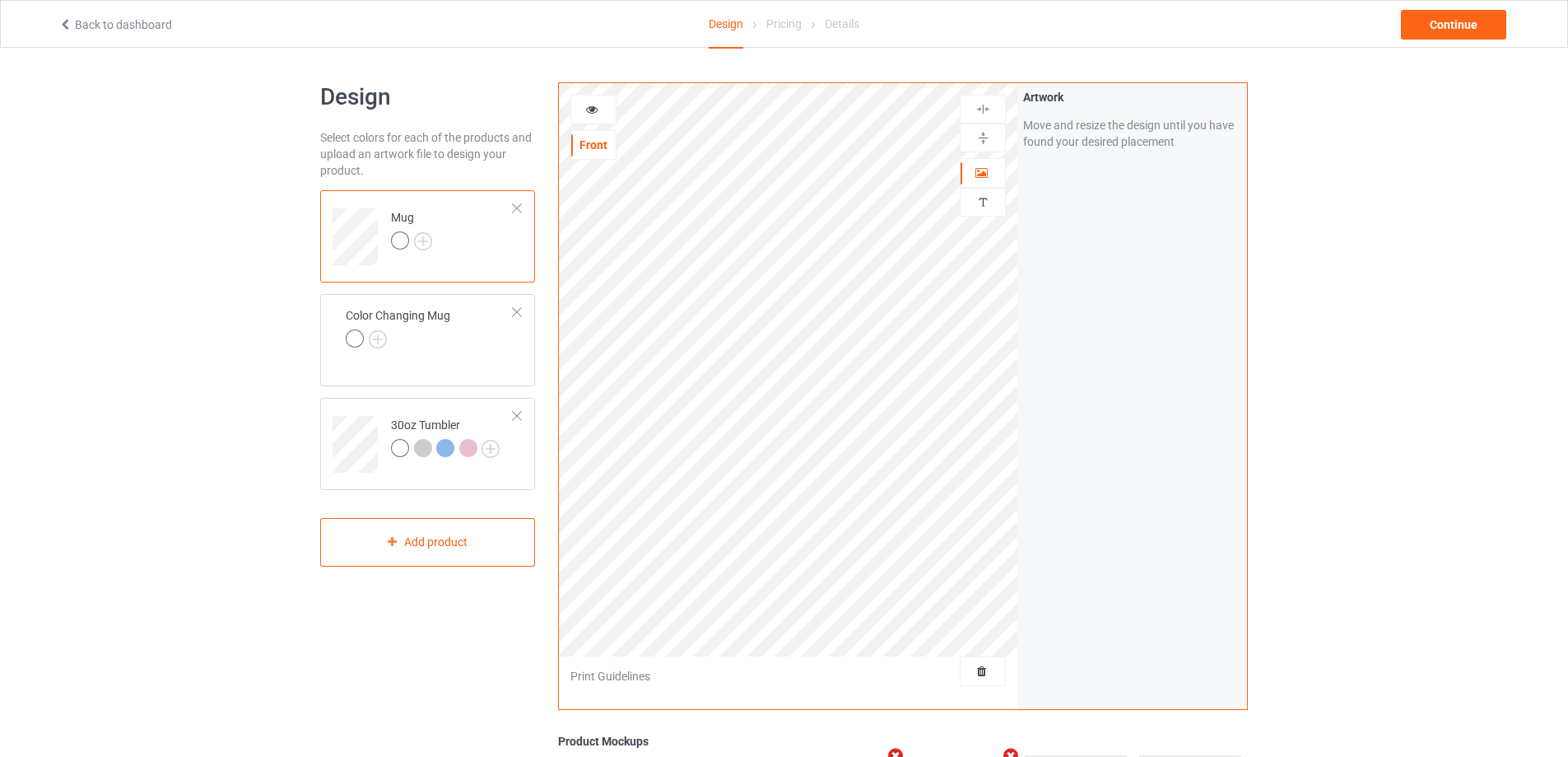
click at [523, 205] on div "Mug" at bounding box center [427, 236] width 215 height 92
click at [521, 205] on div at bounding box center [517, 208] width 11 height 11
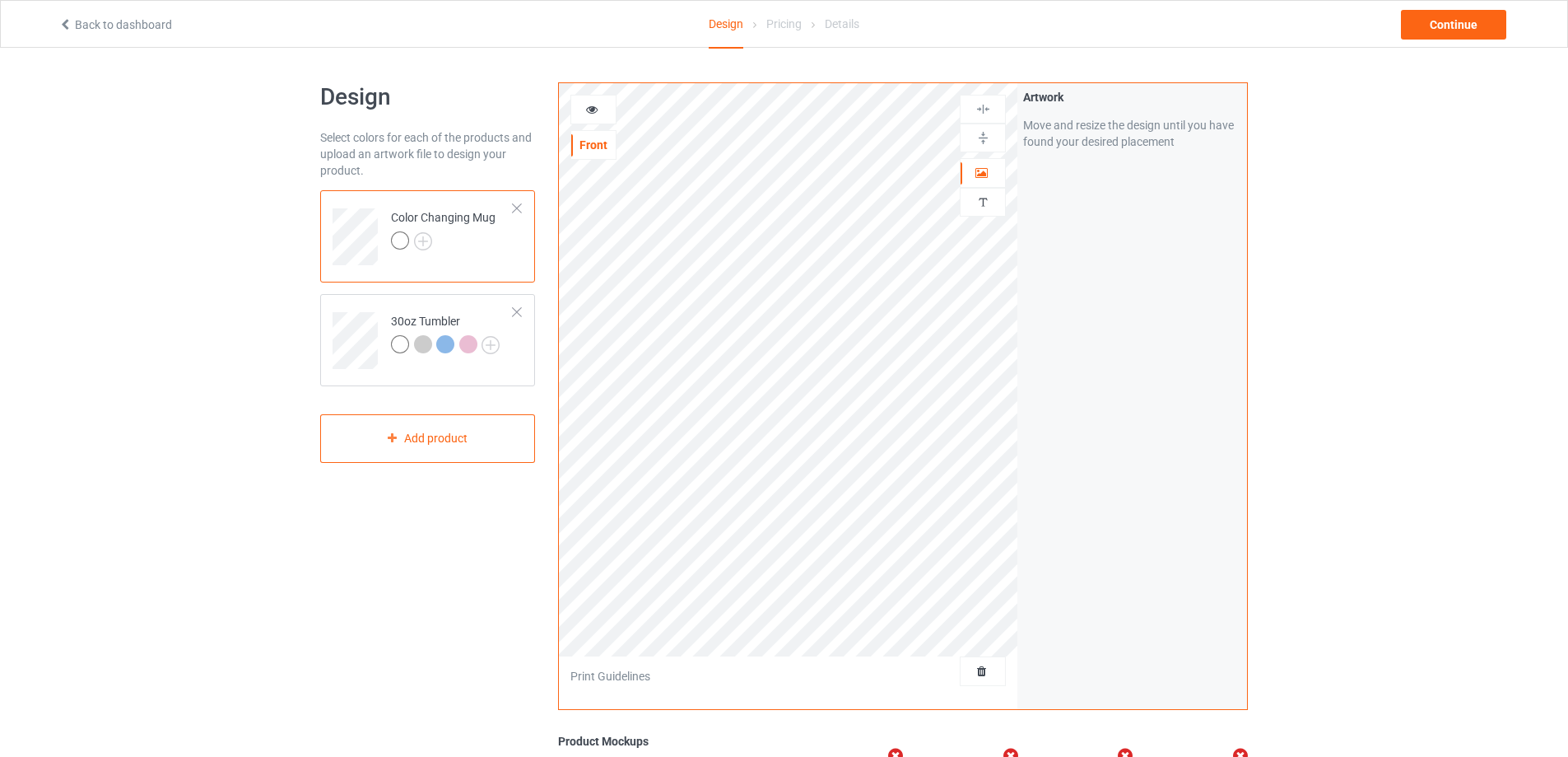
click at [521, 205] on div at bounding box center [517, 208] width 11 height 11
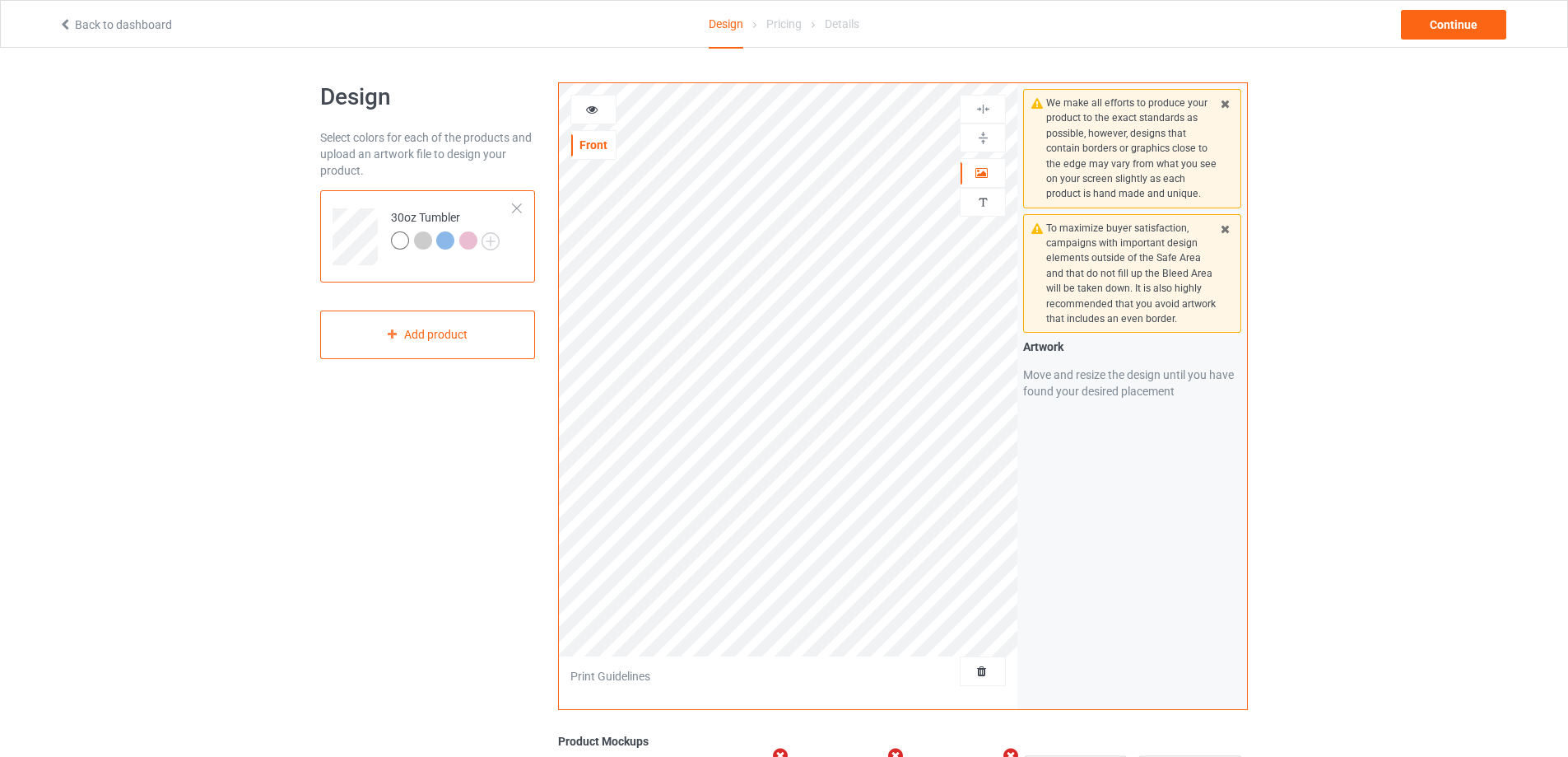
click at [521, 205] on div at bounding box center [517, 208] width 11 height 11
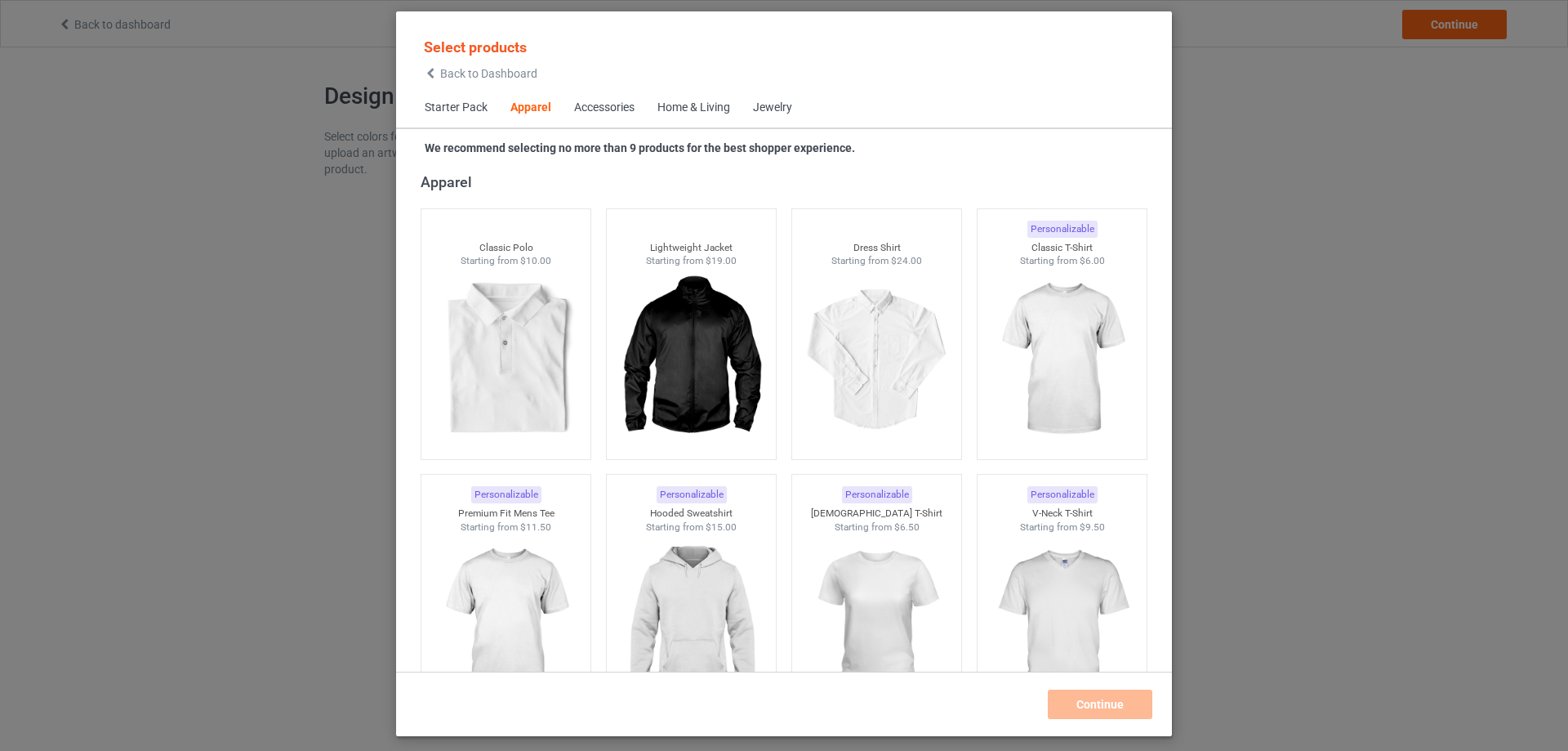
click at [697, 105] on div "Home & Living" at bounding box center [693, 107] width 72 height 16
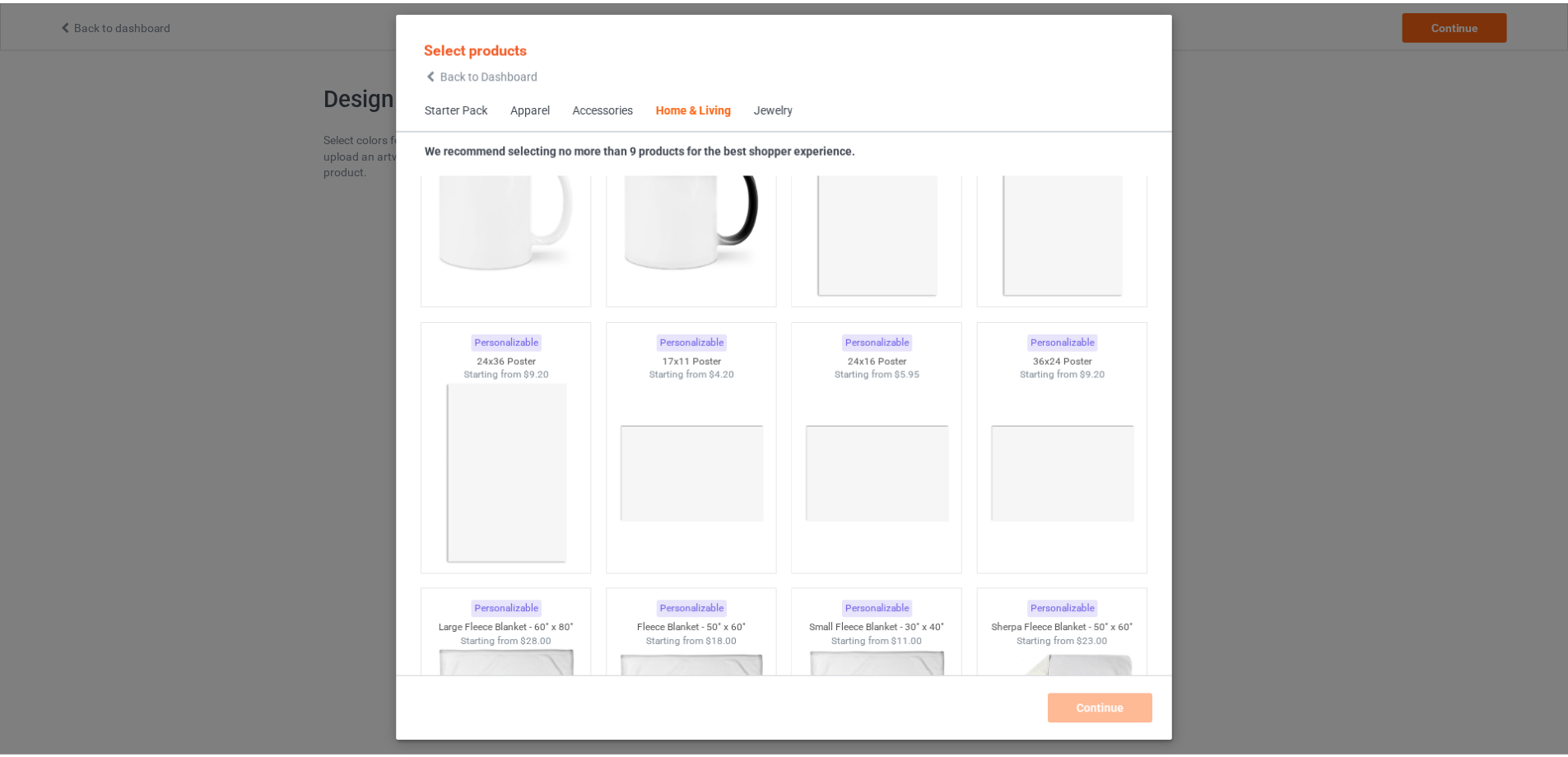
scroll to position [7674, 0]
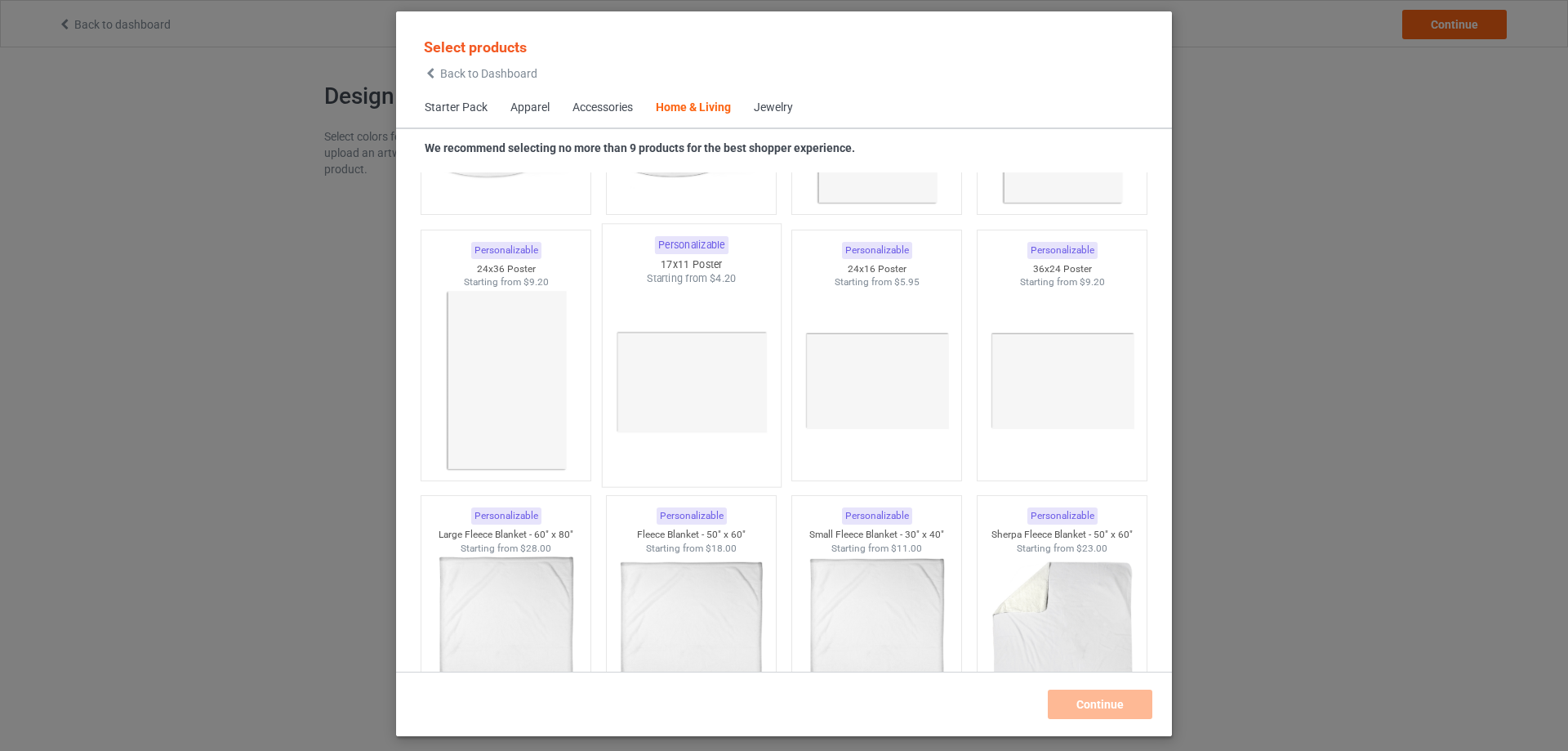
click at [729, 328] on img at bounding box center [691, 382] width 153 height 192
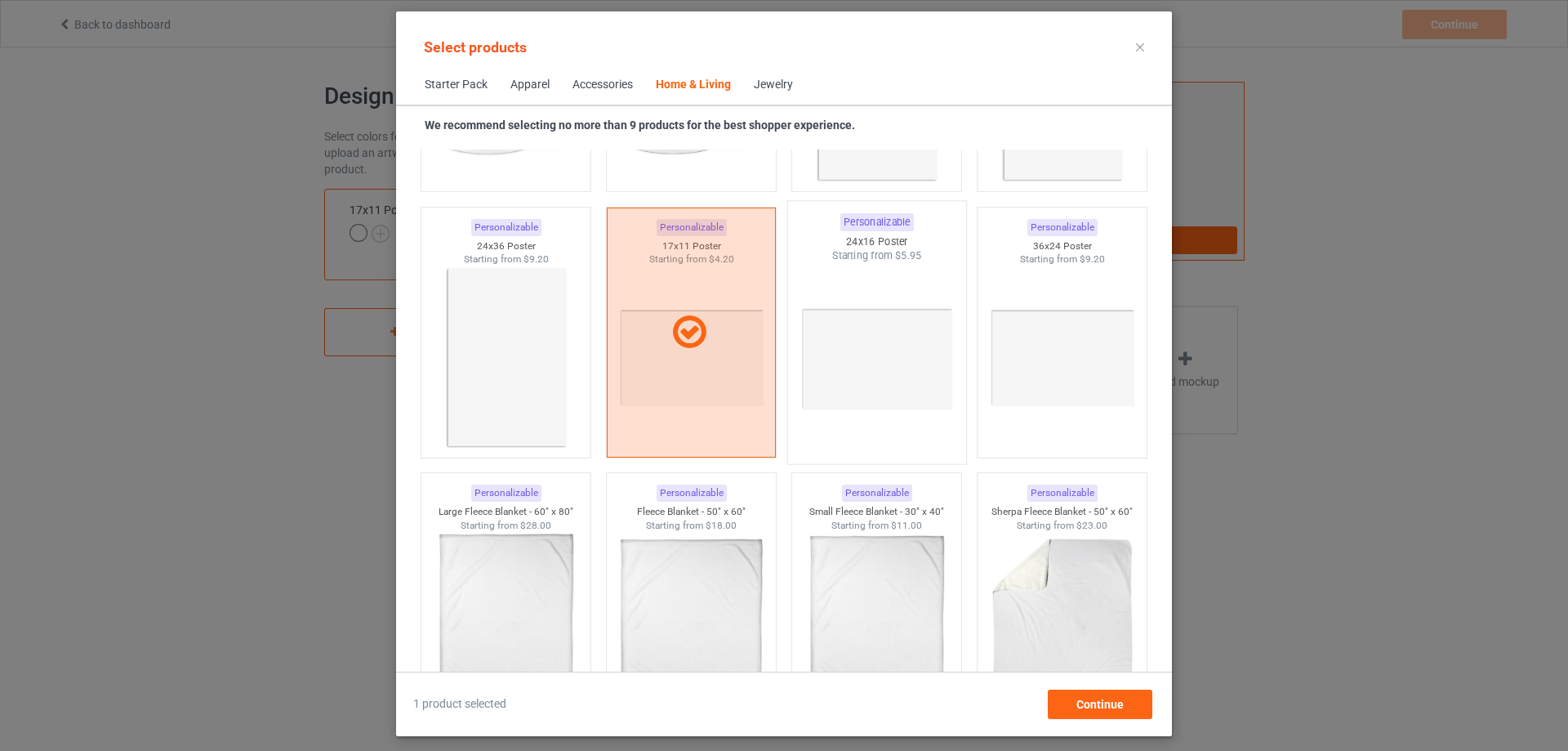
click at [874, 328] on img at bounding box center [876, 359] width 153 height 192
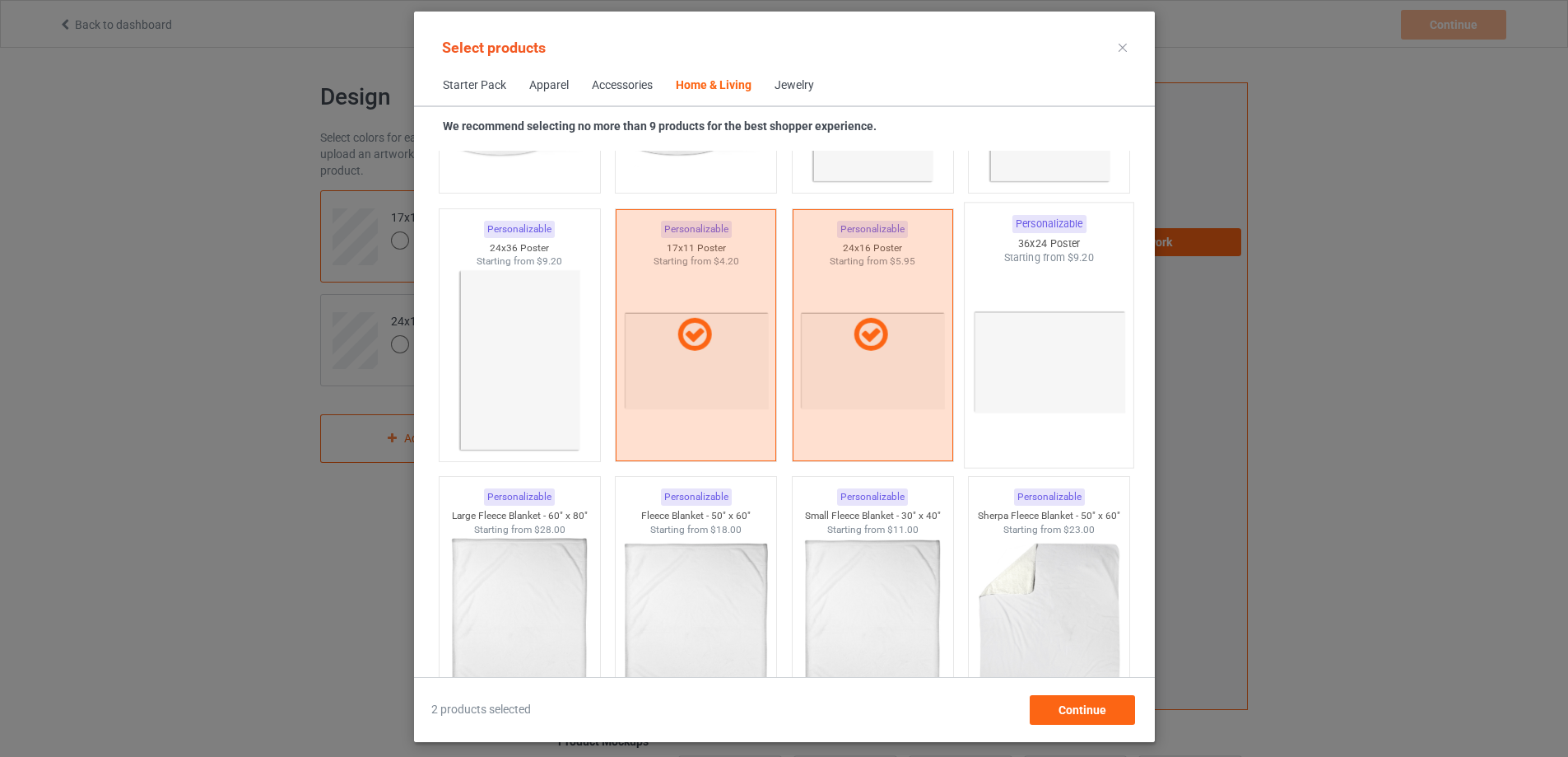
click at [1070, 340] on img at bounding box center [1048, 362] width 154 height 193
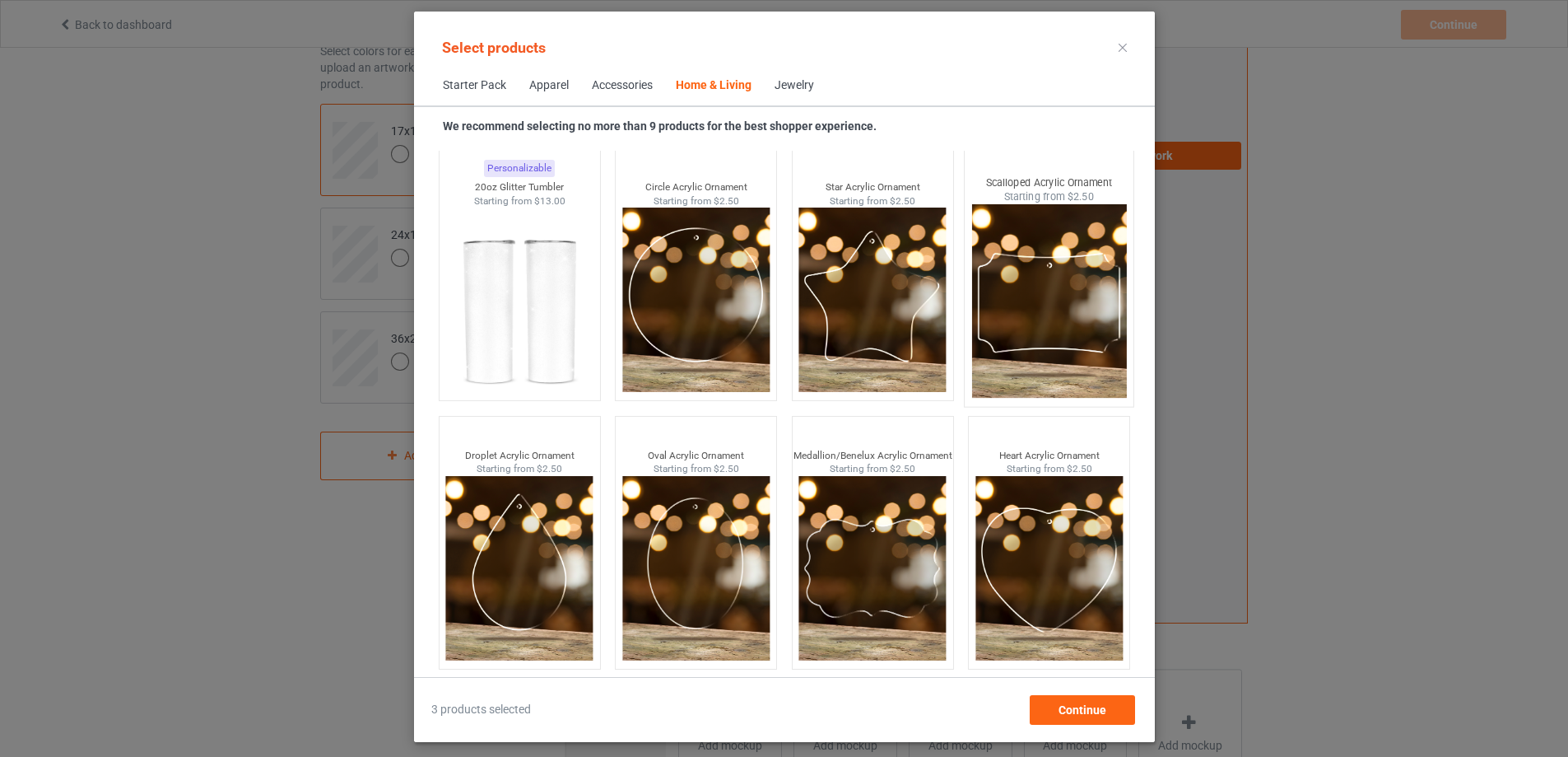
scroll to position [247, 0]
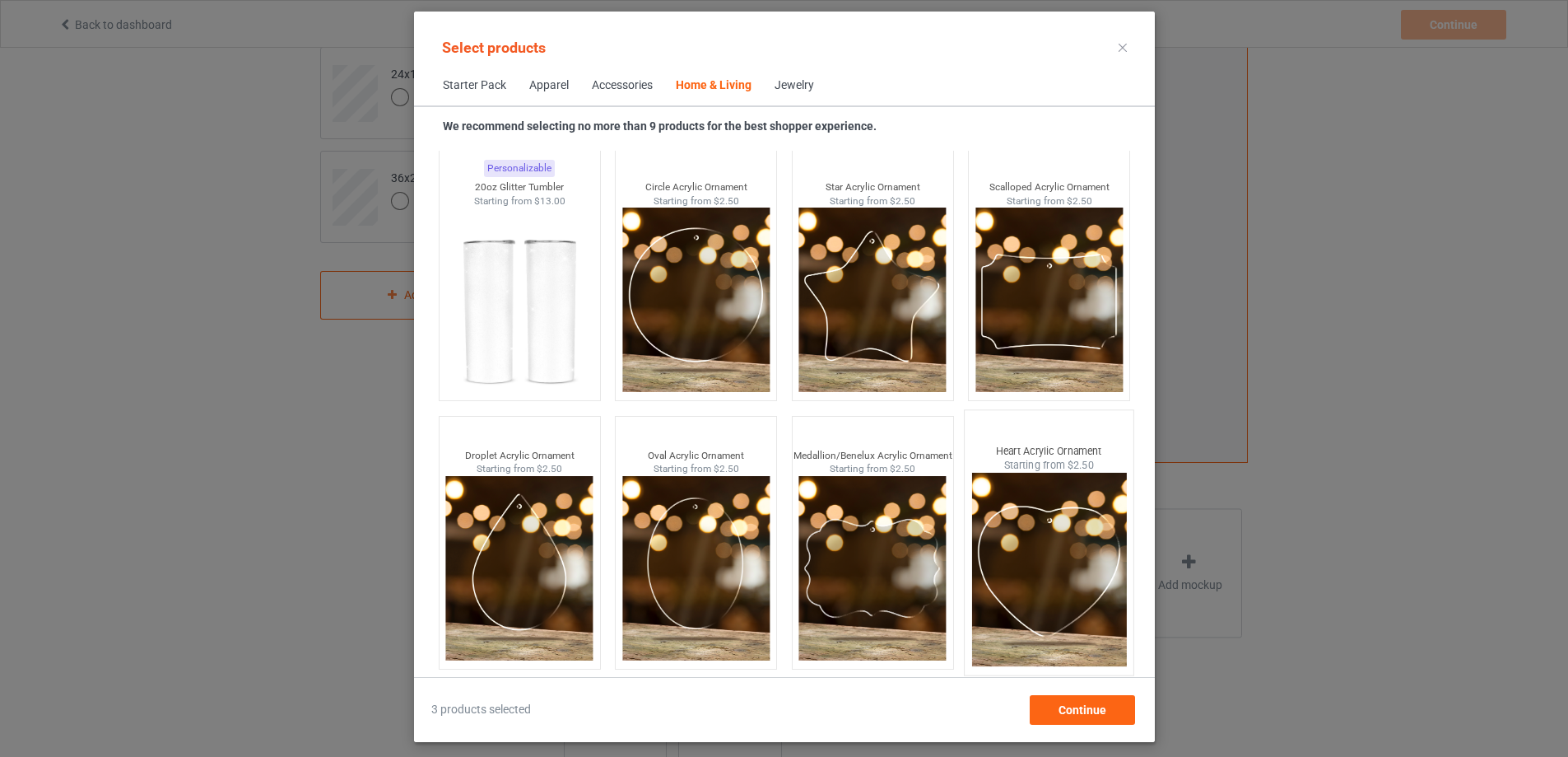
click at [1079, 565] on img at bounding box center [1048, 569] width 154 height 193
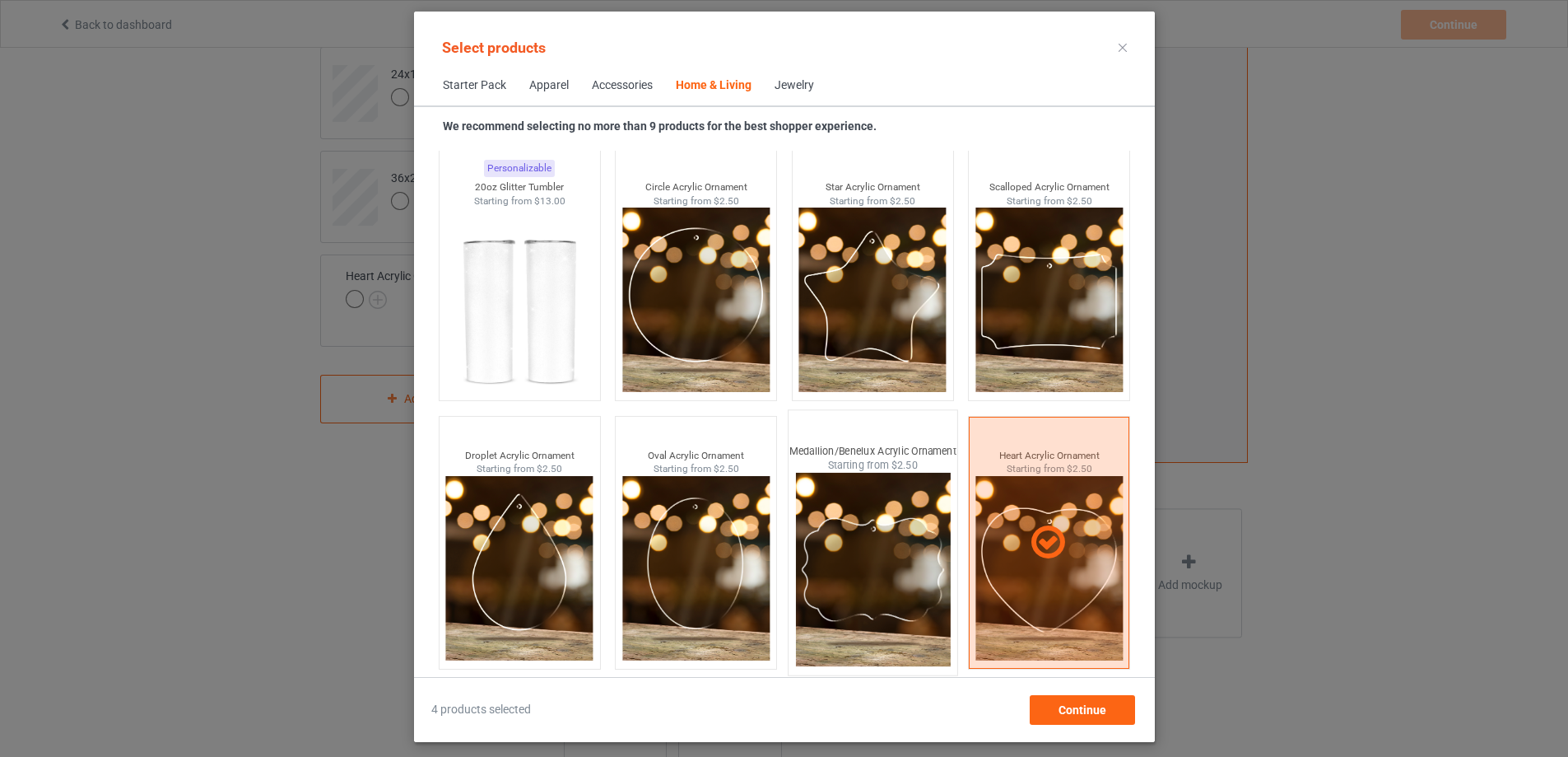
click at [891, 557] on img at bounding box center [872, 569] width 154 height 193
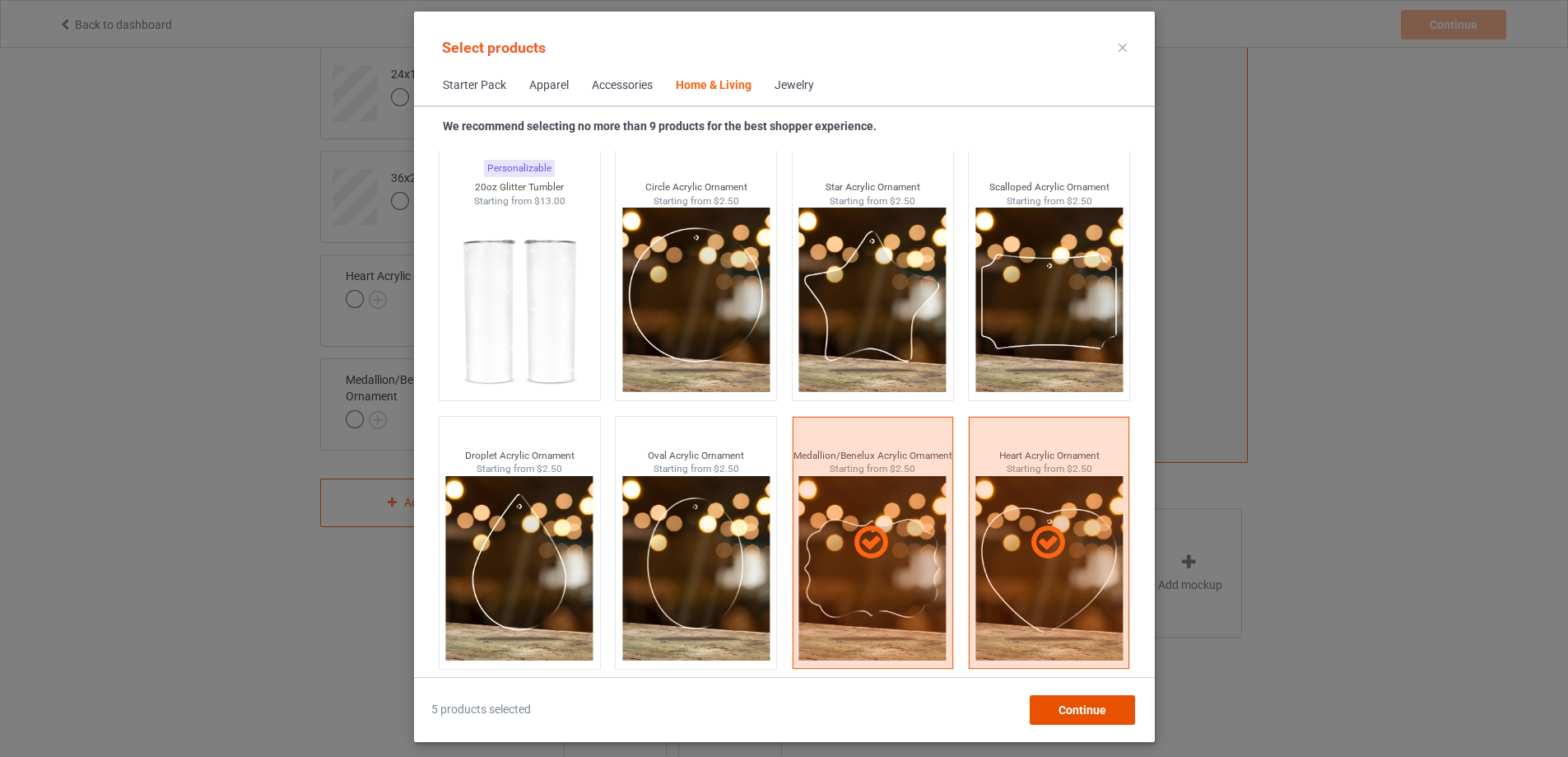
drag, startPoint x: 1108, startPoint y: 702, endPoint x: 988, endPoint y: 650, distance: 130.8
click at [1105, 703] on span "Continue" at bounding box center [1081, 710] width 47 height 13
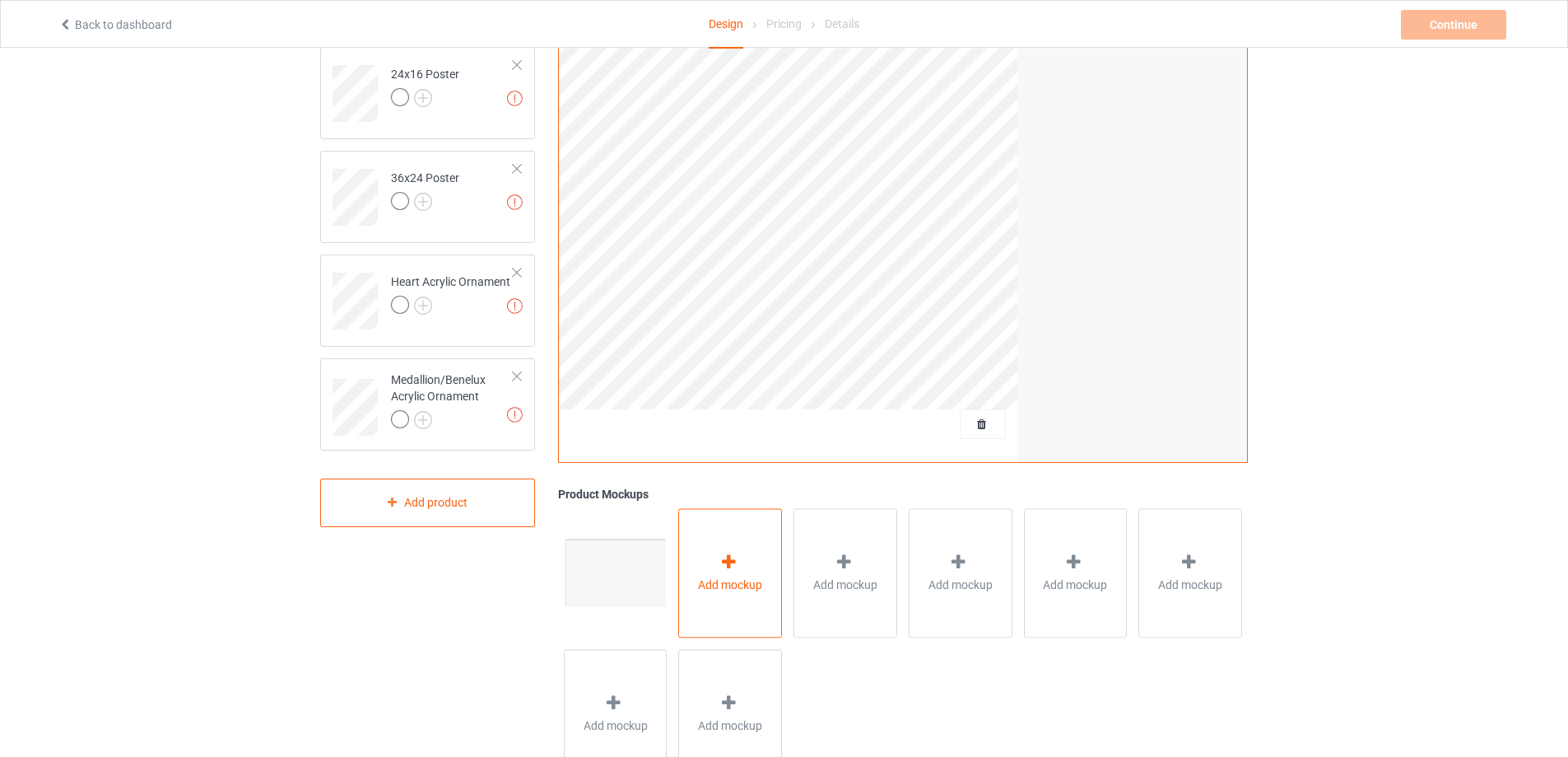
click at [694, 557] on div "Add mockup" at bounding box center [730, 572] width 104 height 129
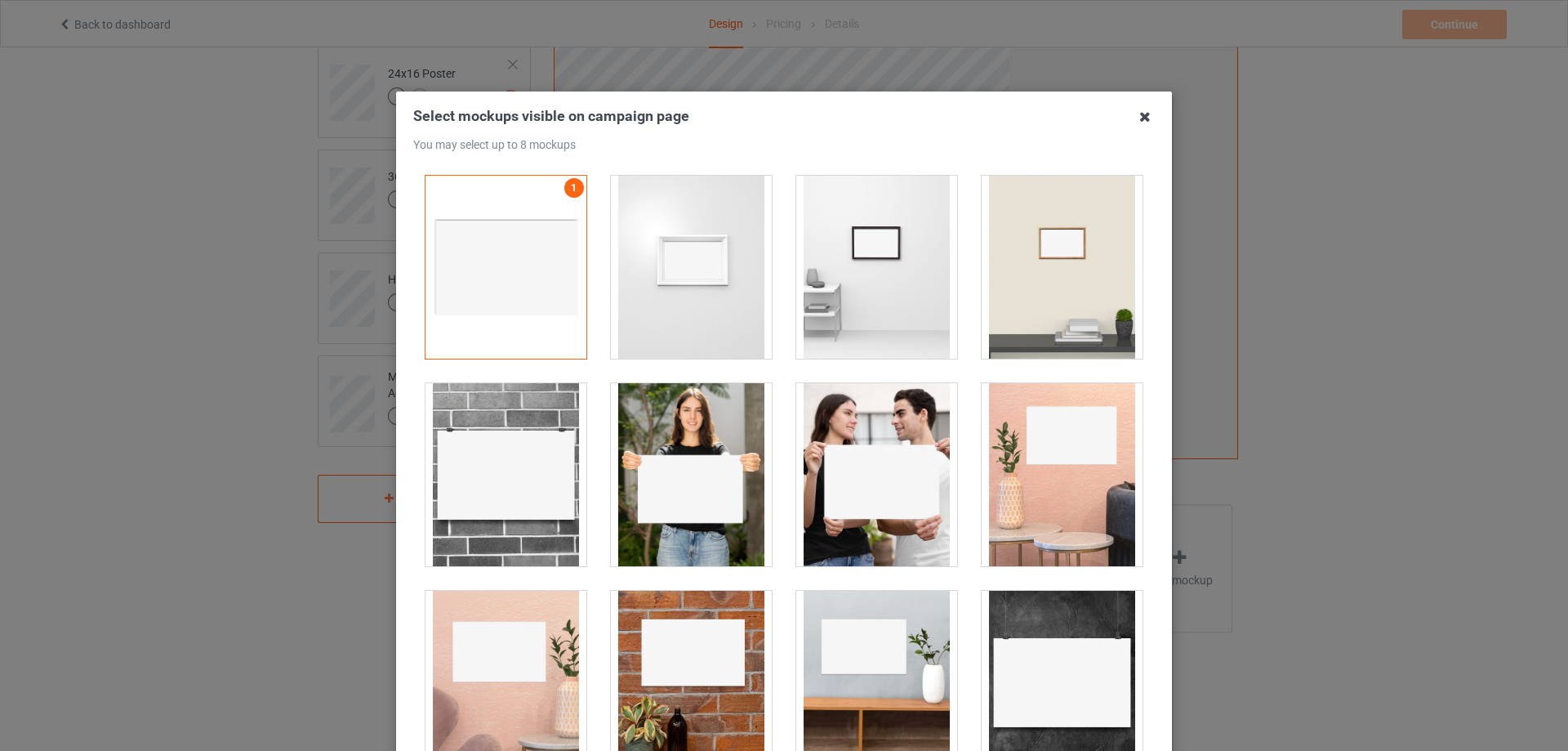
click at [1140, 116] on icon at bounding box center [1145, 117] width 26 height 26
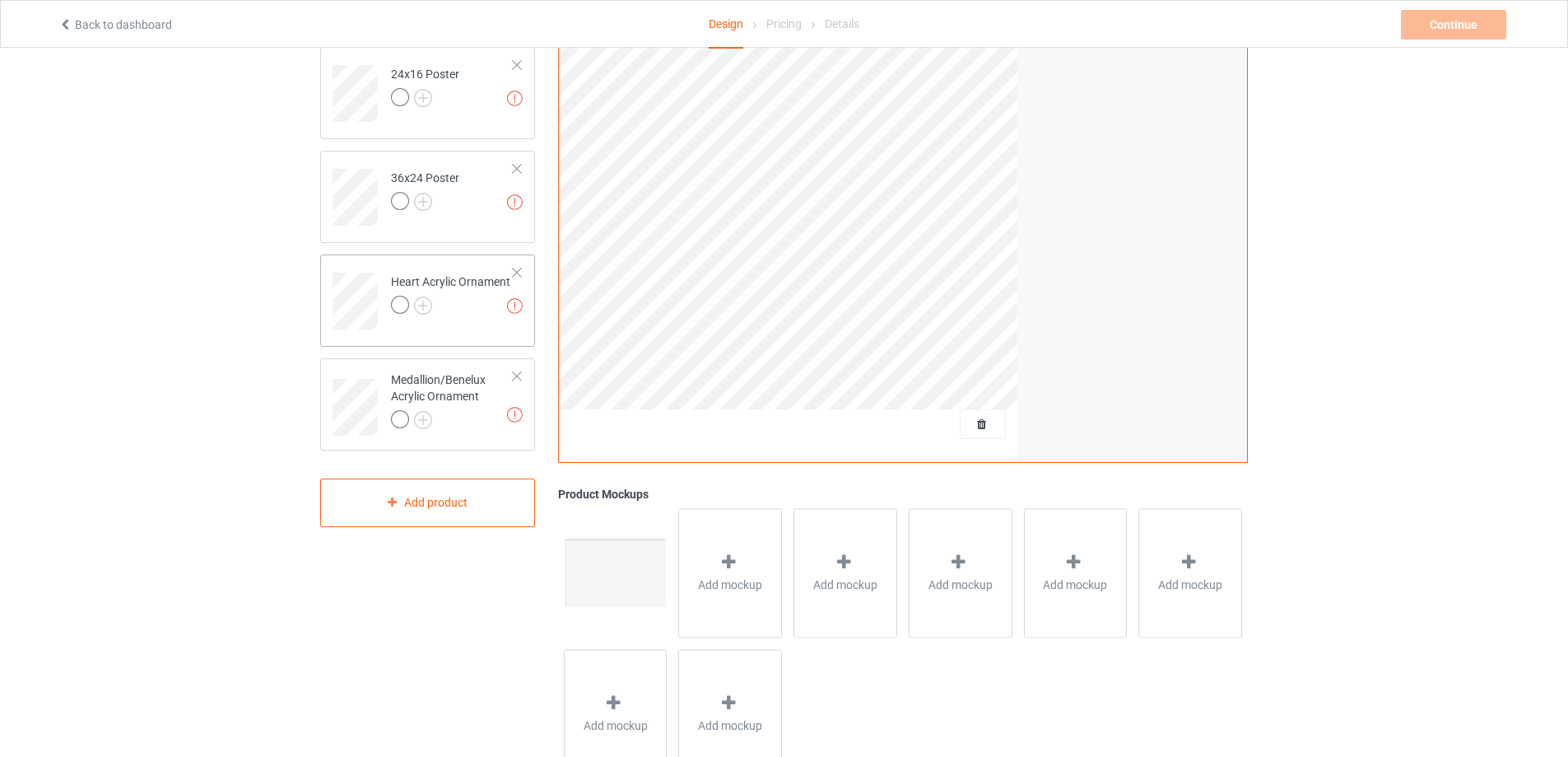
click at [476, 315] on div at bounding box center [451, 307] width 119 height 23
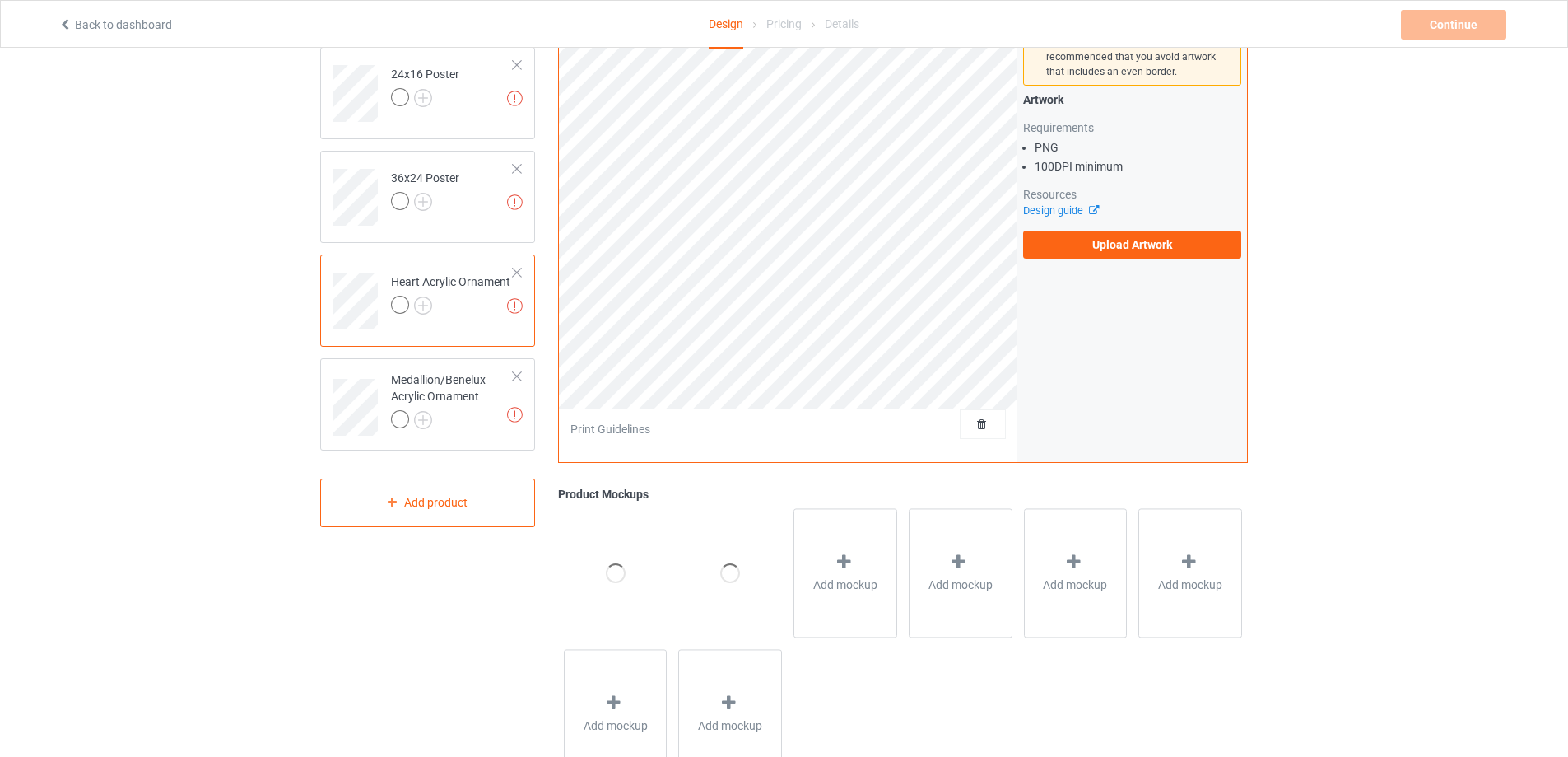
click at [773, 547] on div at bounding box center [730, 572] width 104 height 129
click at [832, 564] on div "Add mockup" at bounding box center [846, 572] width 104 height 129
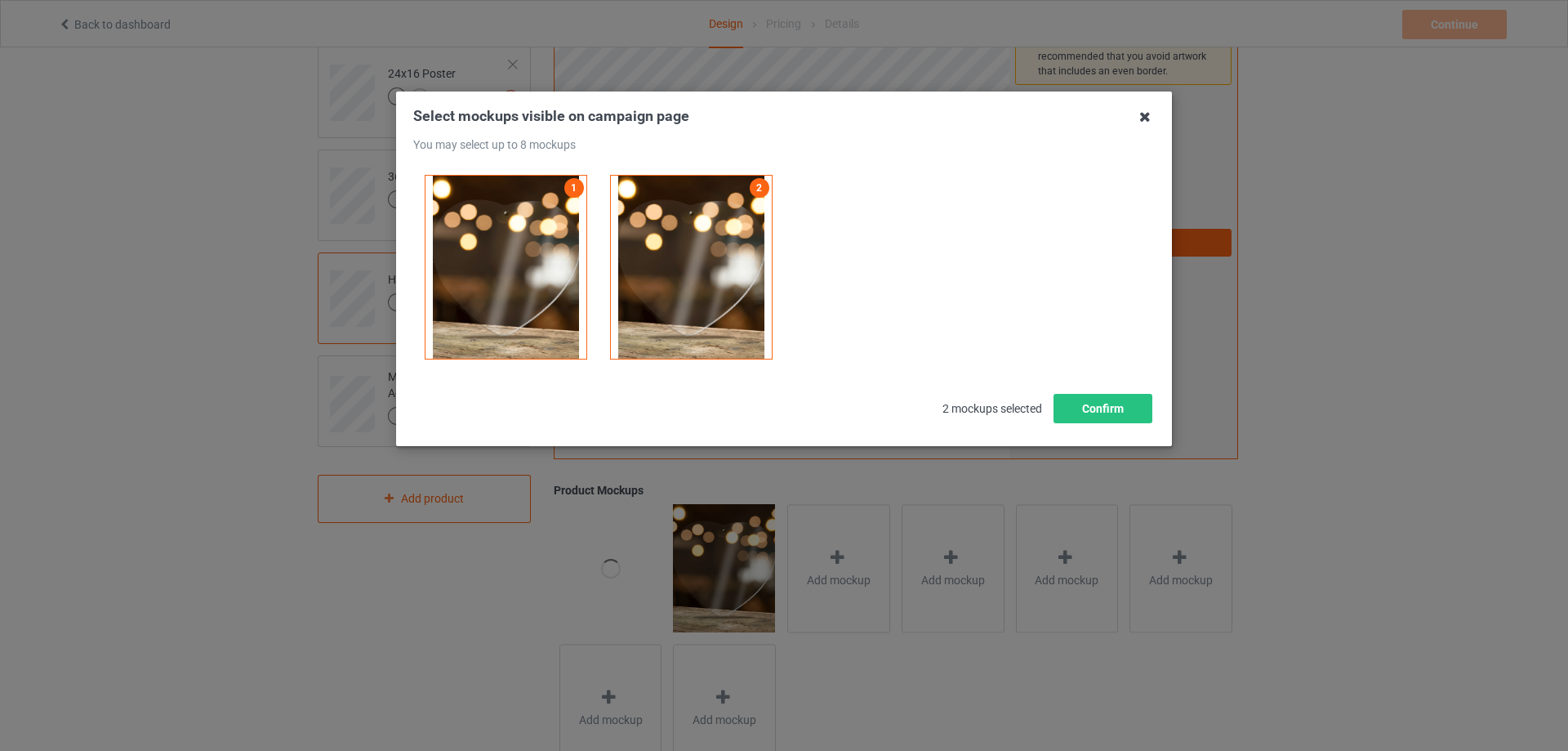
drag, startPoint x: 1144, startPoint y: 117, endPoint x: 1136, endPoint y: 119, distance: 8.2
click at [1143, 117] on icon at bounding box center [1145, 117] width 26 height 26
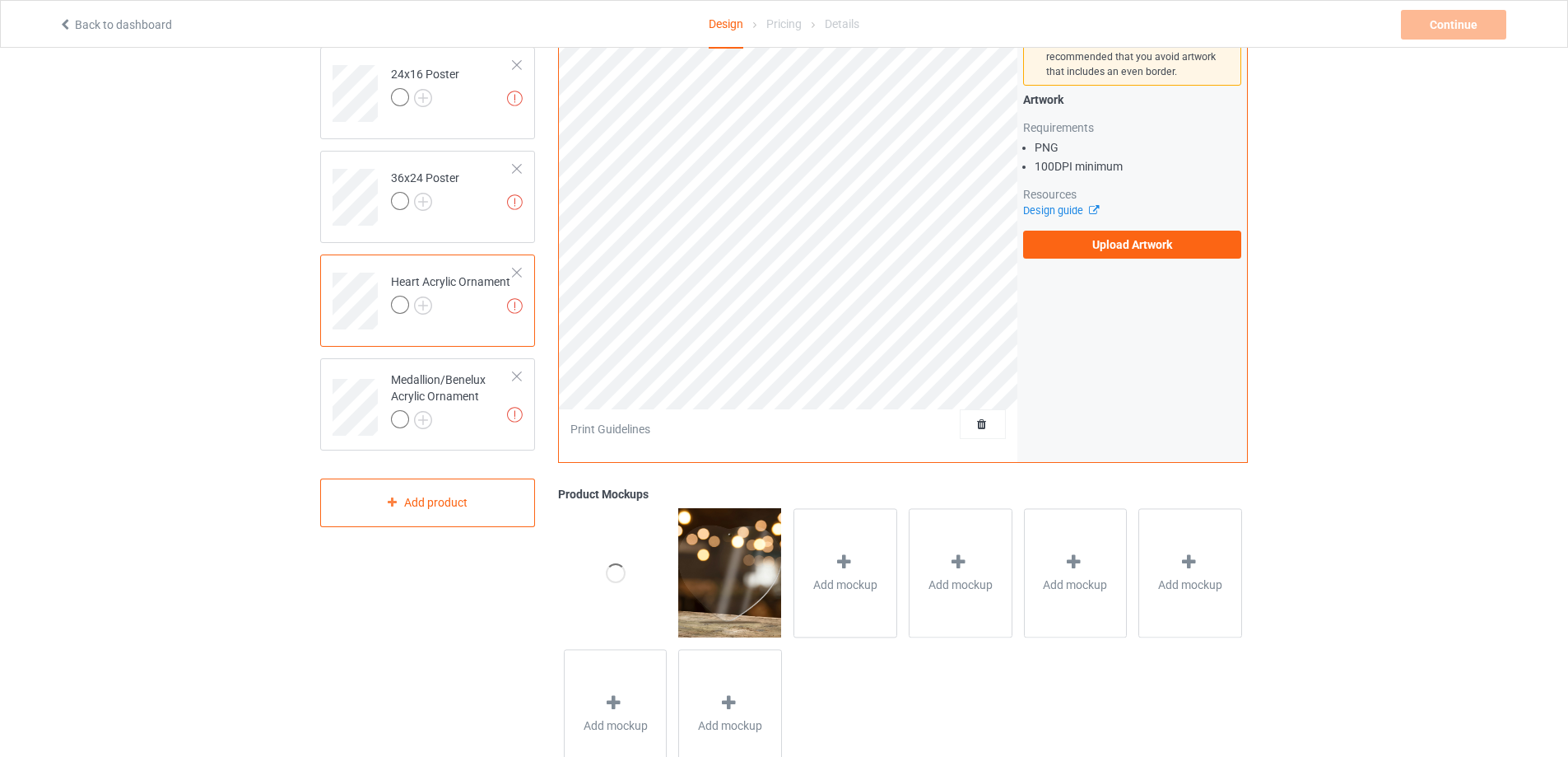
click at [513, 273] on div at bounding box center [517, 273] width 11 height 11
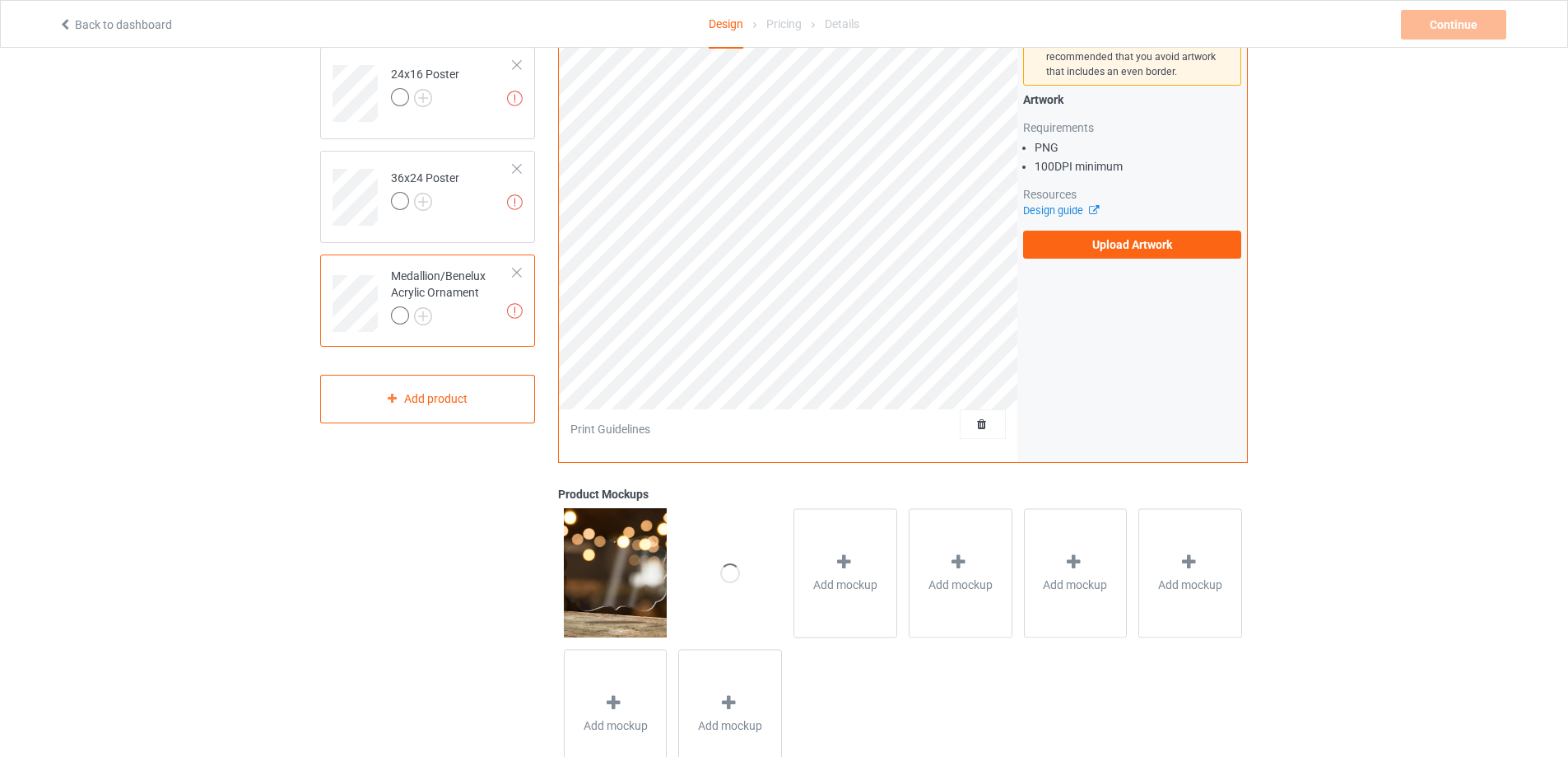
click at [517, 269] on div at bounding box center [517, 273] width 11 height 11
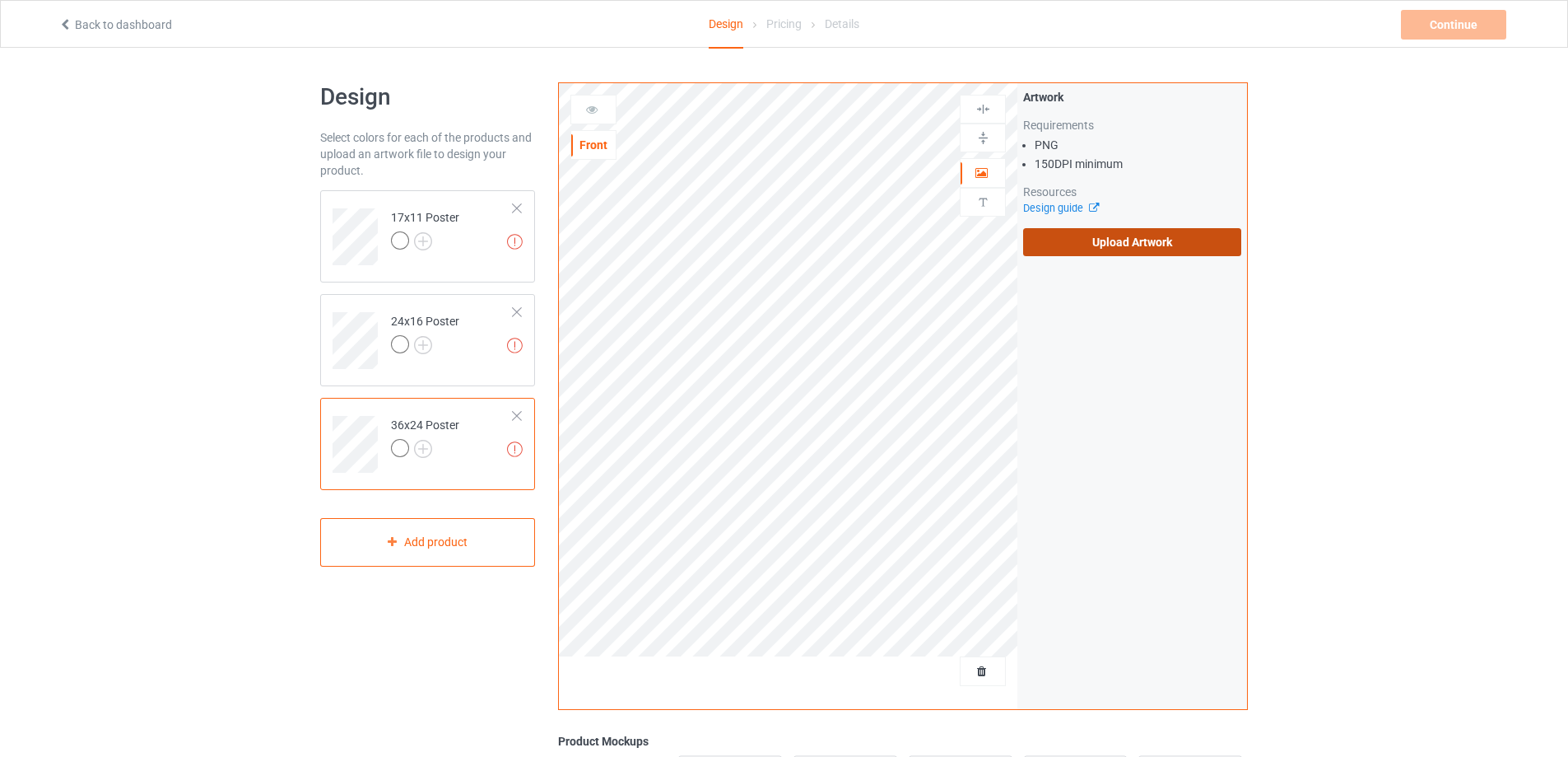
click at [1149, 243] on label "Upload Artwork" at bounding box center [1131, 243] width 218 height 28
click at [0, 0] on input "Upload Artwork" at bounding box center [0, 0] width 0 height 0
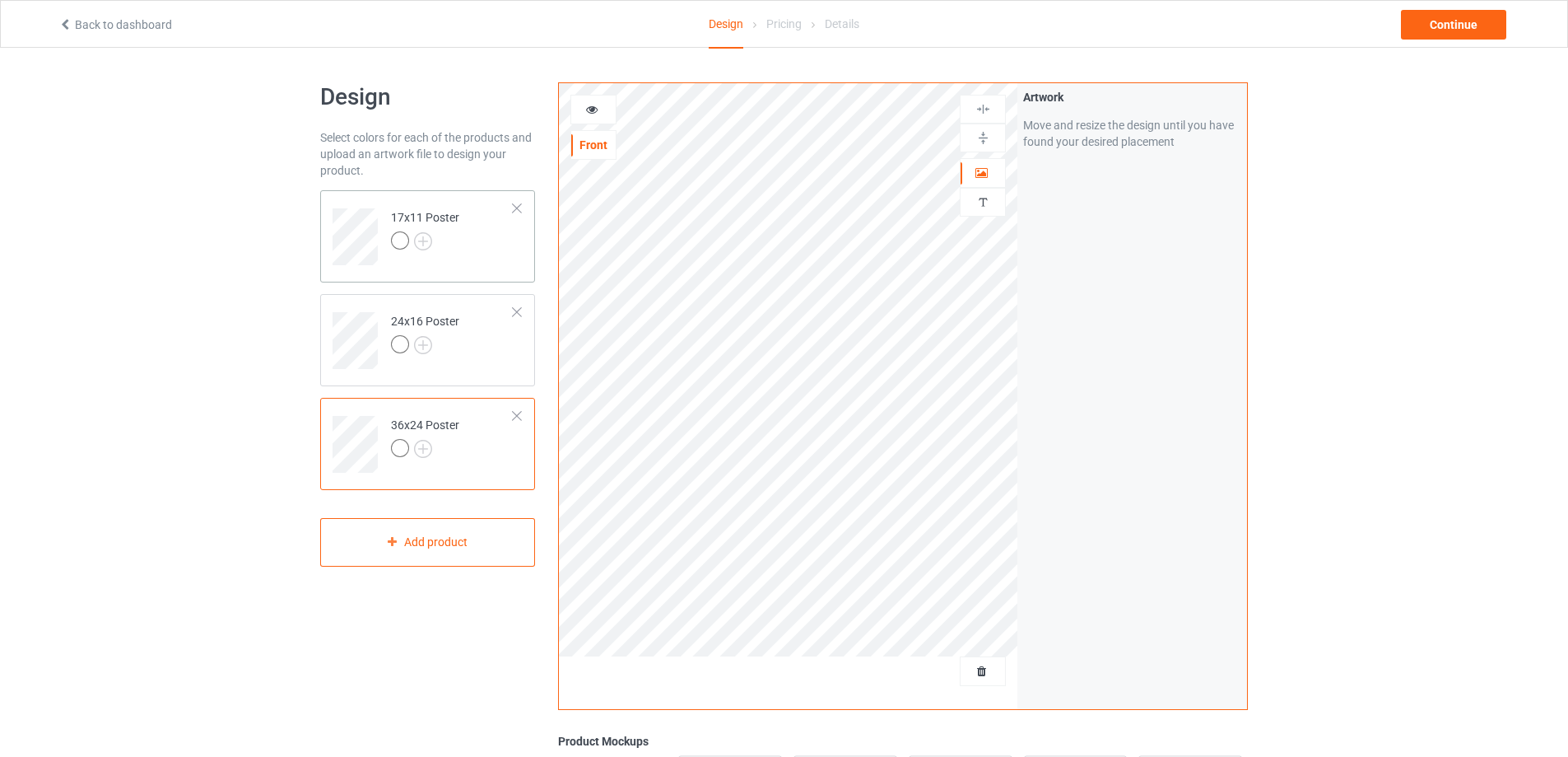
click at [485, 244] on td "17x11 Poster" at bounding box center [452, 231] width 141 height 68
click at [985, 136] on img at bounding box center [983, 137] width 16 height 16
click at [989, 111] on img at bounding box center [983, 109] width 16 height 16
click at [989, 108] on img at bounding box center [983, 109] width 16 height 16
click at [513, 342] on td "24x16 Poster" at bounding box center [452, 334] width 141 height 68
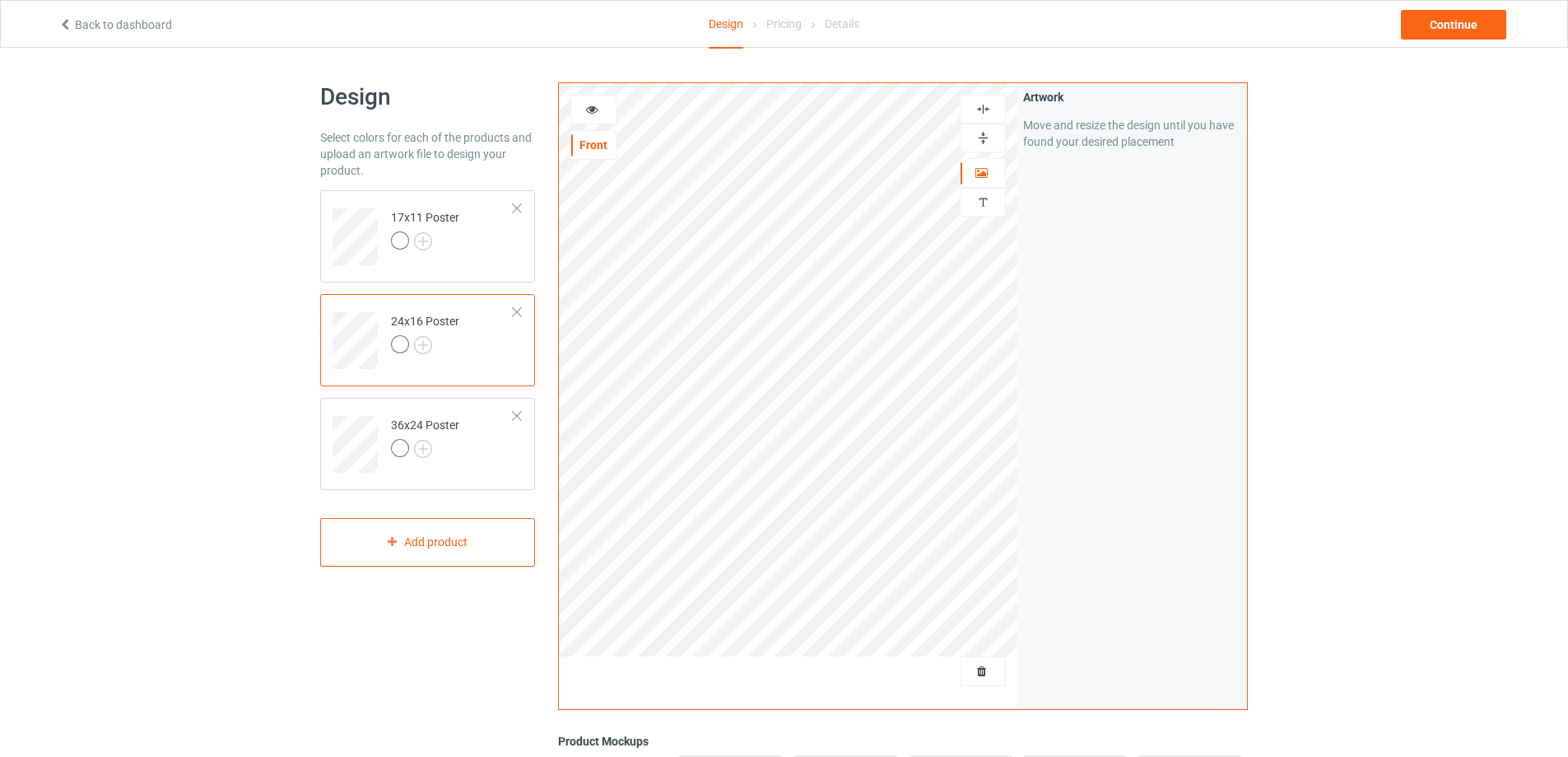
click at [987, 141] on img at bounding box center [983, 137] width 16 height 16
click at [986, 110] on img at bounding box center [983, 109] width 16 height 16
click at [490, 450] on td "36x24 Poster" at bounding box center [452, 439] width 141 height 68
click at [985, 138] on img at bounding box center [983, 137] width 16 height 16
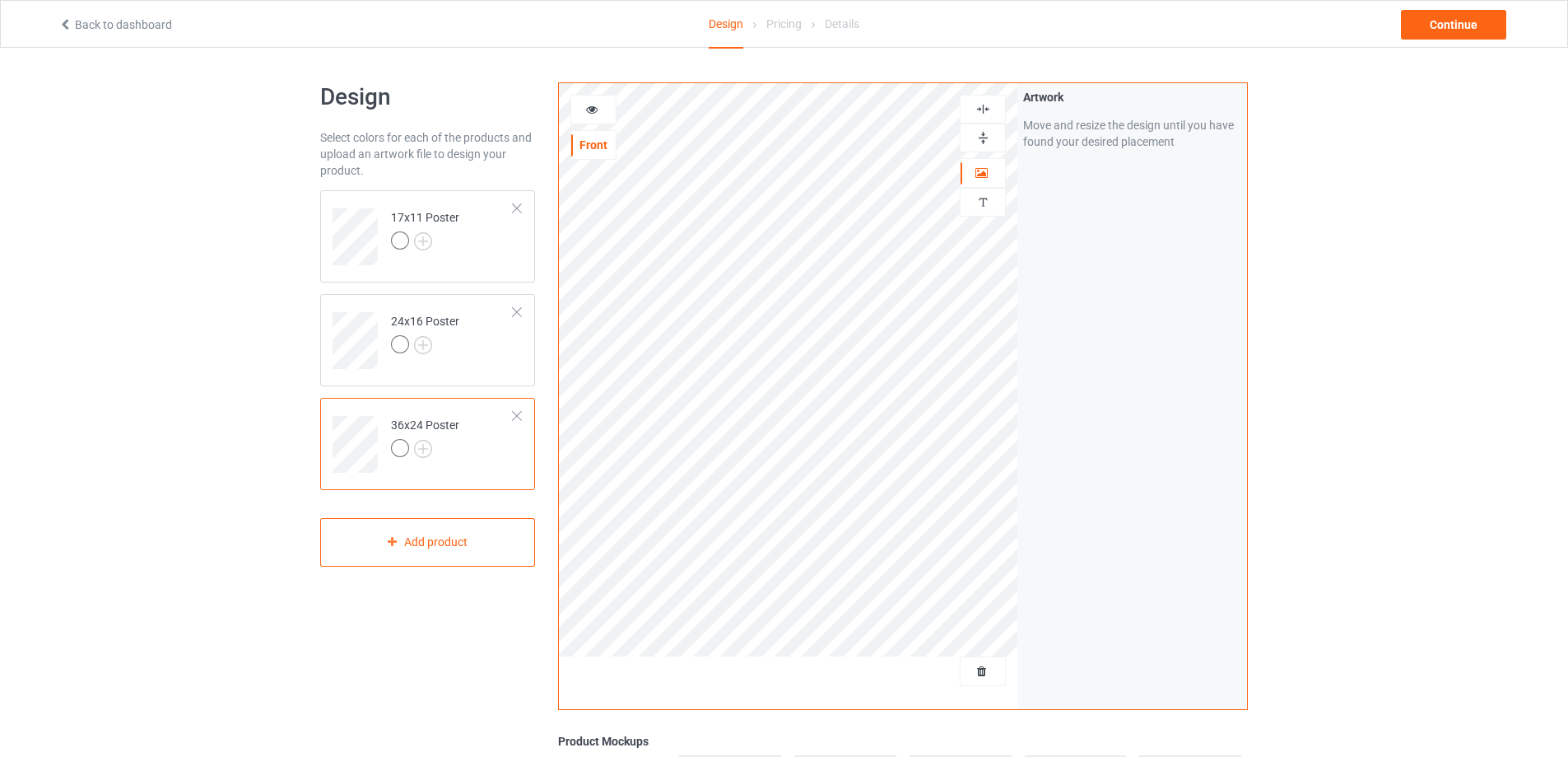
click at [985, 113] on img at bounding box center [983, 109] width 16 height 16
click at [507, 240] on td "17x11 Poster" at bounding box center [452, 231] width 141 height 68
click at [482, 337] on td "24x16 Poster" at bounding box center [452, 334] width 141 height 68
click at [509, 447] on td "36x24 Poster" at bounding box center [452, 439] width 141 height 68
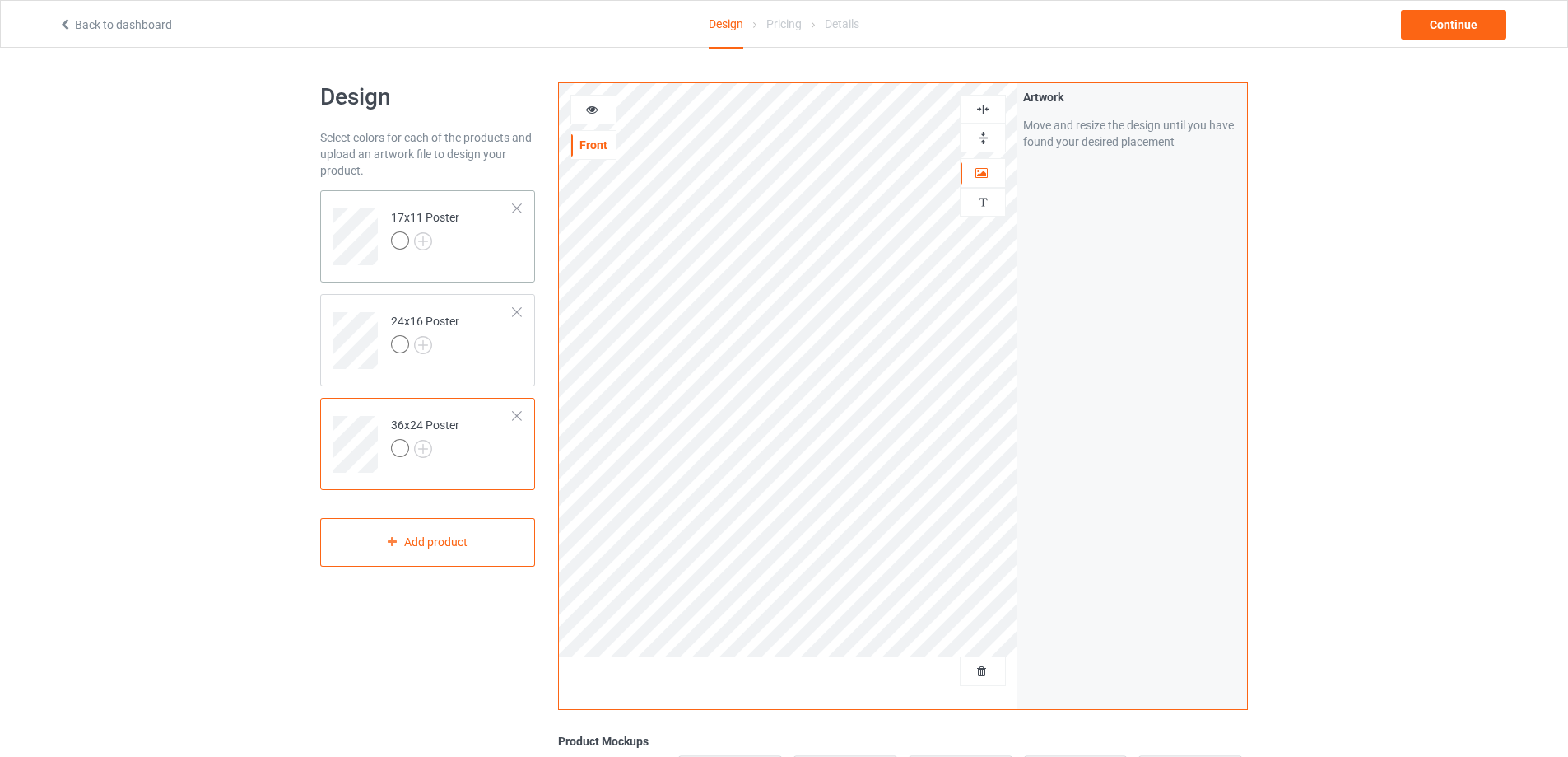
click at [489, 249] on td "17x11 Poster" at bounding box center [452, 231] width 141 height 68
click at [985, 204] on img at bounding box center [983, 202] width 16 height 16
click at [1117, 126] on div "Add text" at bounding box center [1131, 125] width 218 height 29
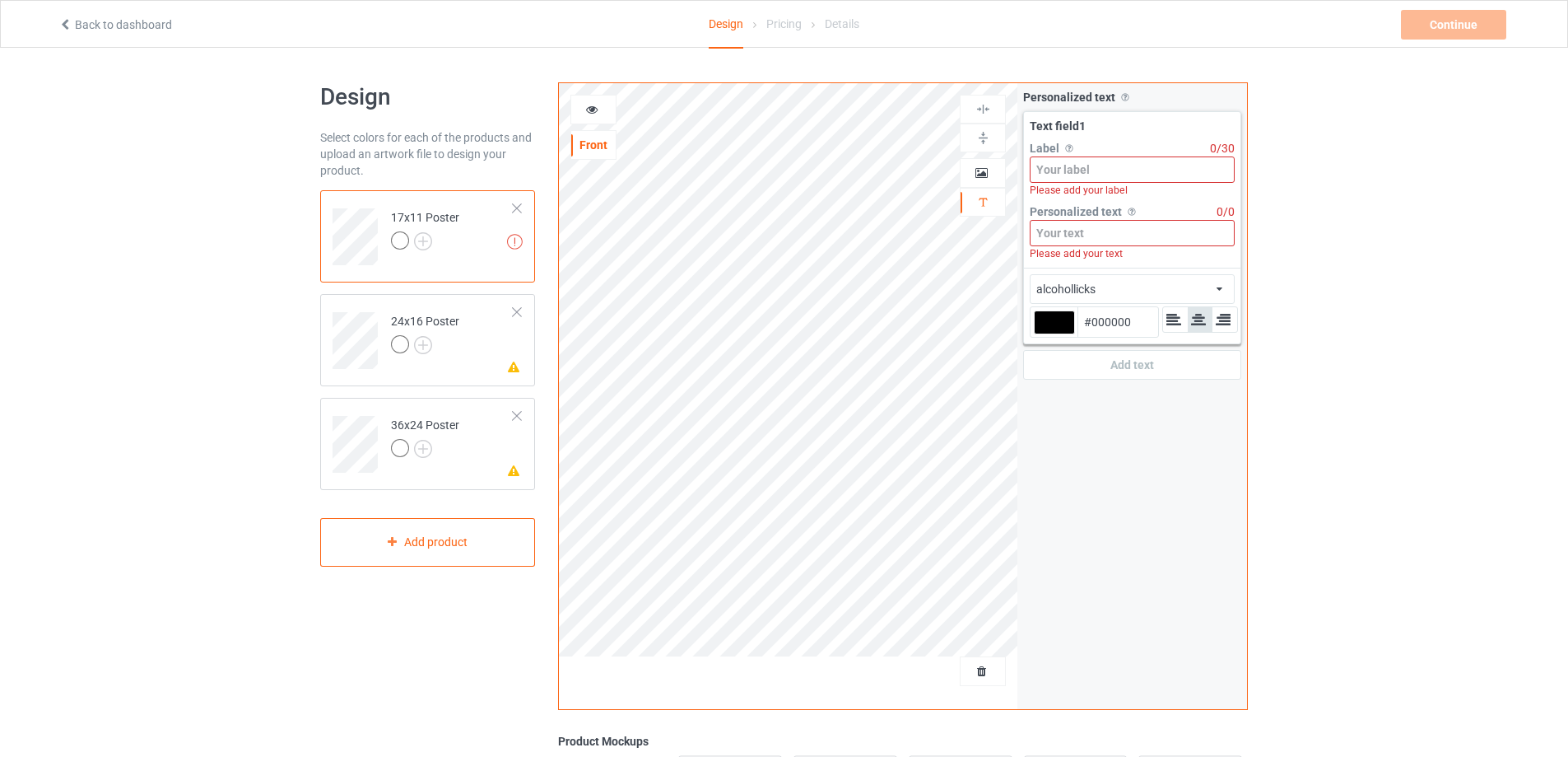
click at [1092, 161] on input at bounding box center [1131, 170] width 205 height 27
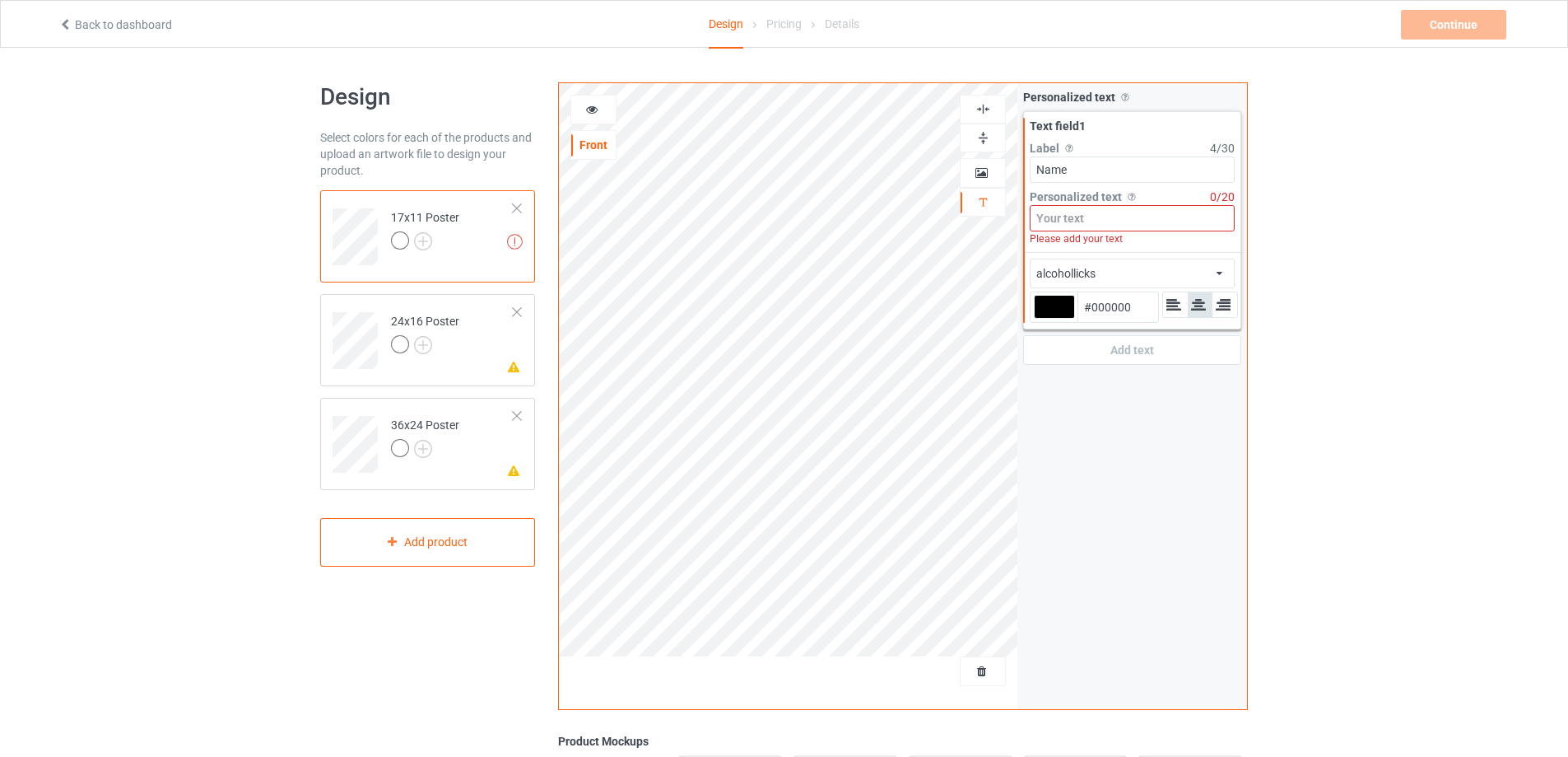
type input "Name"
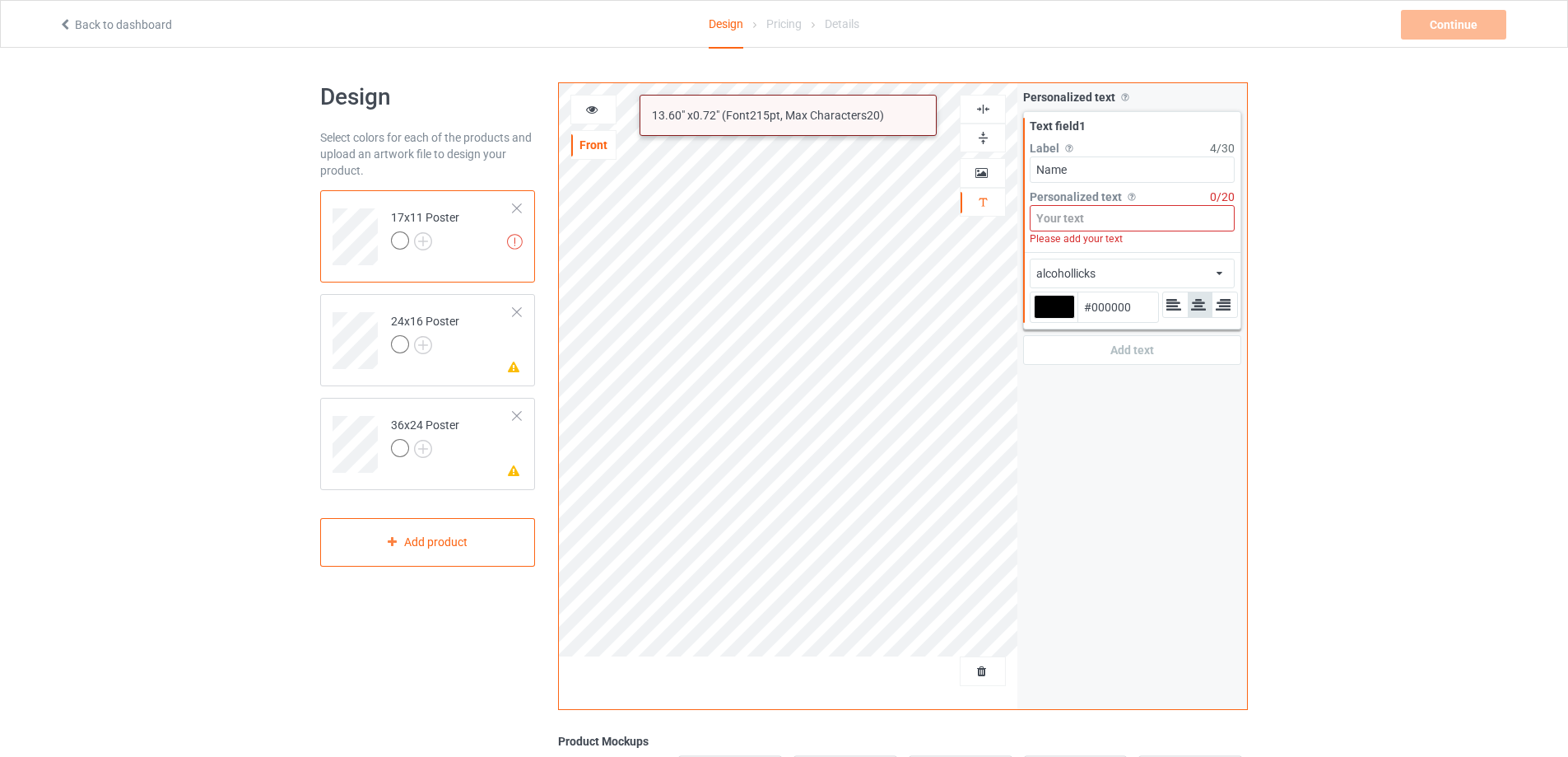
click at [1083, 222] on input at bounding box center [1131, 218] width 205 height 27
type input "Ư"
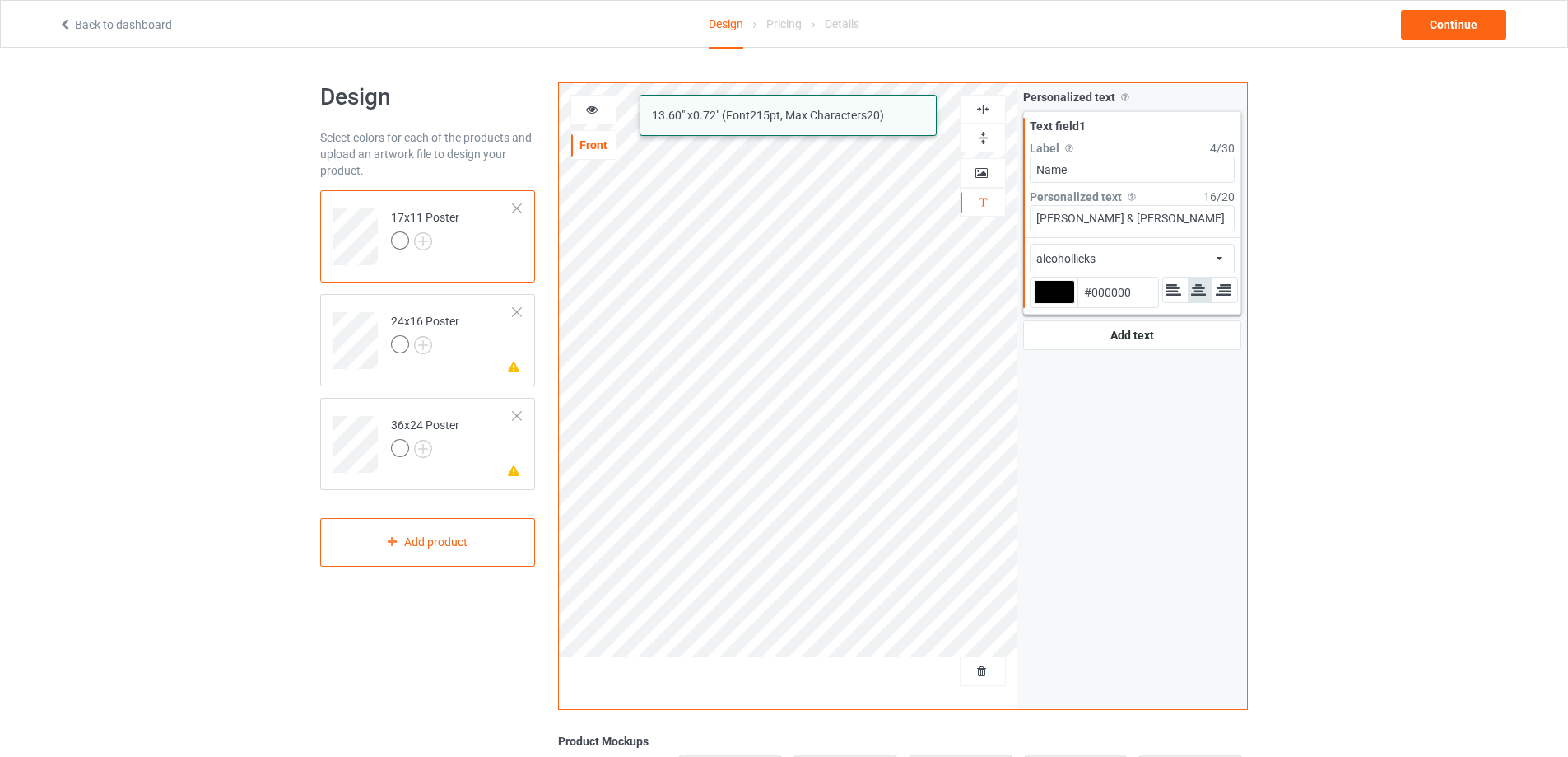
click at [721, 202] on div "alcohollicks 13.60 " x 0.72 " (Font 215 pt, Max Characters 20 ) Front Artwork P…" at bounding box center [902, 396] width 689 height 627
type input "[PERSON_NAME] & [PERSON_NAME]"
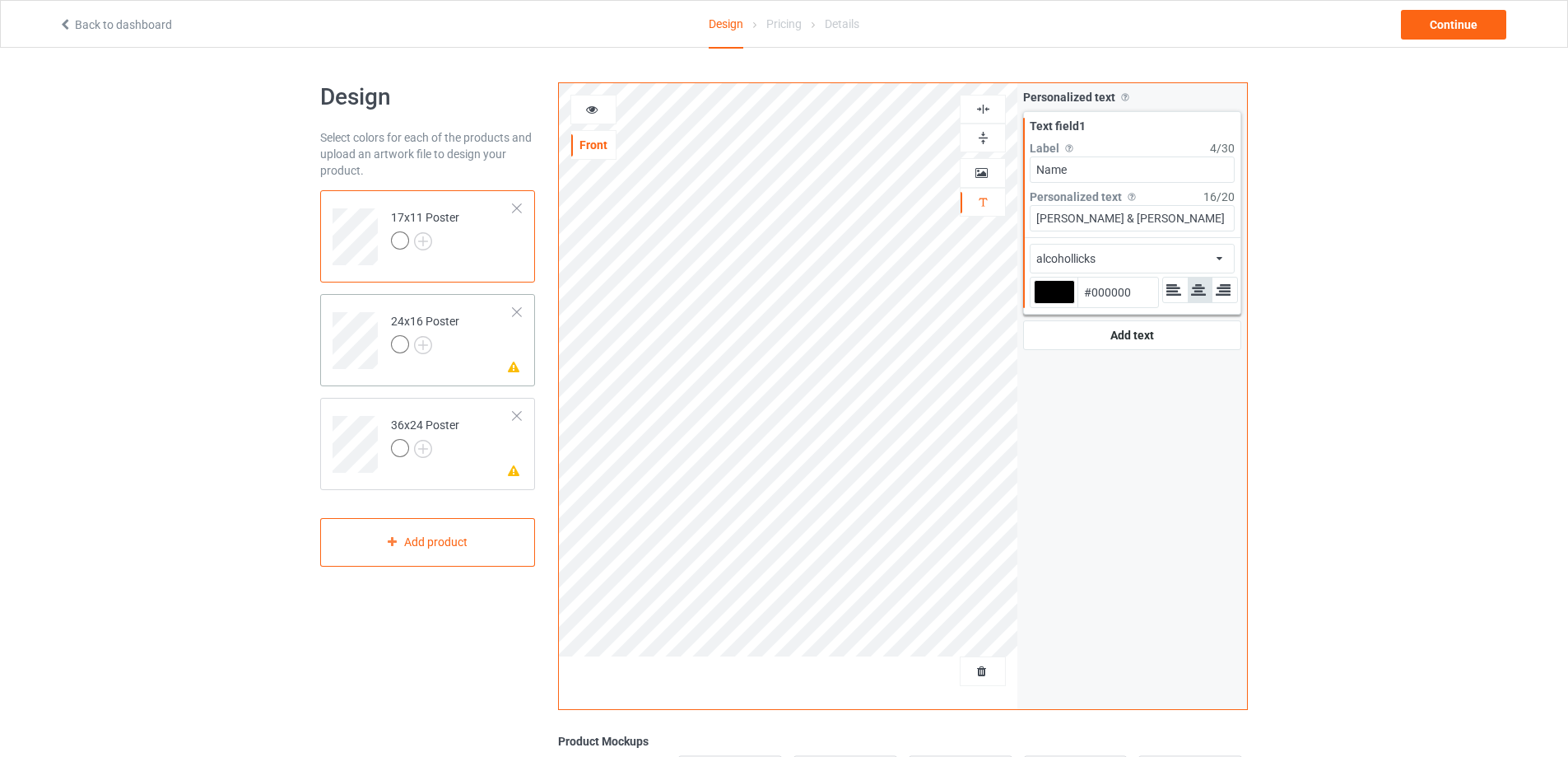
click at [510, 349] on td "Please check the personalized design 24x16 Poster" at bounding box center [452, 334] width 141 height 68
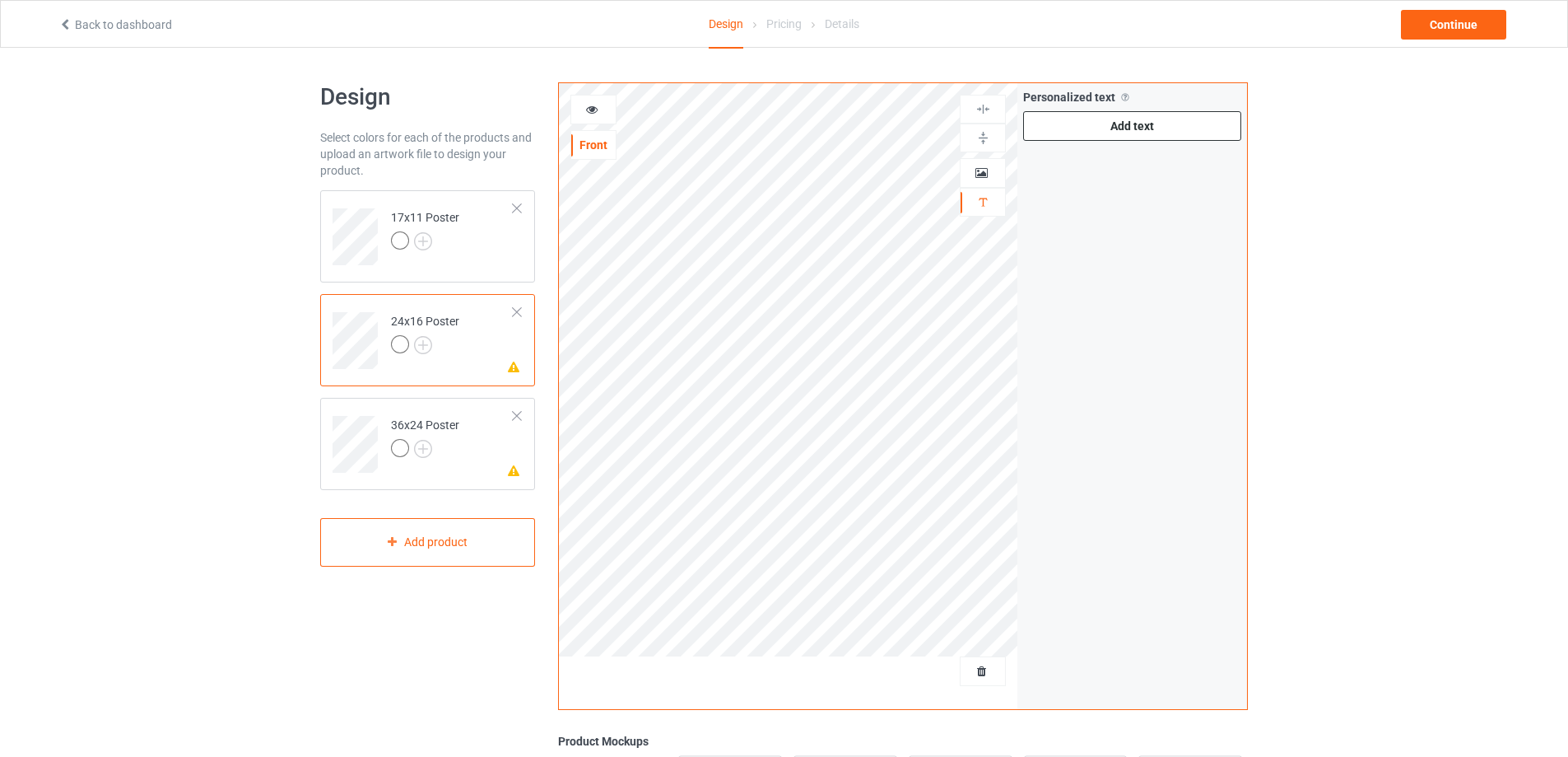
click at [1151, 114] on div "Add text" at bounding box center [1131, 125] width 218 height 29
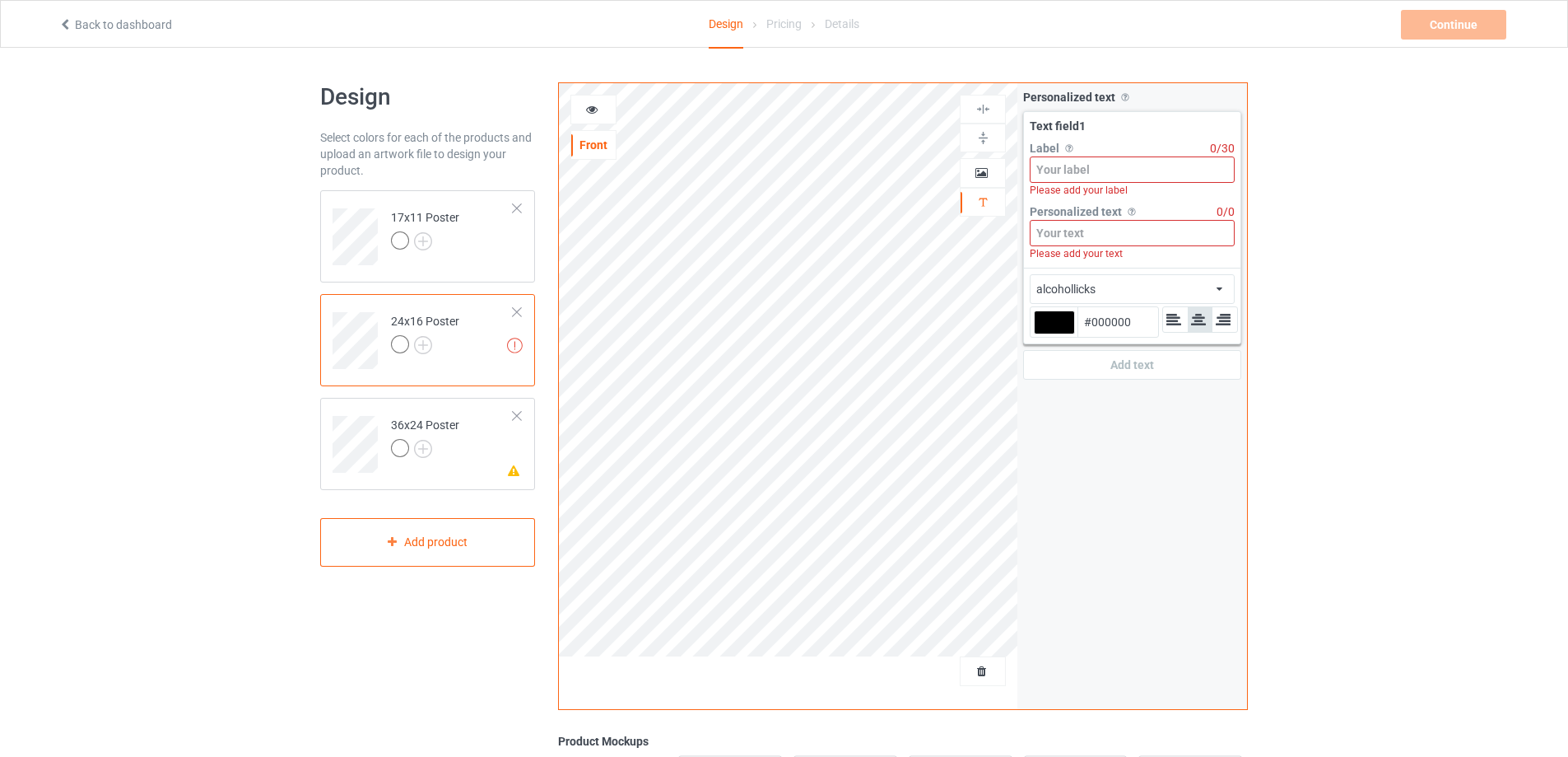
click at [1078, 237] on input at bounding box center [1131, 233] width 205 height 27
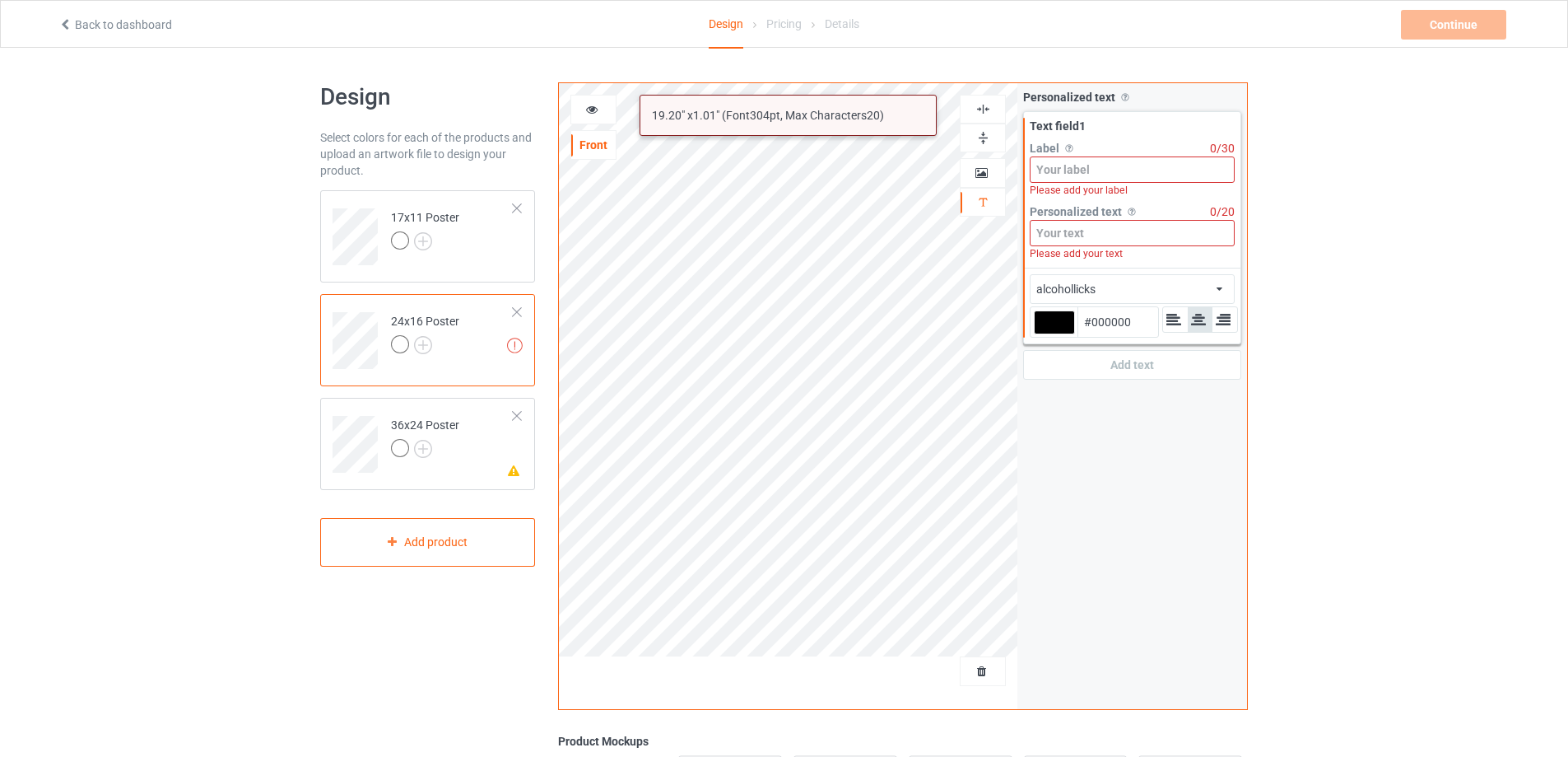
paste input "[PERSON_NAME] & [PERSON_NAME]"
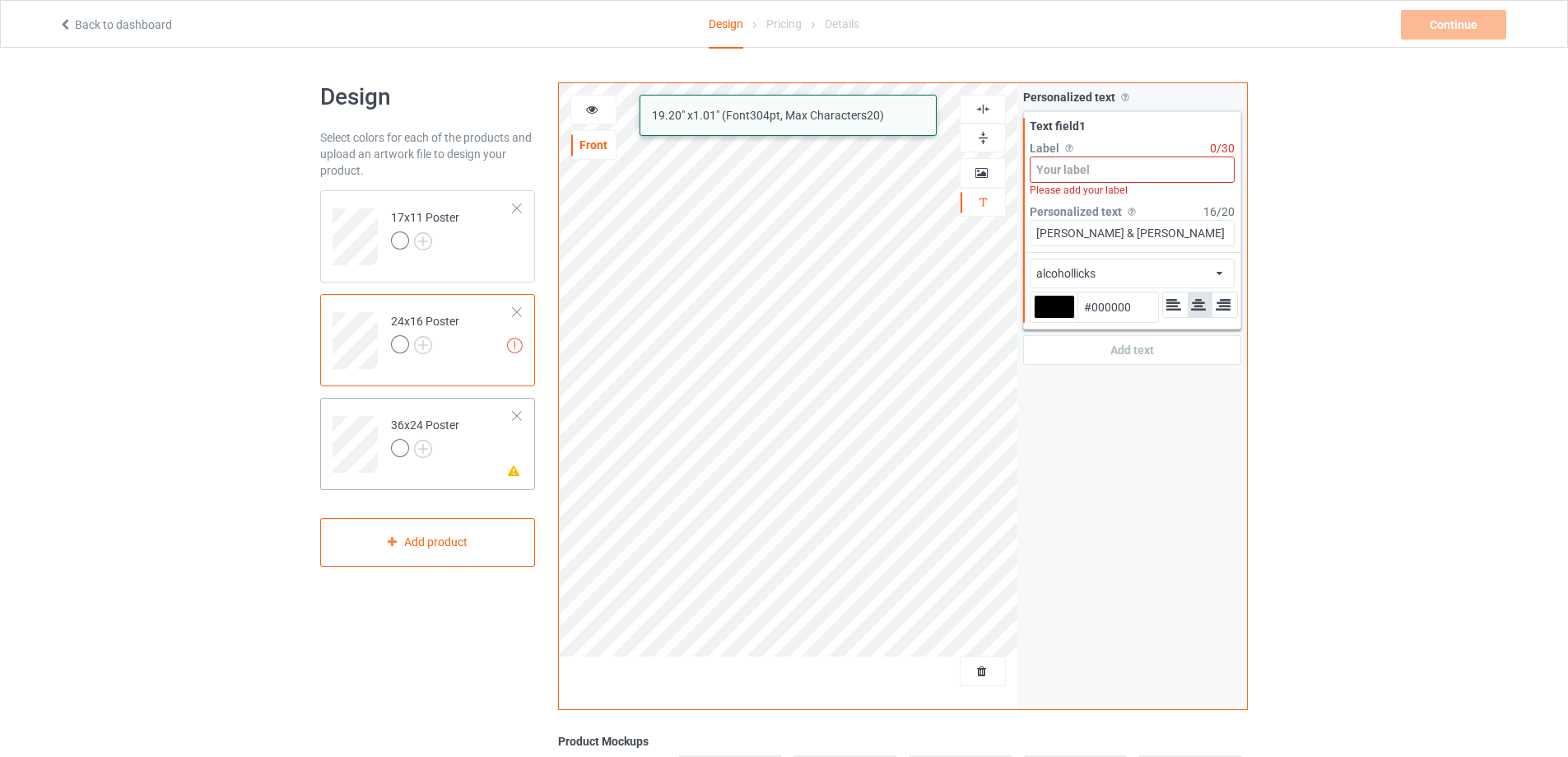
type input "[PERSON_NAME] & [PERSON_NAME]"
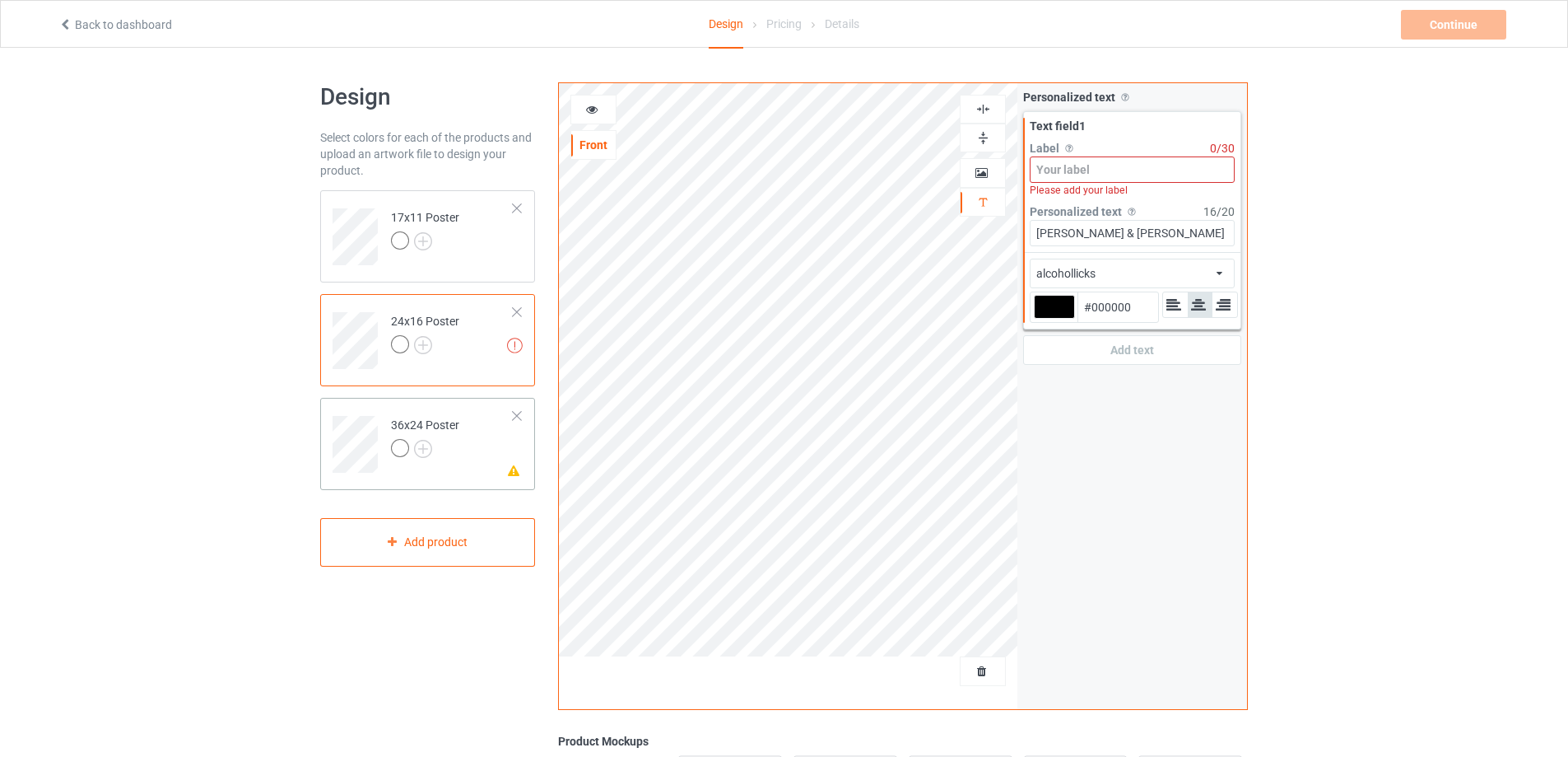
click at [490, 450] on td "Please check the personalized design 36x24 Poster" at bounding box center [452, 439] width 141 height 68
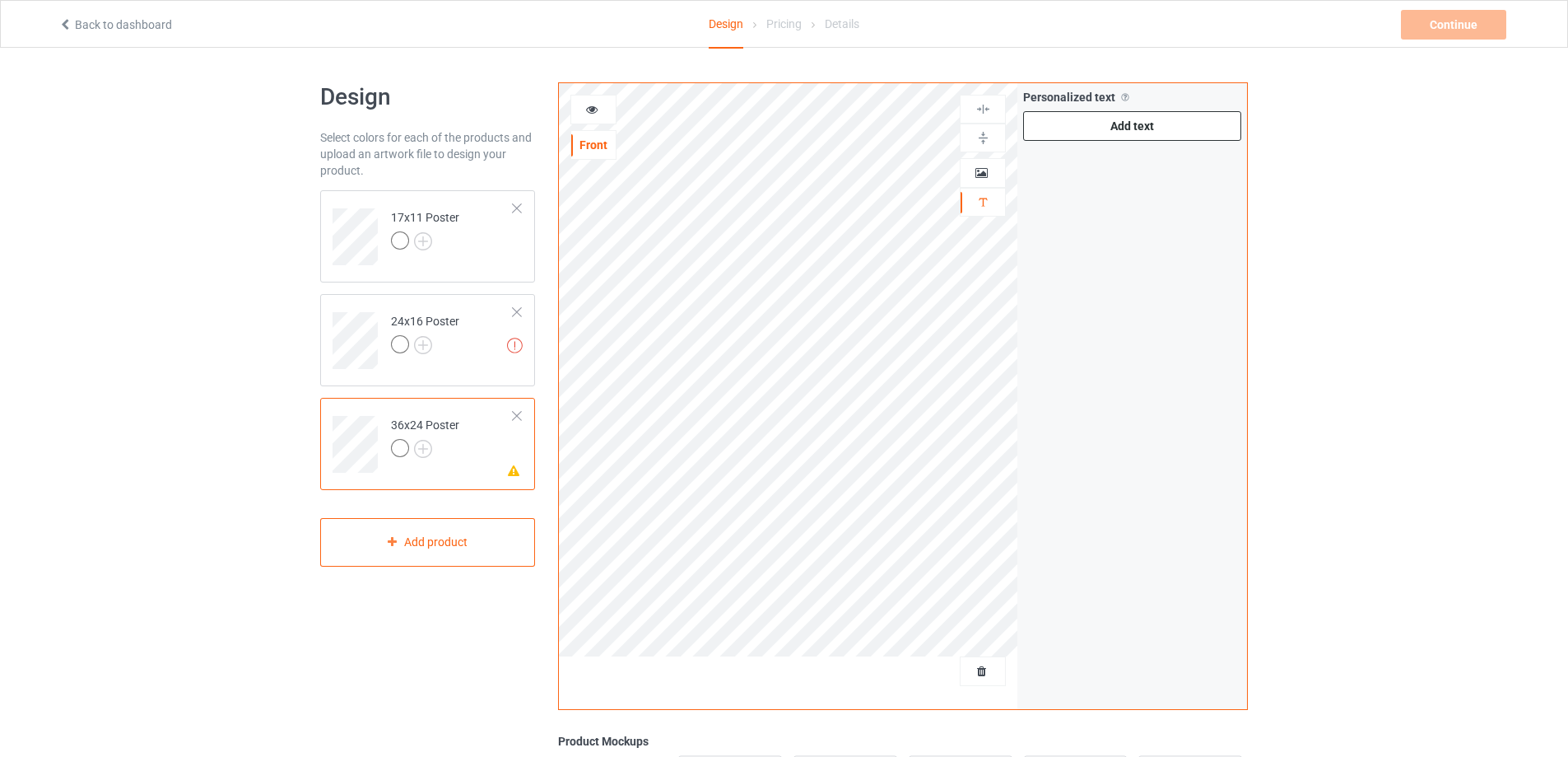
click at [1074, 135] on div "Add text" at bounding box center [1131, 125] width 218 height 29
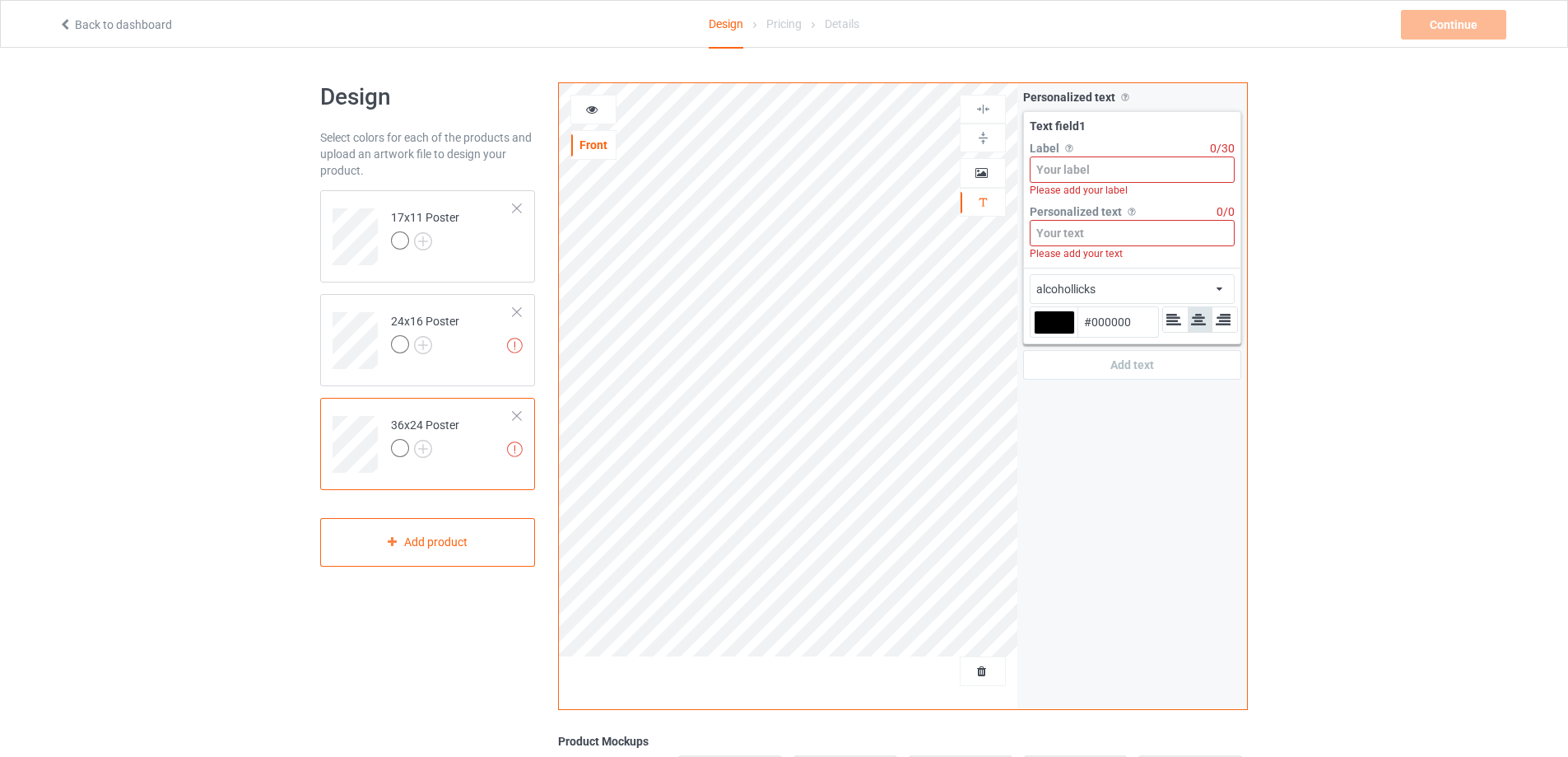
click at [1084, 231] on input at bounding box center [1131, 233] width 205 height 27
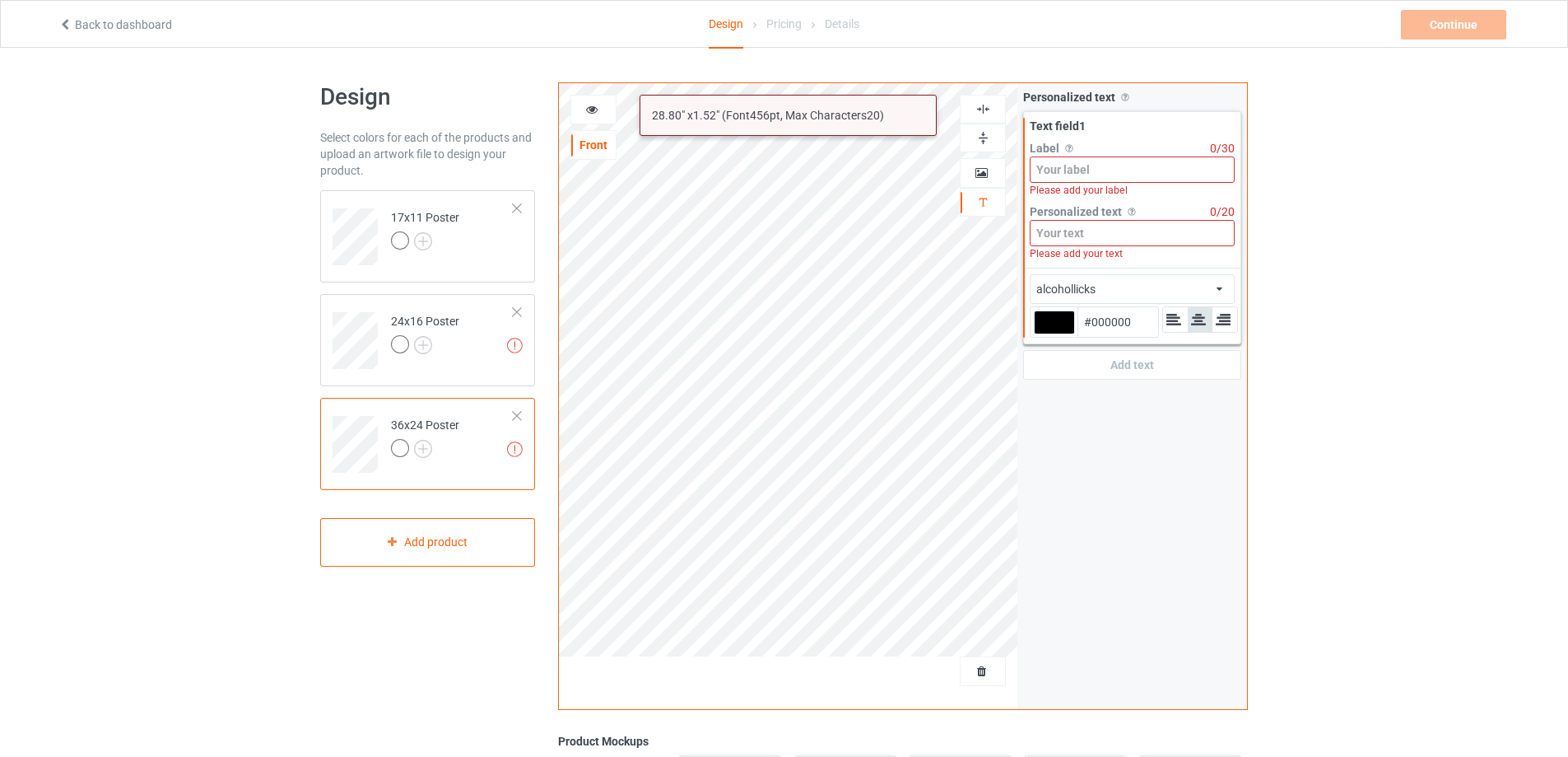
paste input "[PERSON_NAME] & [PERSON_NAME]"
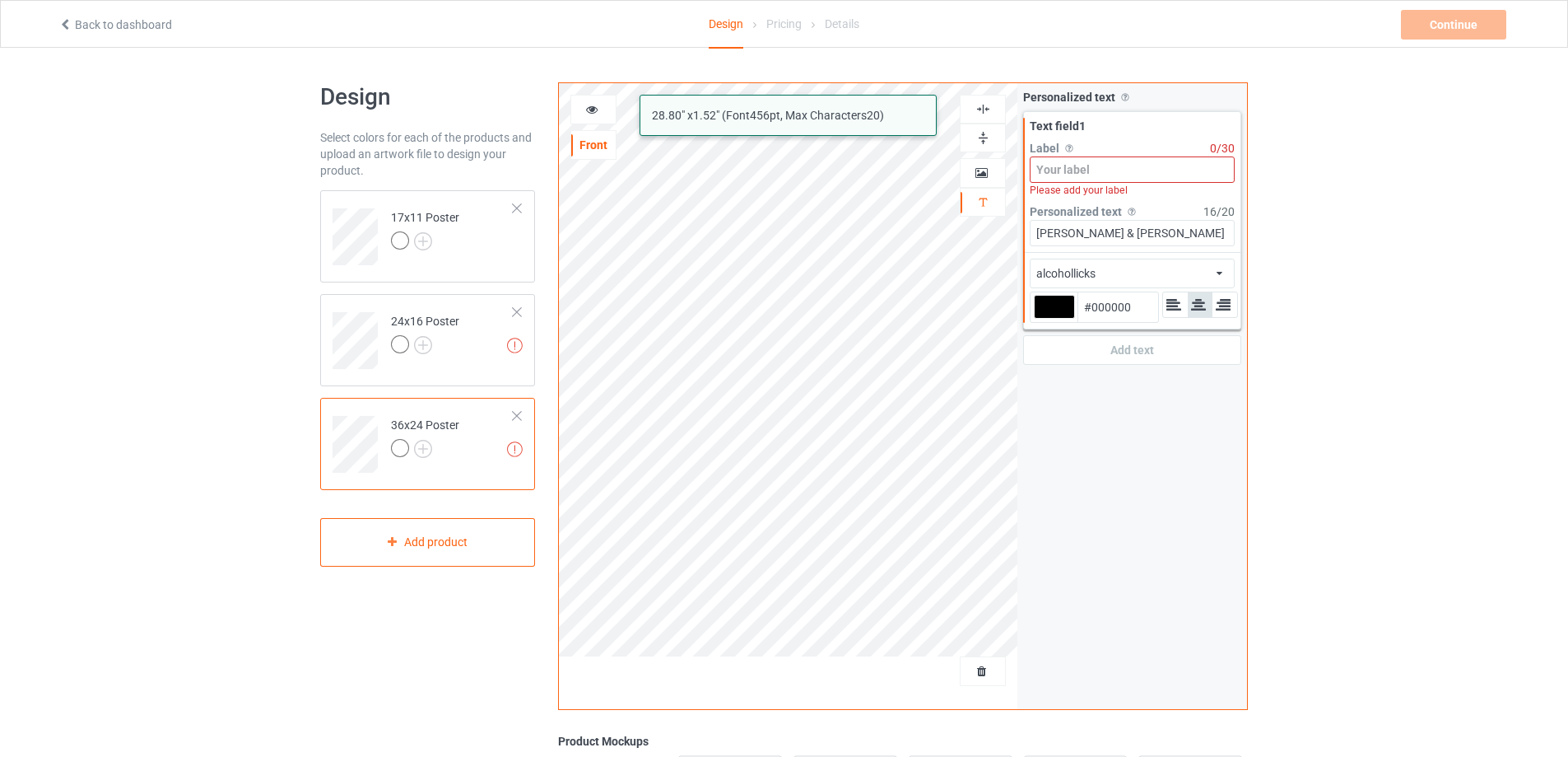
type input "[PERSON_NAME] & [PERSON_NAME]"
click at [1055, 173] on input at bounding box center [1131, 170] width 205 height 27
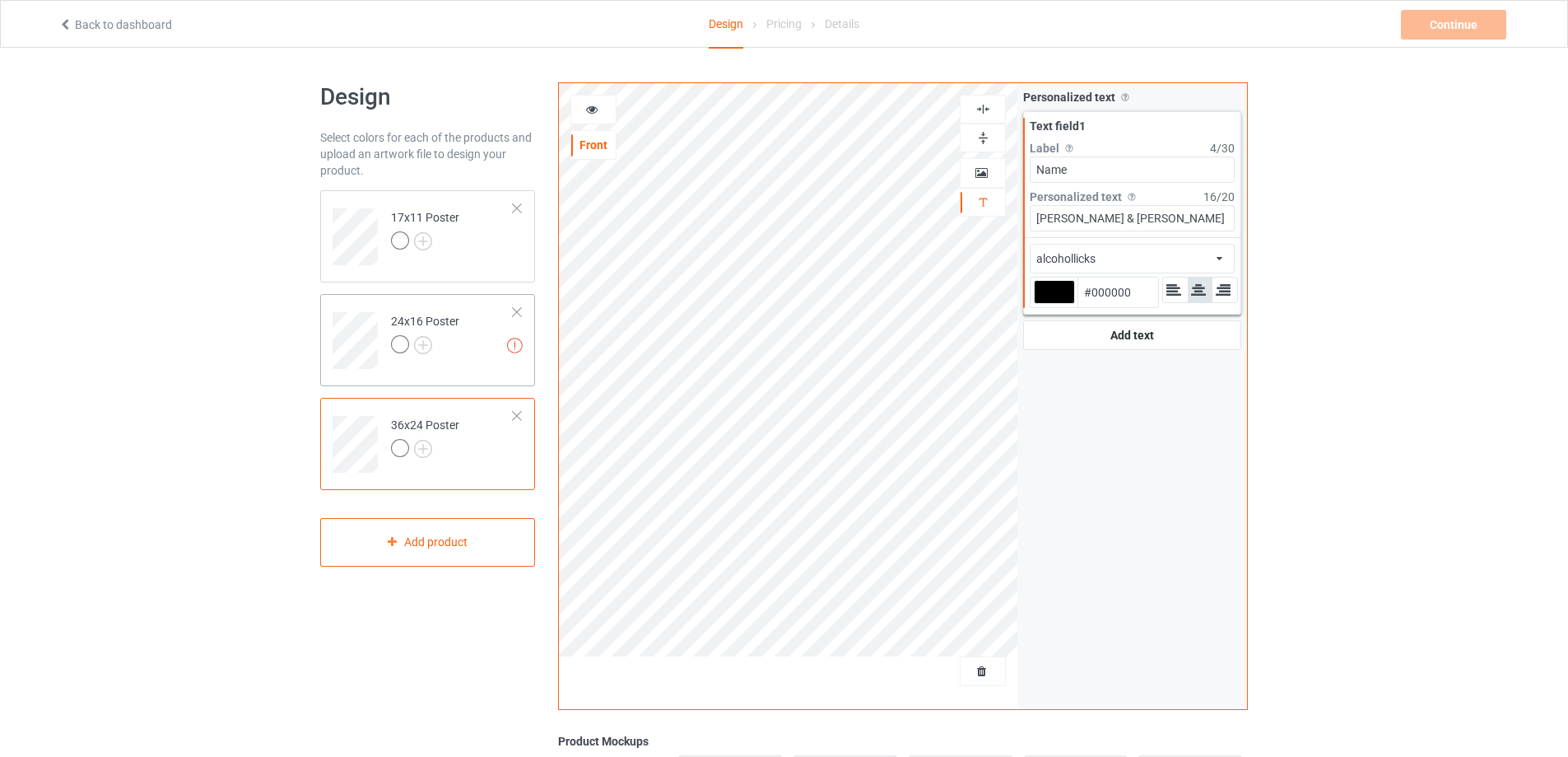
type input "Name"
click at [449, 322] on div "24x16 Poster" at bounding box center [425, 333] width 68 height 40
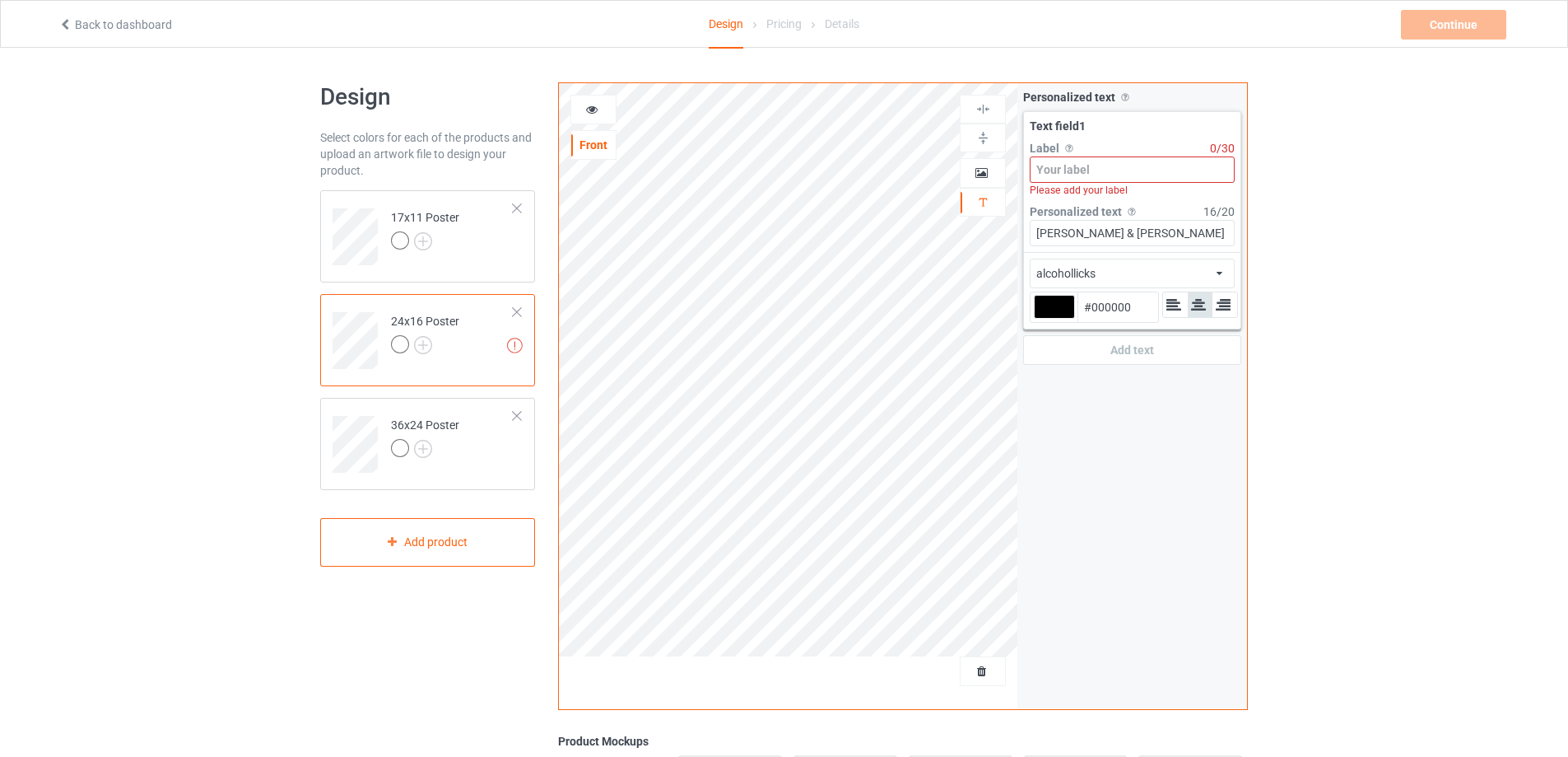
click at [1105, 154] on label "Label Personalized text label on the campaign buy page" at bounding box center [1119, 148] width 180 height 16
click at [1106, 168] on input at bounding box center [1131, 170] width 205 height 27
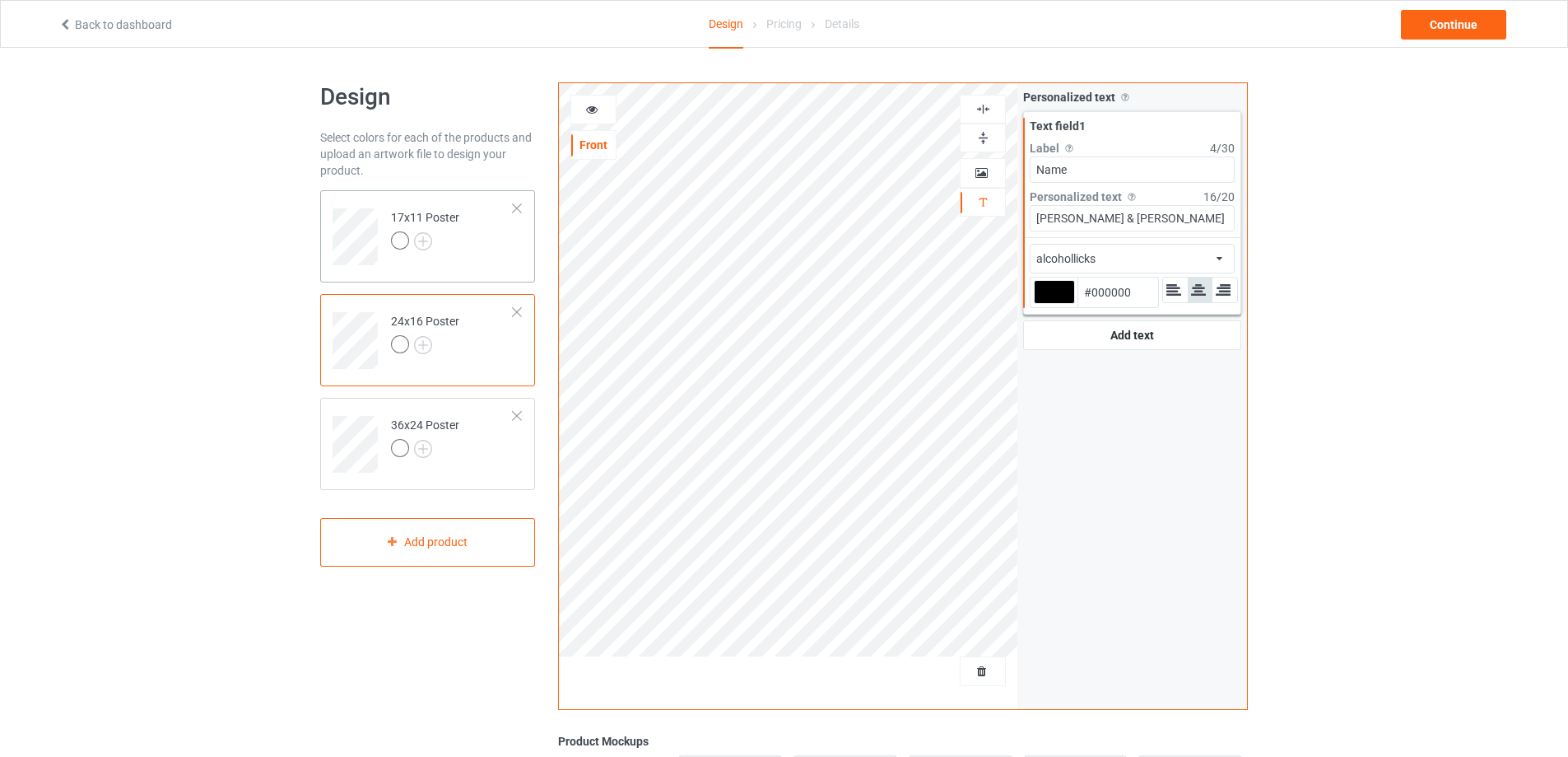
type input "Name"
click at [463, 258] on td "17x11 Poster" at bounding box center [452, 231] width 141 height 68
click at [471, 347] on td "24x16 Poster" at bounding box center [452, 334] width 141 height 68
click at [486, 232] on td "17x11 Poster" at bounding box center [452, 231] width 141 height 68
click at [1155, 257] on div "alcohollicks african airstream aladdin alcohollicks [PERSON_NAME] almontesnow a…" at bounding box center [1131, 258] width 205 height 29
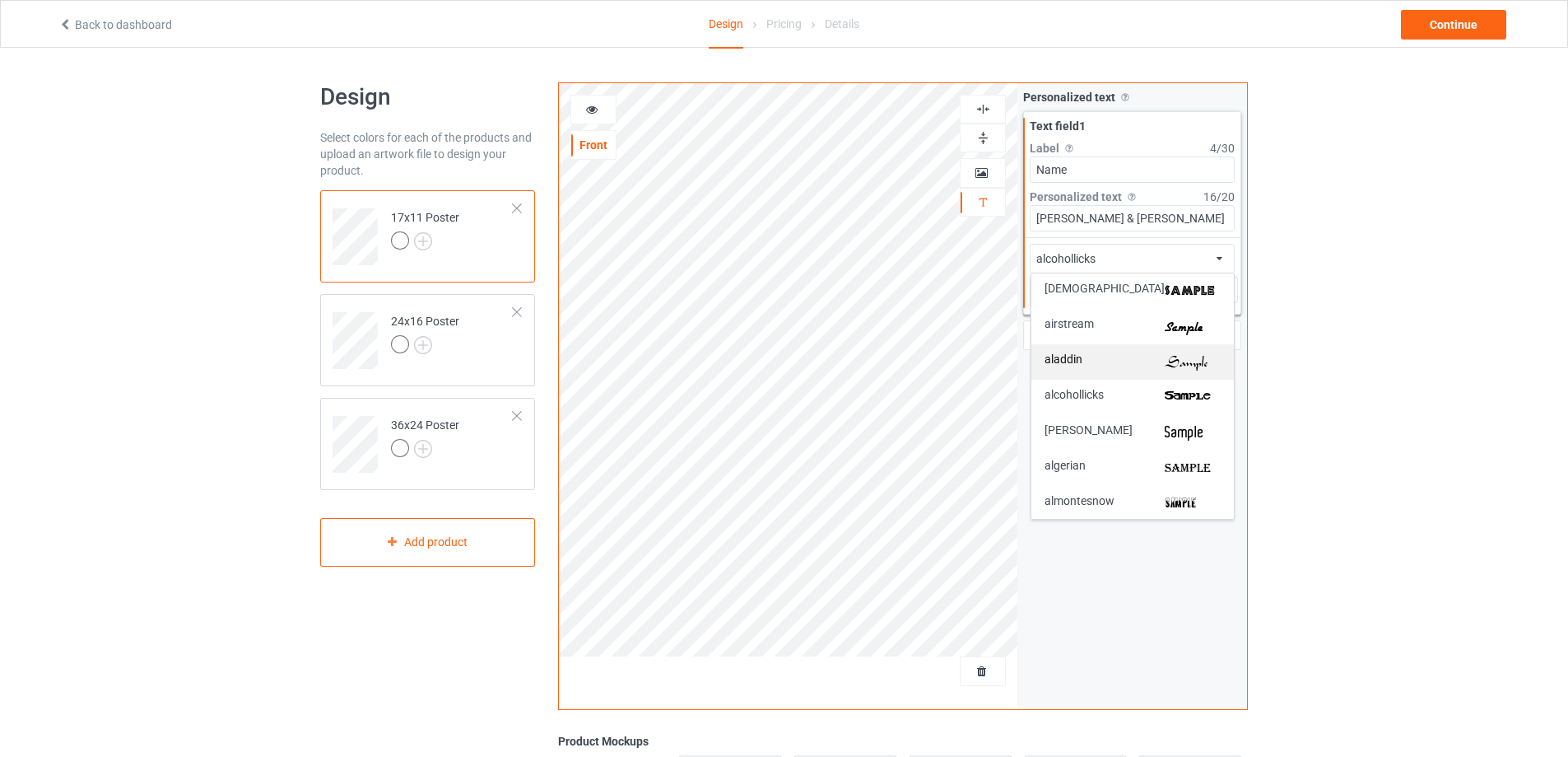
click at [1193, 360] on img at bounding box center [1192, 362] width 56 height 17
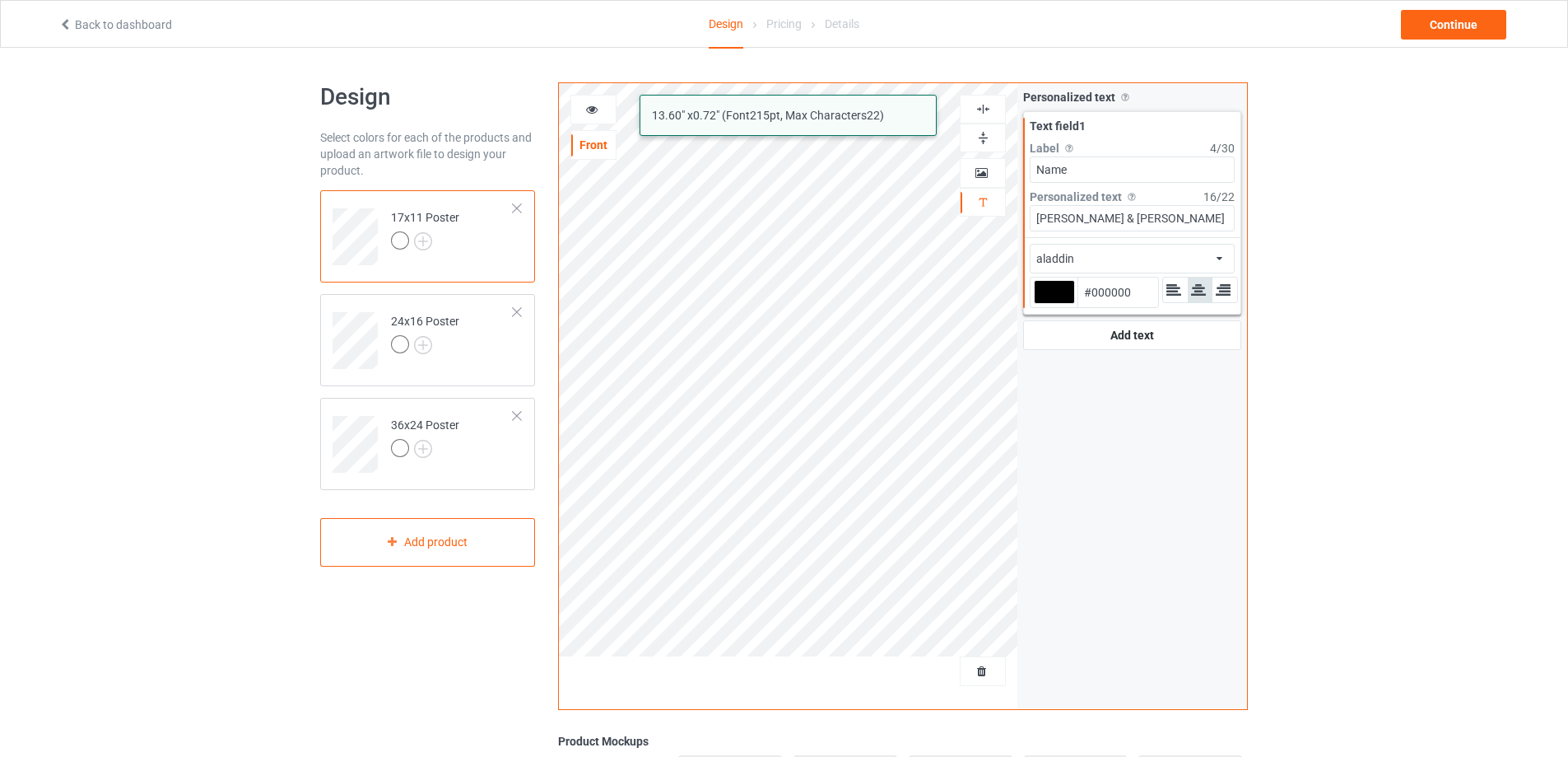
drag, startPoint x: 1161, startPoint y: 210, endPoint x: 970, endPoint y: 198, distance: 191.4
click at [971, 198] on div "alcohollicks aladdin 13.60 " x 0.72 " (Font 215 pt, Max Characters 22 ) Front A…" at bounding box center [902, 396] width 689 height 627
click at [507, 337] on td "24x16 Poster" at bounding box center [452, 334] width 141 height 68
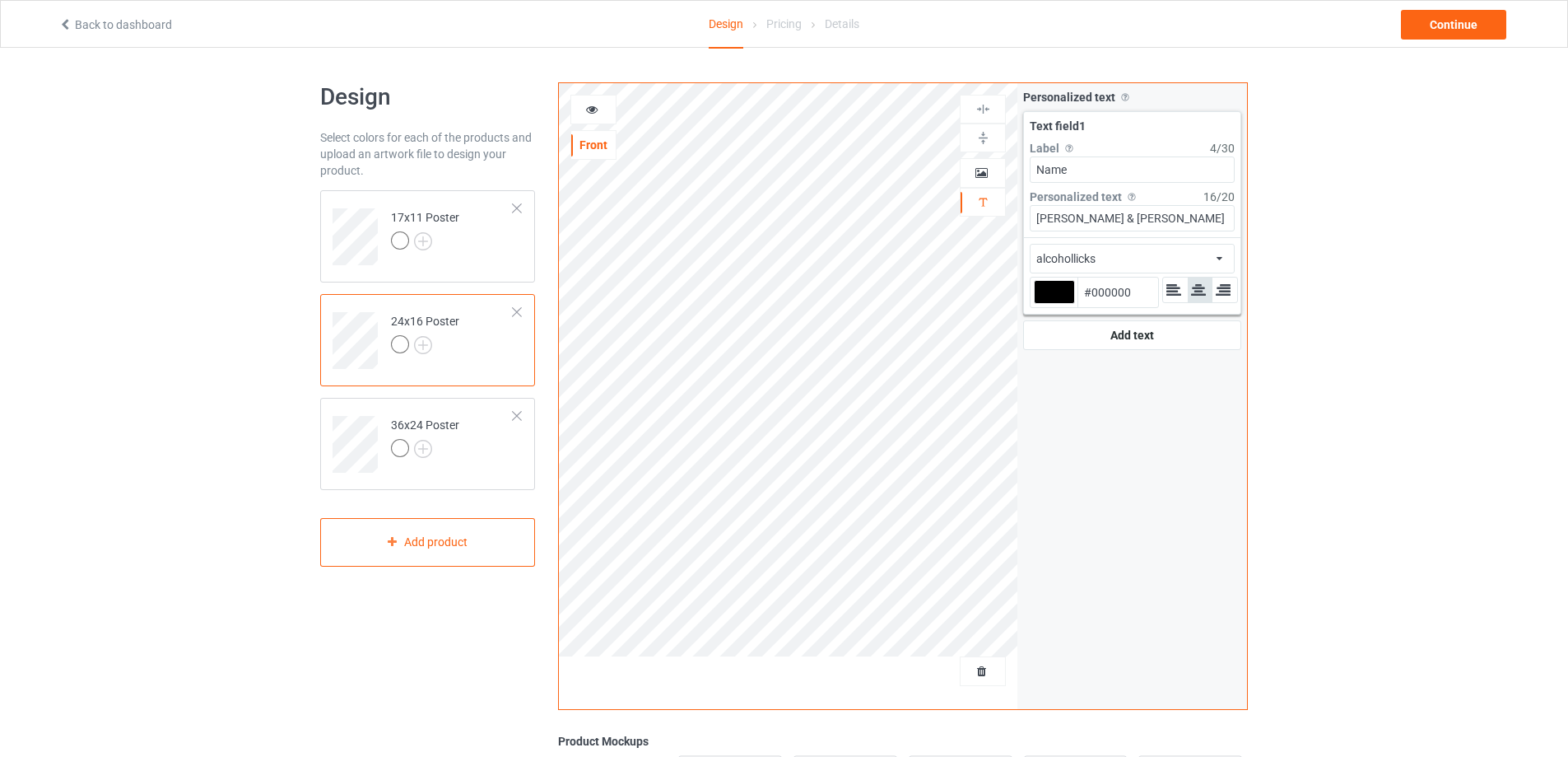
click at [1100, 257] on div "alcohollicks african airstream aladdin alcohollicks [PERSON_NAME] almontesnow a…" at bounding box center [1131, 258] width 205 height 29
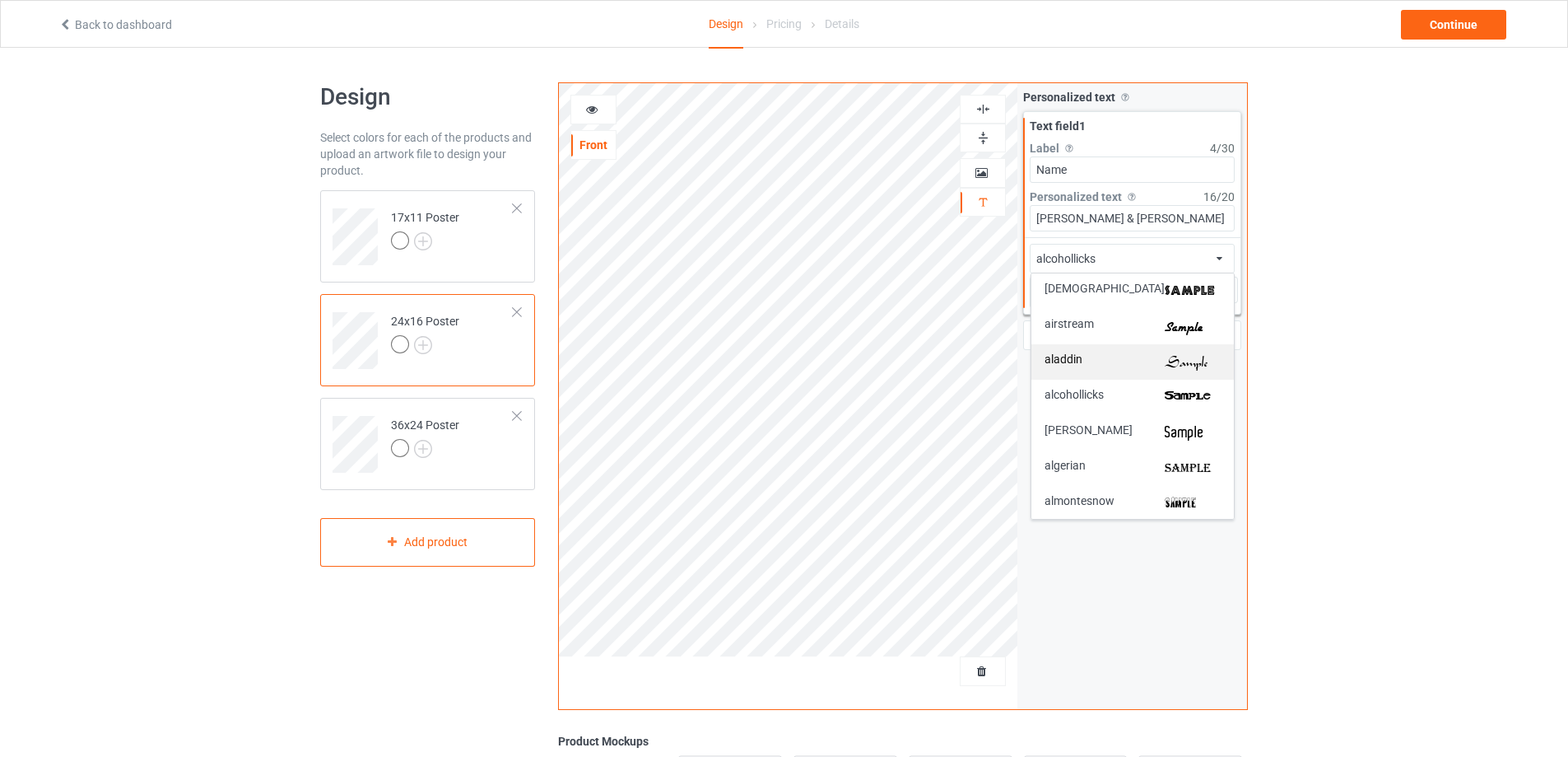
click at [1139, 365] on div "aladdin" at bounding box center [1132, 362] width 176 height 17
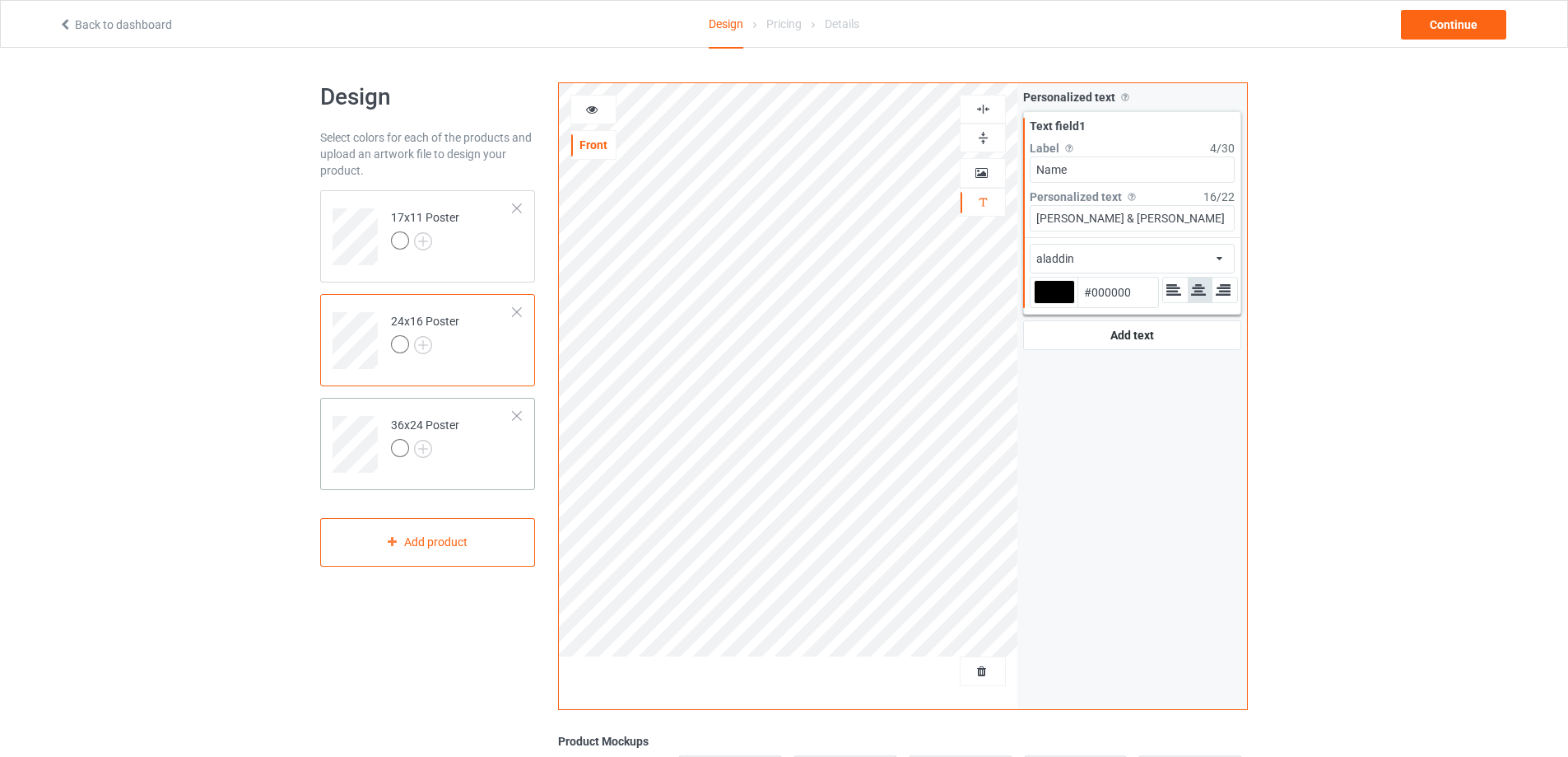
click at [516, 455] on td "36x24 Poster" at bounding box center [452, 439] width 141 height 68
click at [1105, 255] on div "alcohollicks african airstream aladdin alcohollicks [PERSON_NAME] almontesnow a…" at bounding box center [1131, 258] width 205 height 29
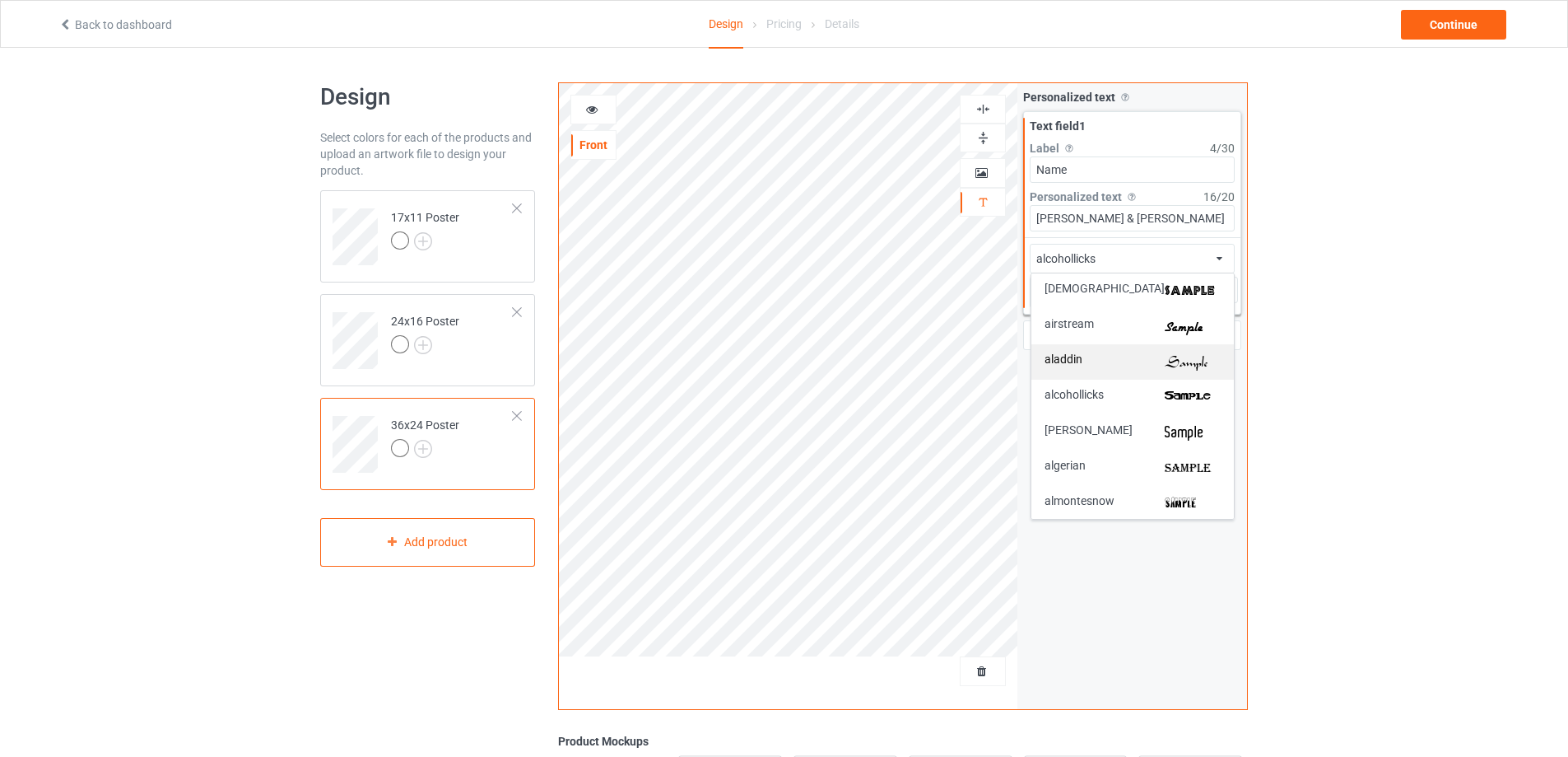
click at [1107, 354] on div "aladdin" at bounding box center [1132, 362] width 176 height 17
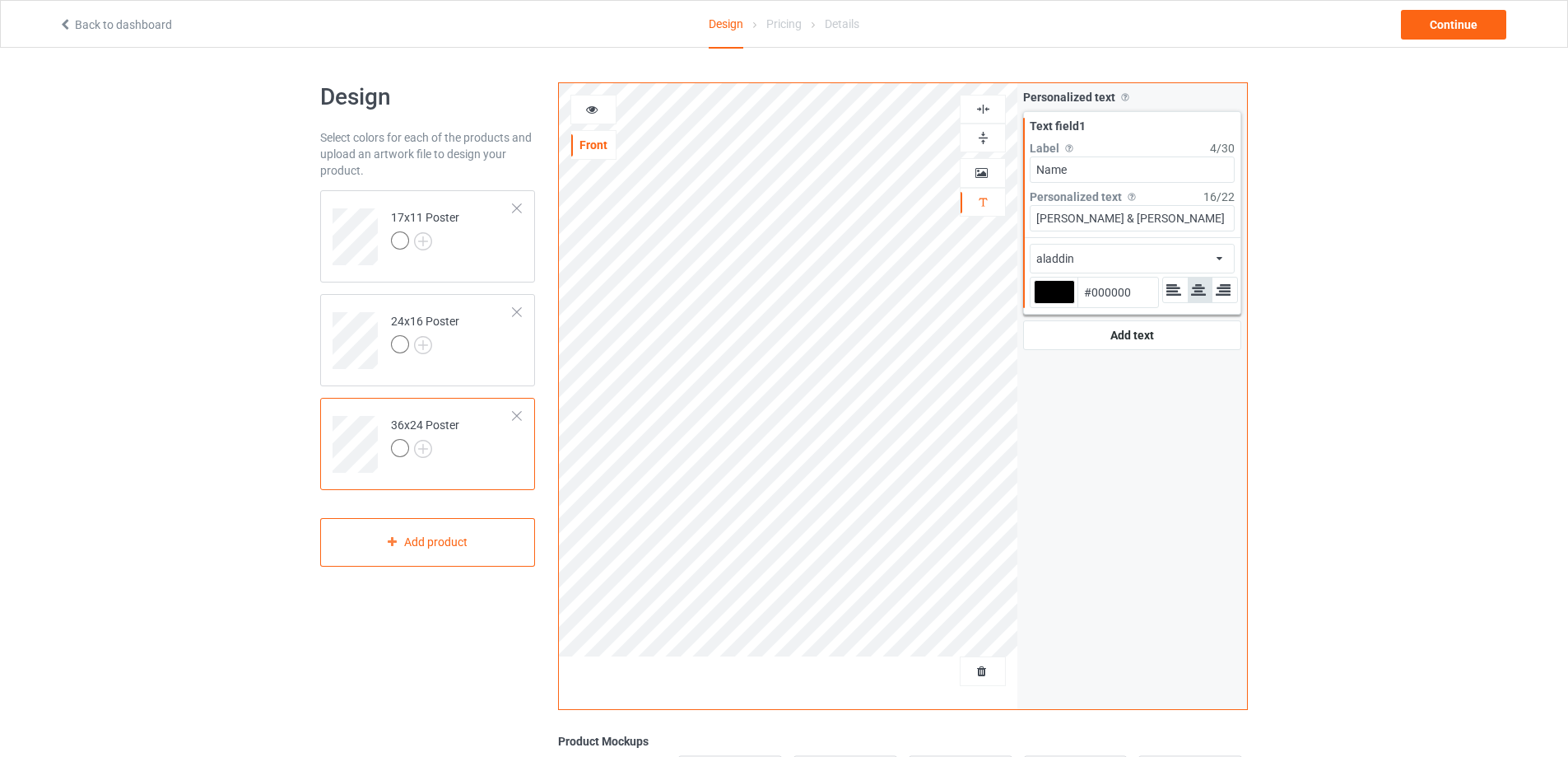
click at [597, 102] on icon at bounding box center [592, 107] width 14 height 11
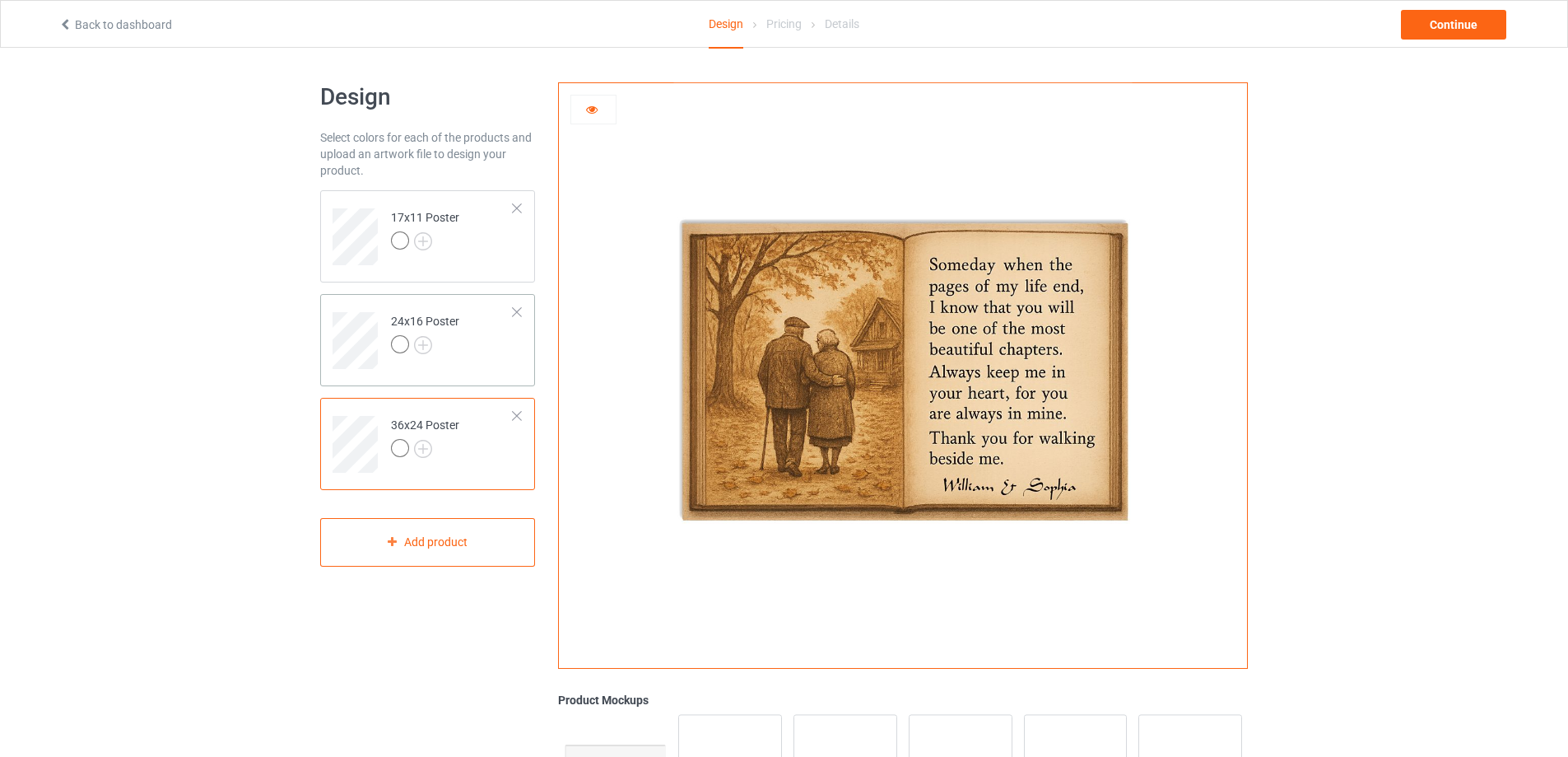
click at [500, 356] on td "24x16 Poster" at bounding box center [452, 334] width 141 height 68
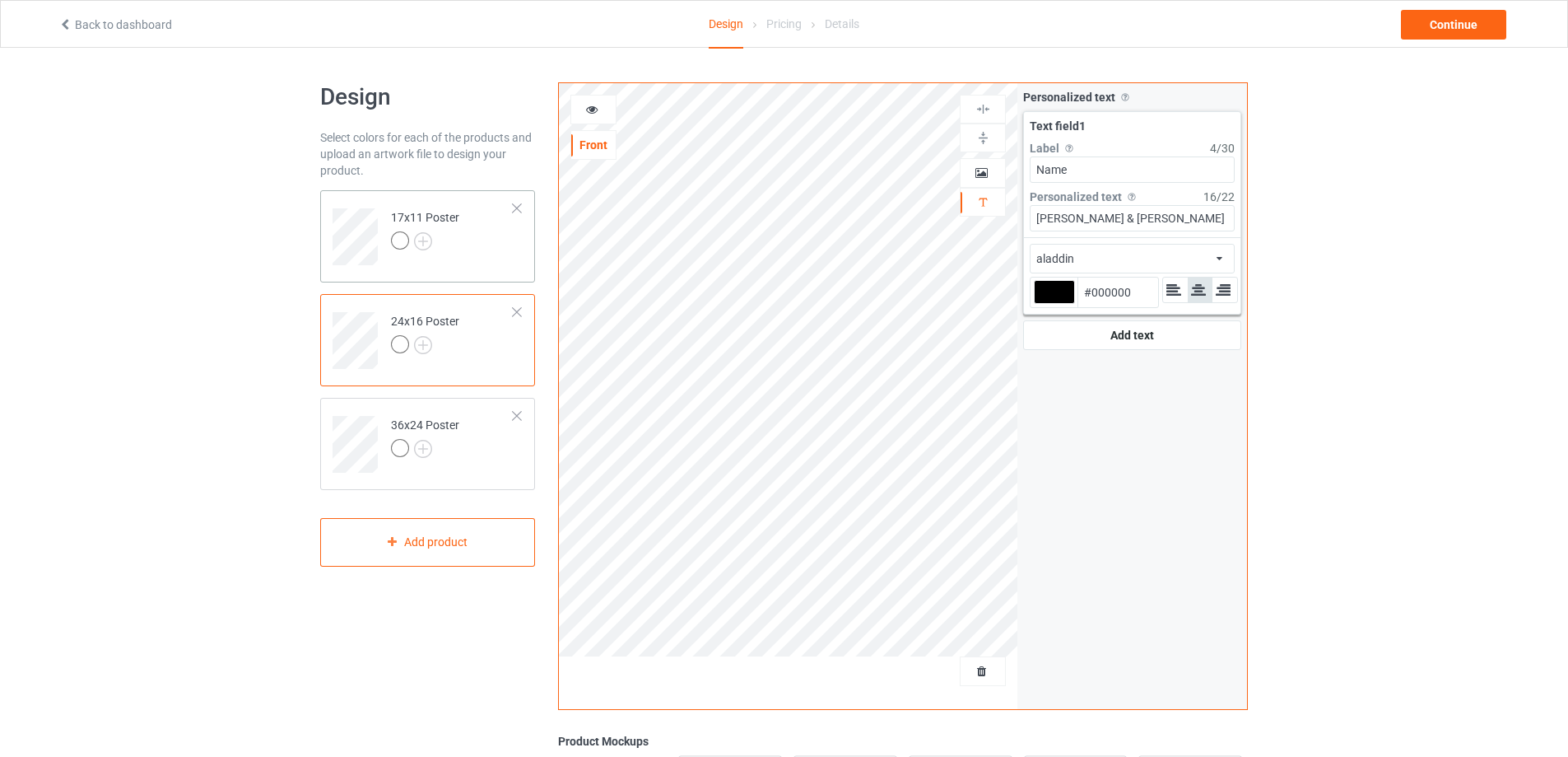
click at [490, 256] on td "17x11 Poster" at bounding box center [452, 231] width 141 height 68
click at [482, 445] on td "36x24 Poster" at bounding box center [452, 439] width 141 height 68
click at [497, 234] on td "17x11 Poster" at bounding box center [452, 231] width 141 height 68
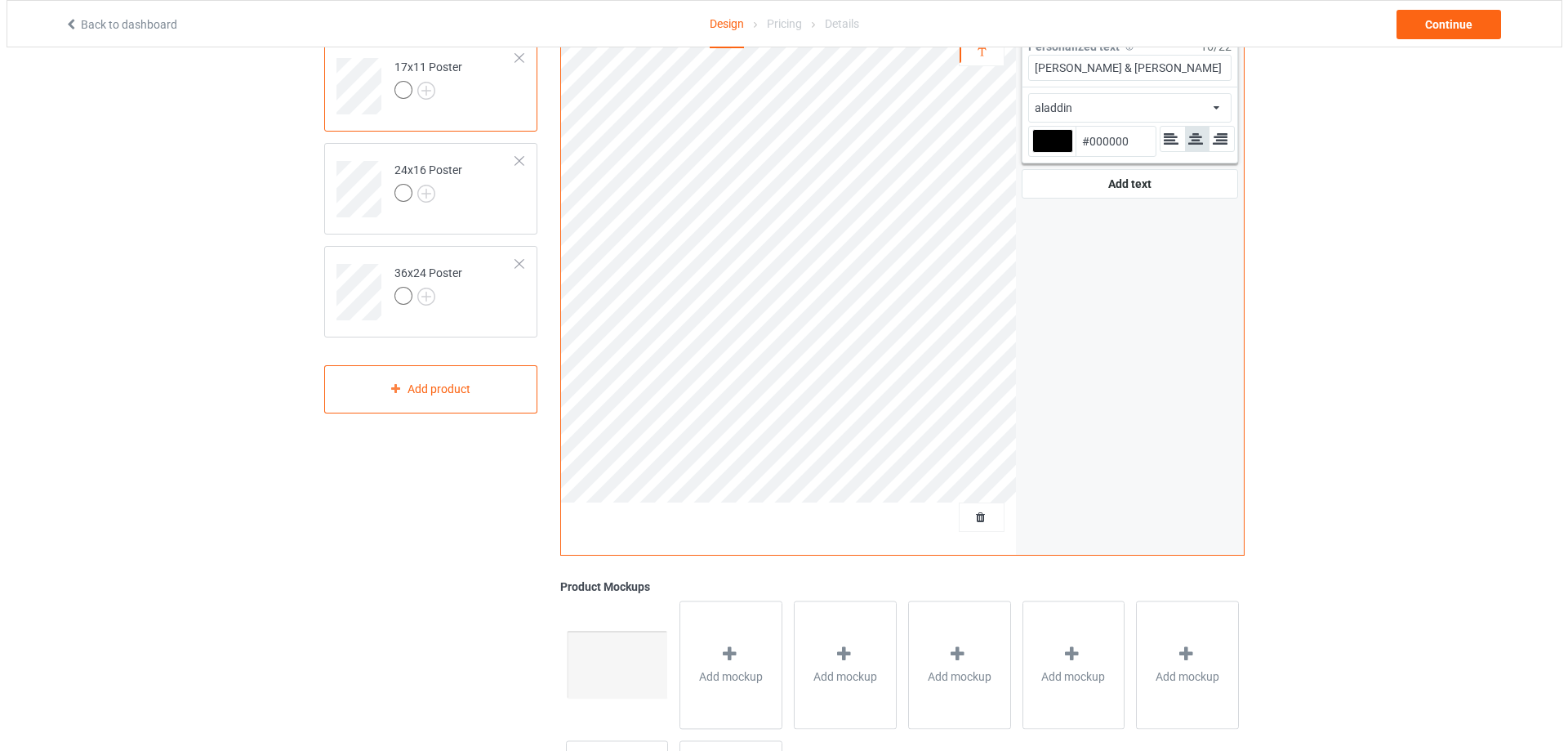
scroll to position [307, 0]
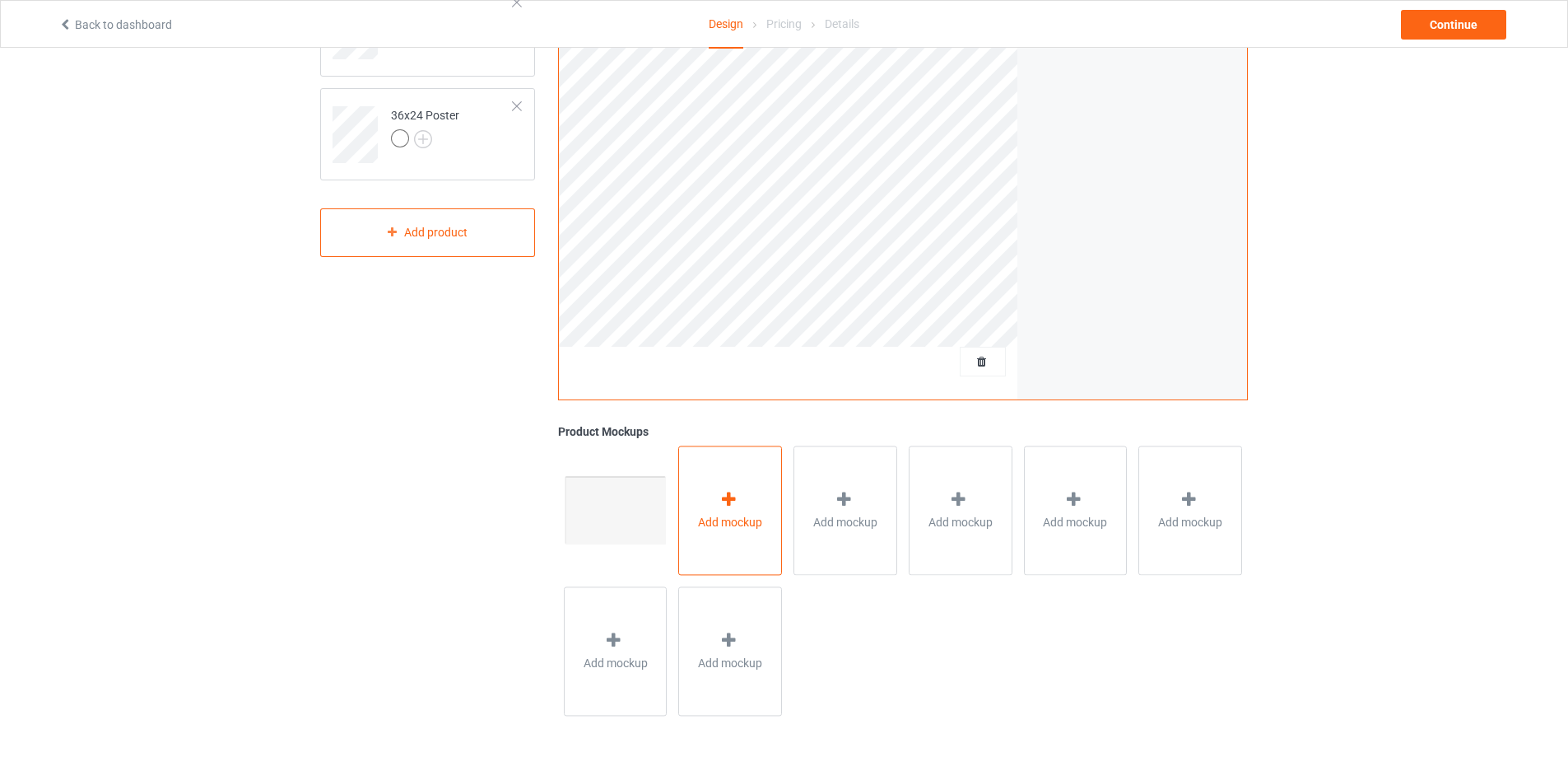
click at [746, 509] on div "Add mockup" at bounding box center [730, 510] width 104 height 129
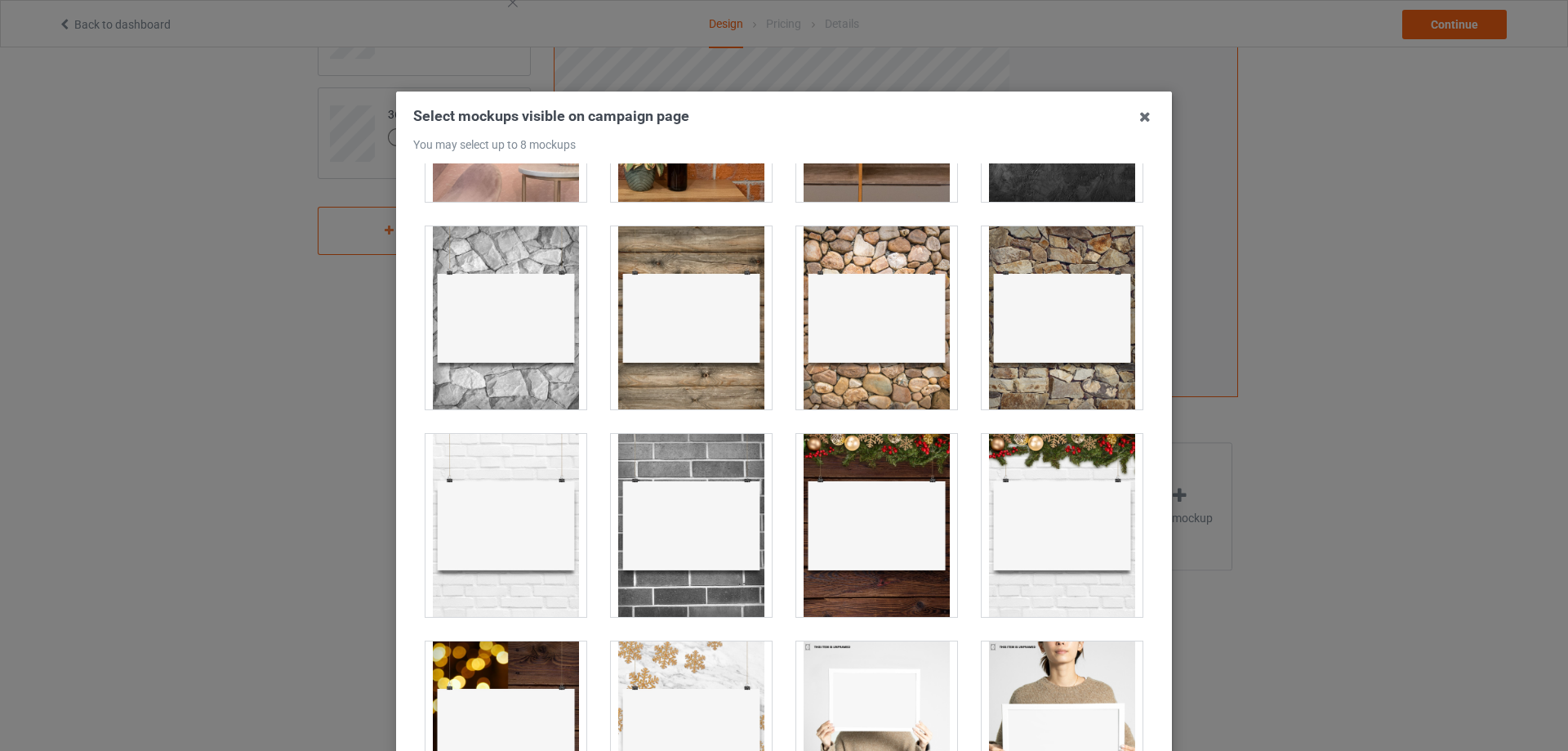
scroll to position [735, 0]
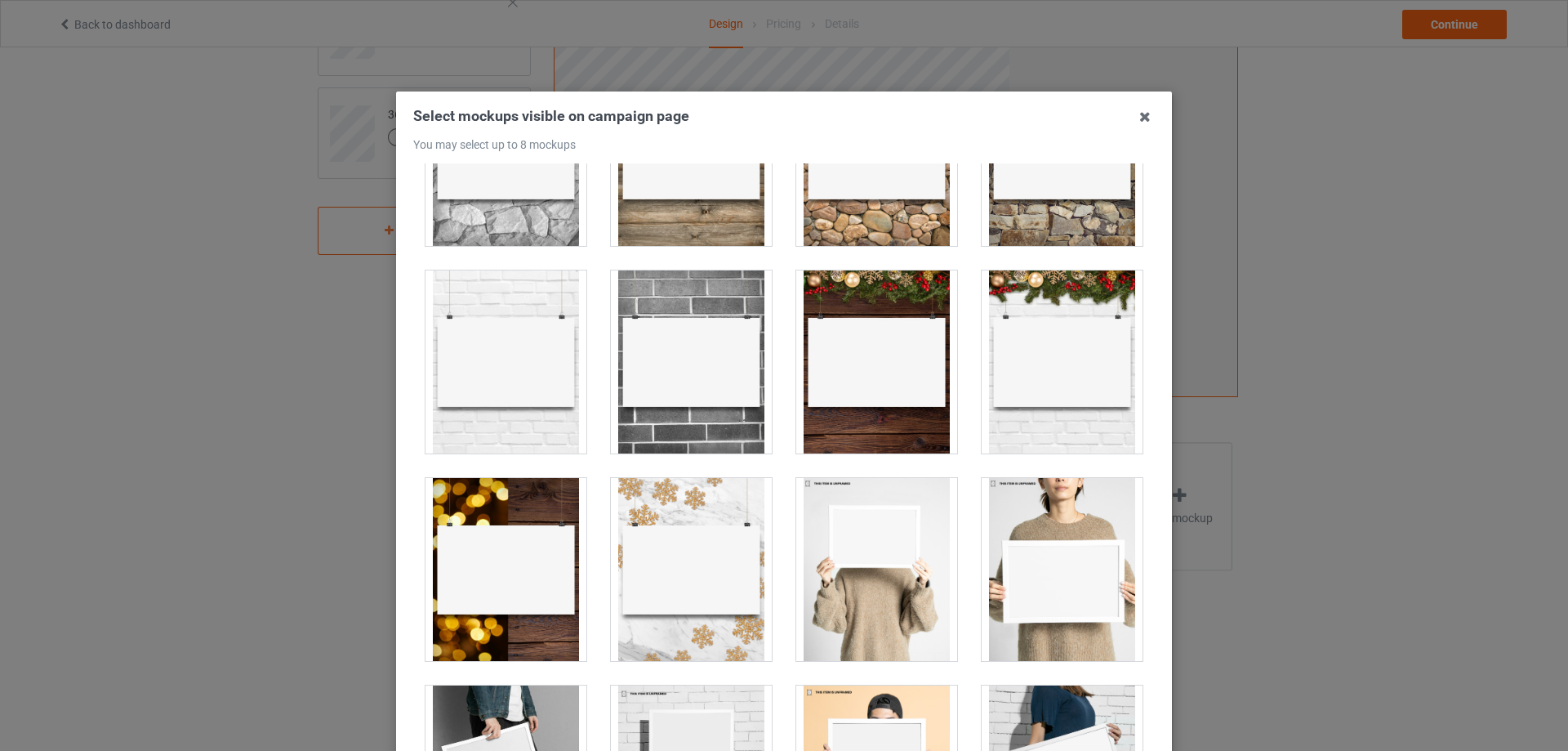
click at [859, 388] on div at bounding box center [877, 362] width 161 height 183
click at [1032, 388] on div at bounding box center [1062, 362] width 161 height 183
click at [491, 577] on div at bounding box center [505, 570] width 161 height 183
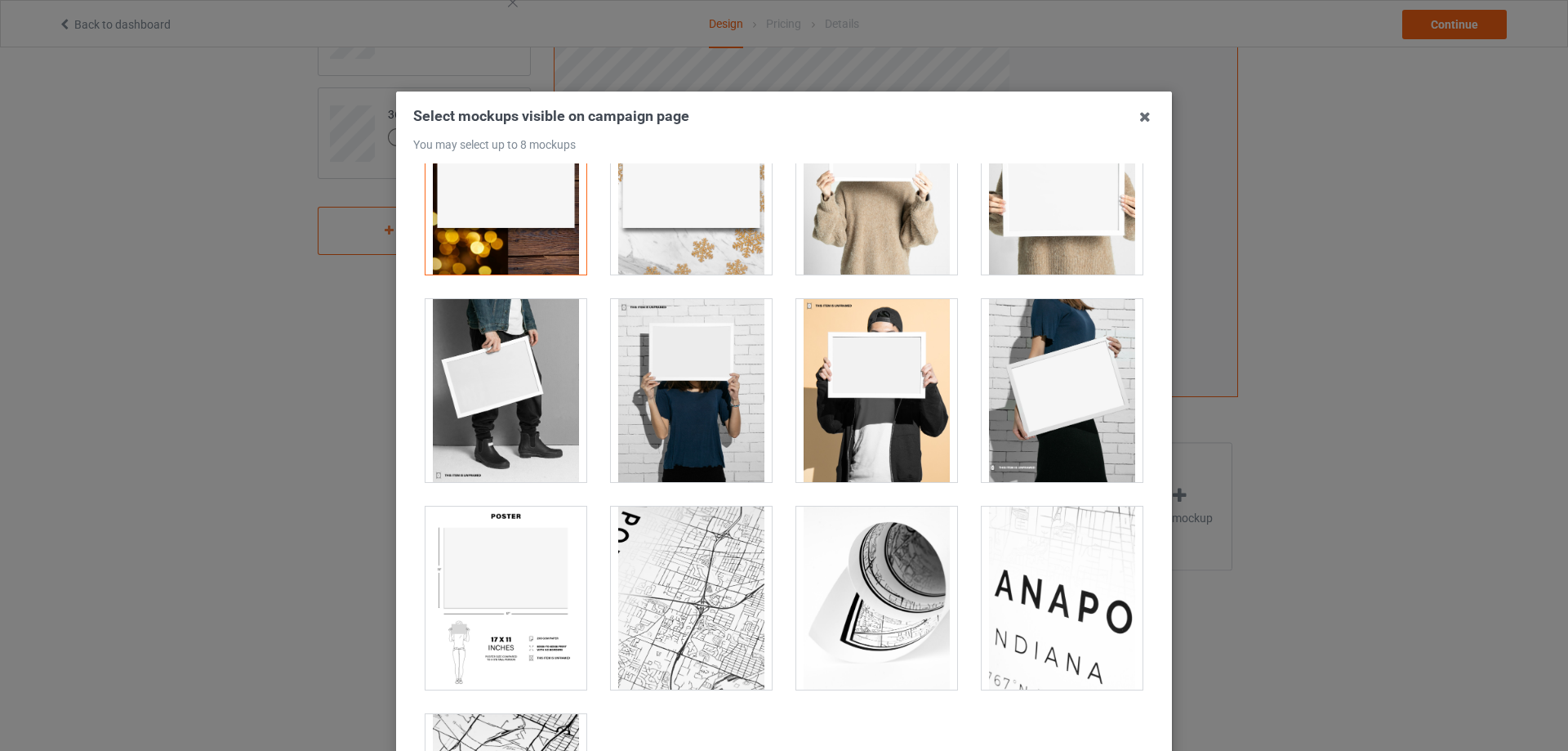
scroll to position [980, 0]
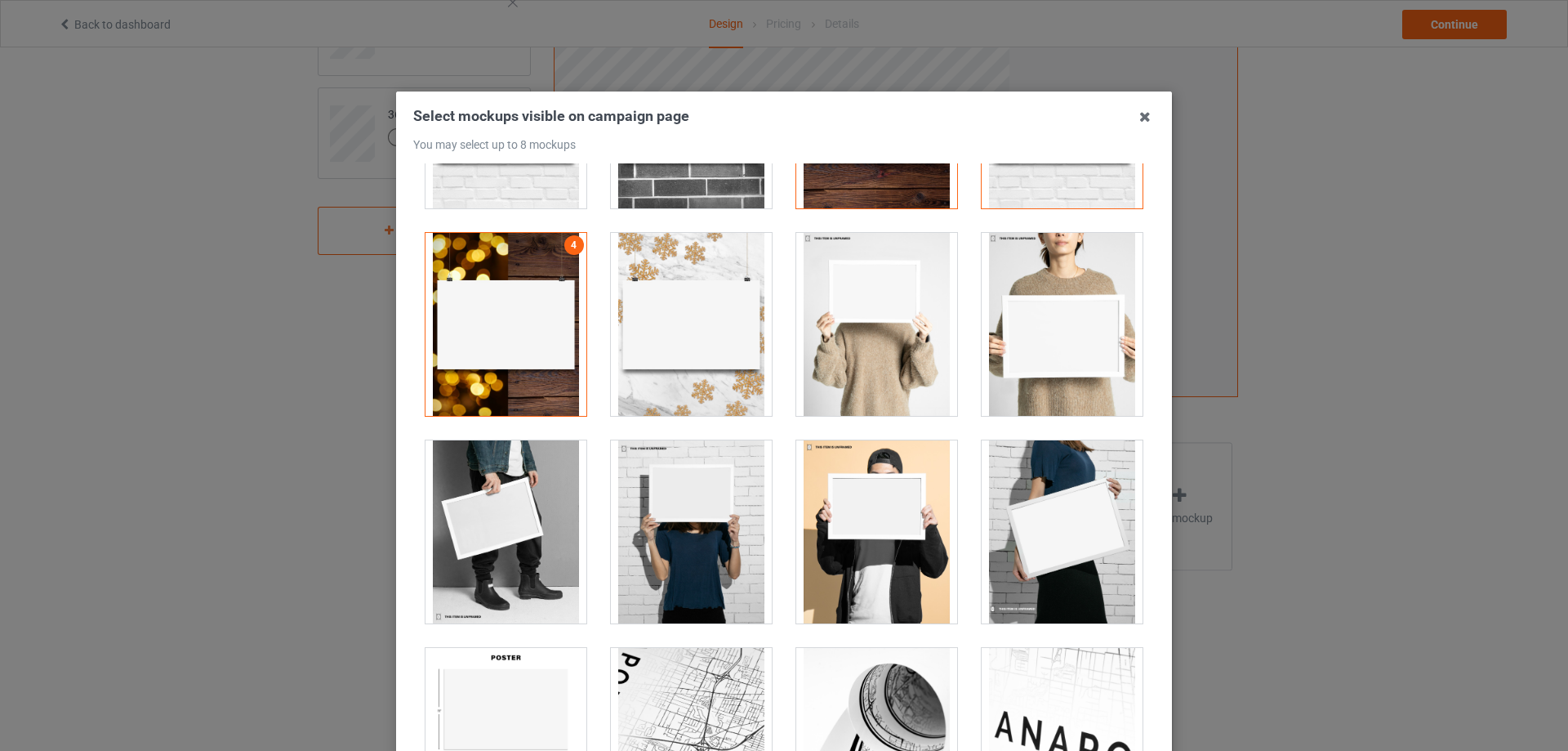
click at [1022, 367] on div at bounding box center [1062, 324] width 161 height 183
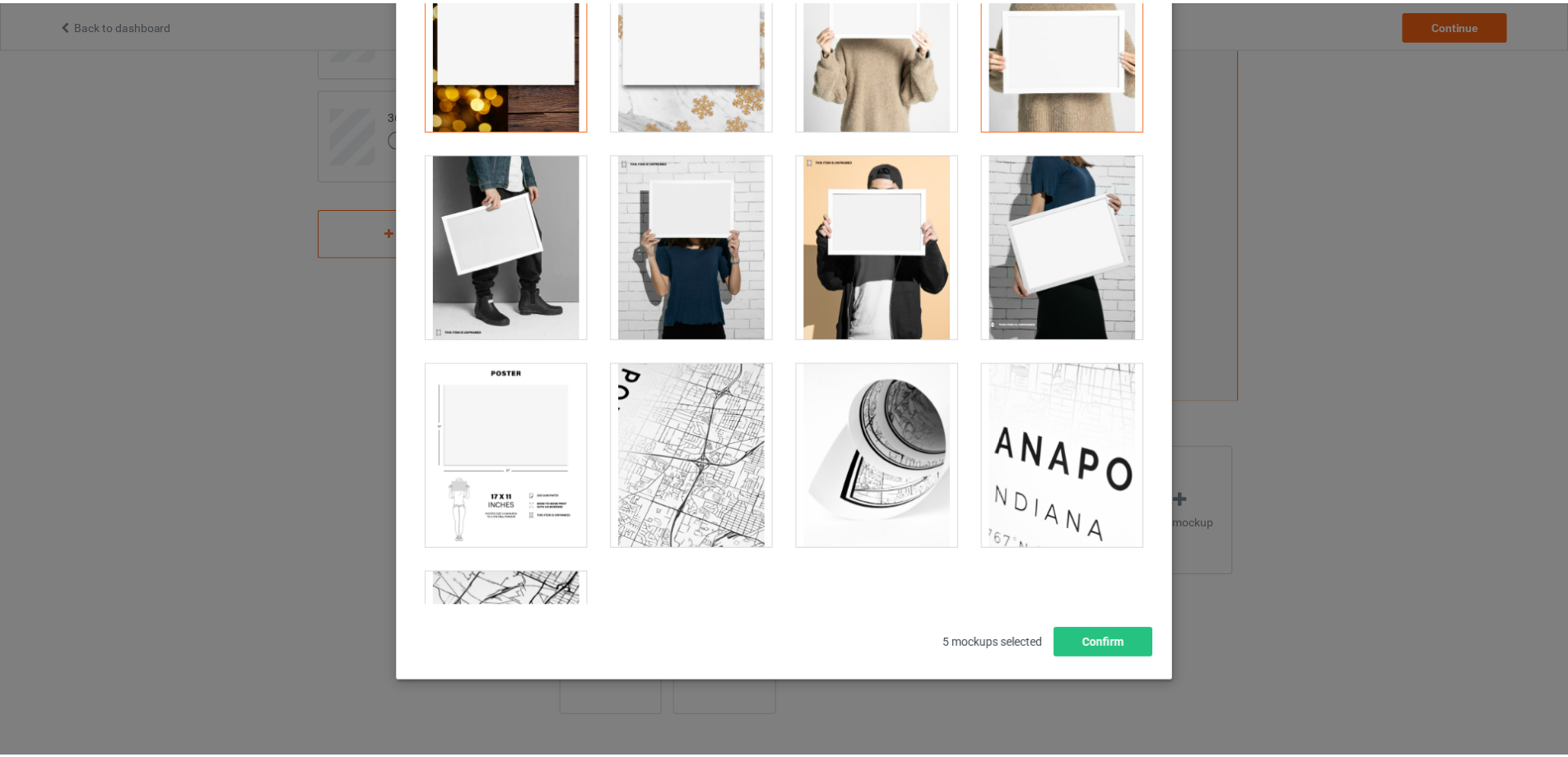
scroll to position [1277, 0]
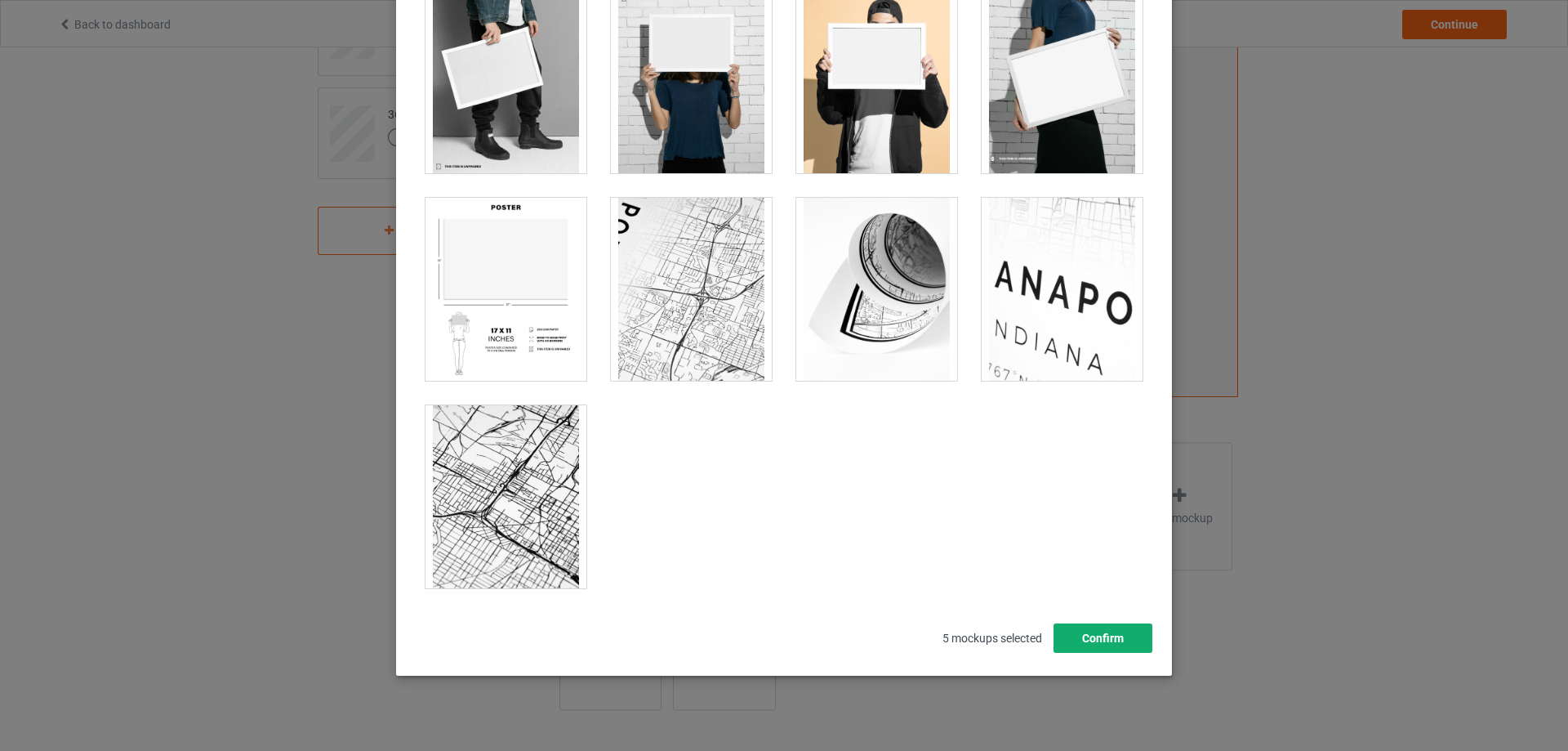
click at [1078, 637] on button "Confirm" at bounding box center [1102, 637] width 99 height 29
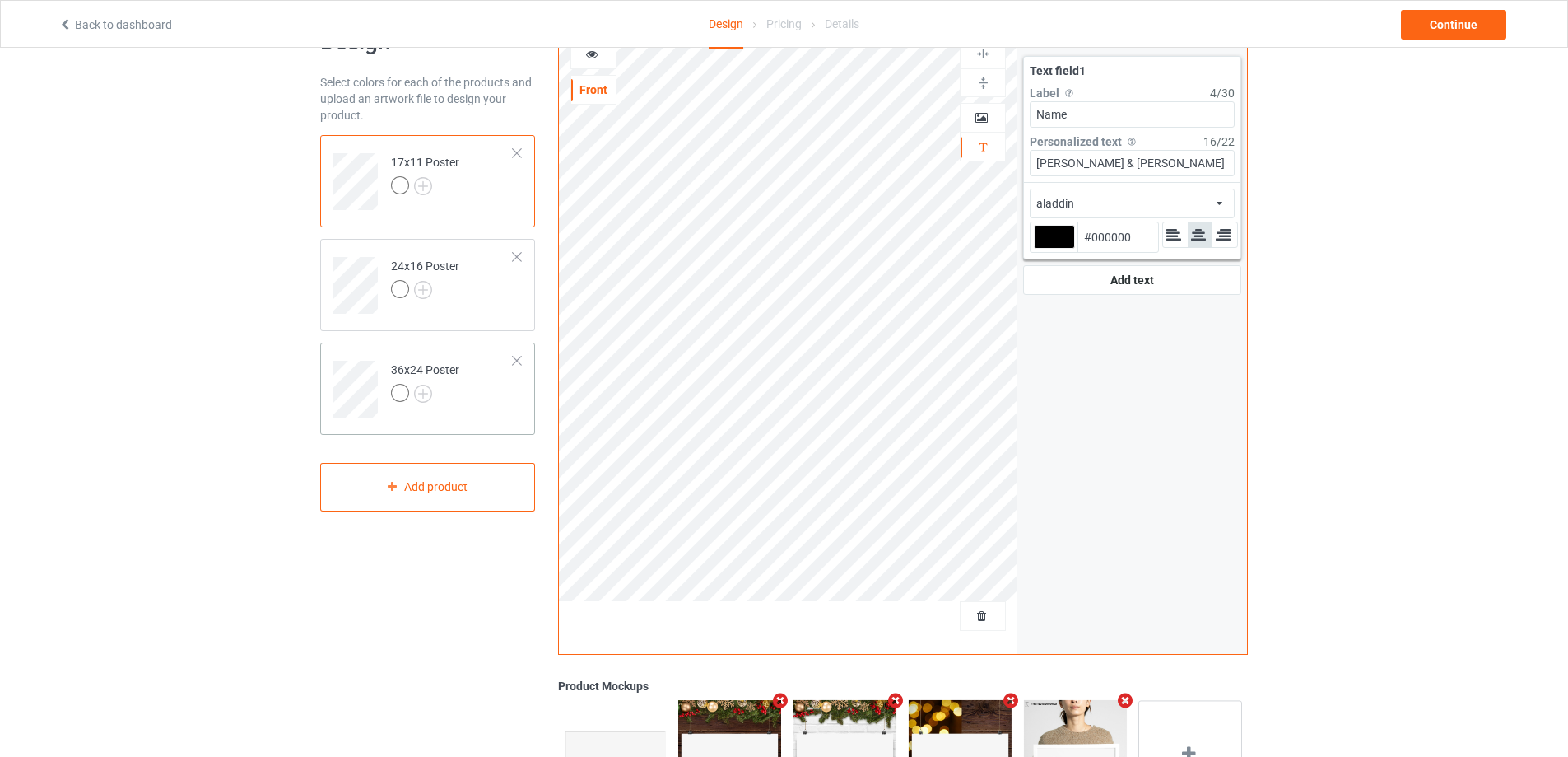
scroll to position [0, 0]
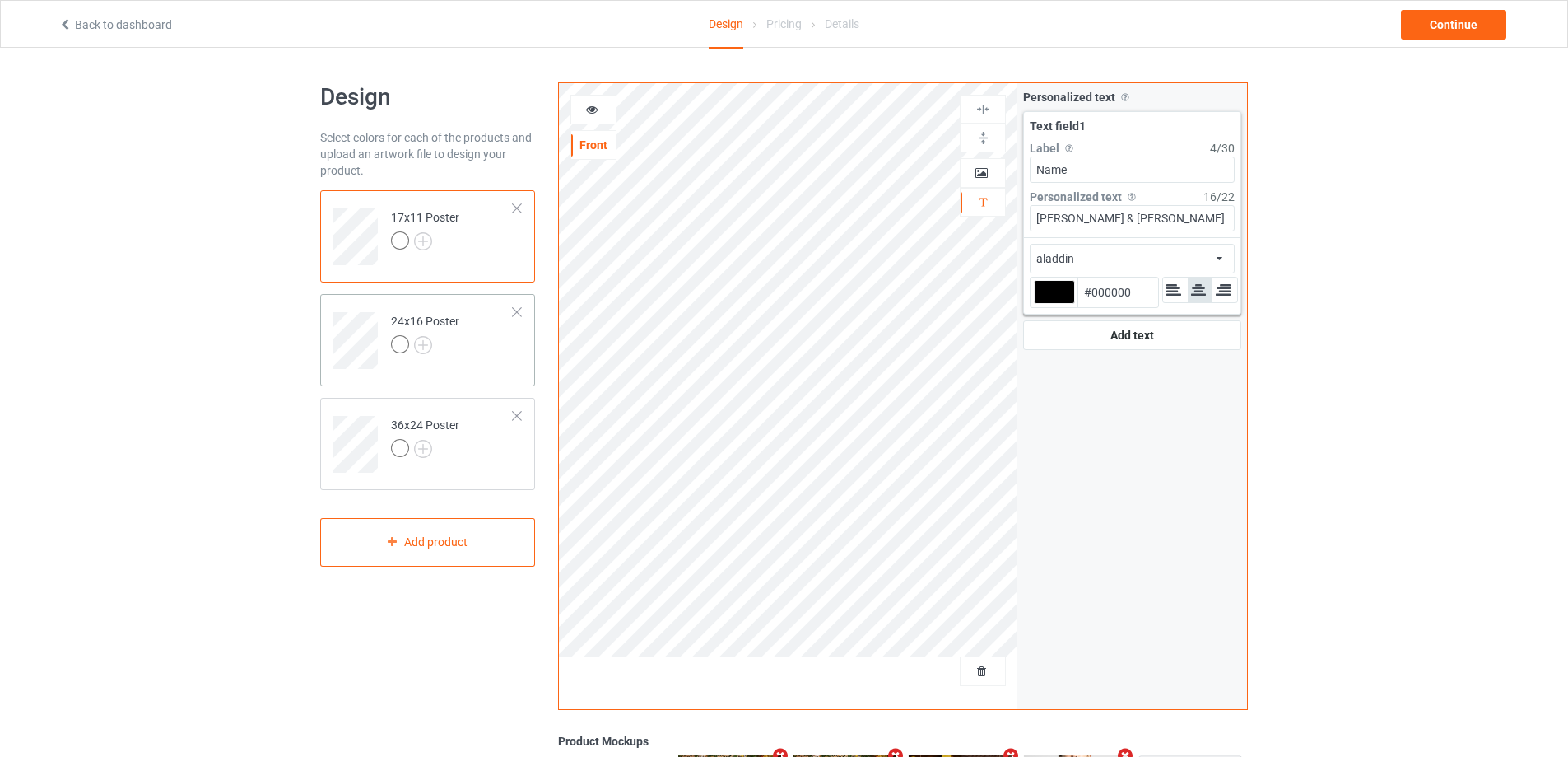
click at [474, 369] on div "24x16 Poster" at bounding box center [427, 339] width 215 height 92
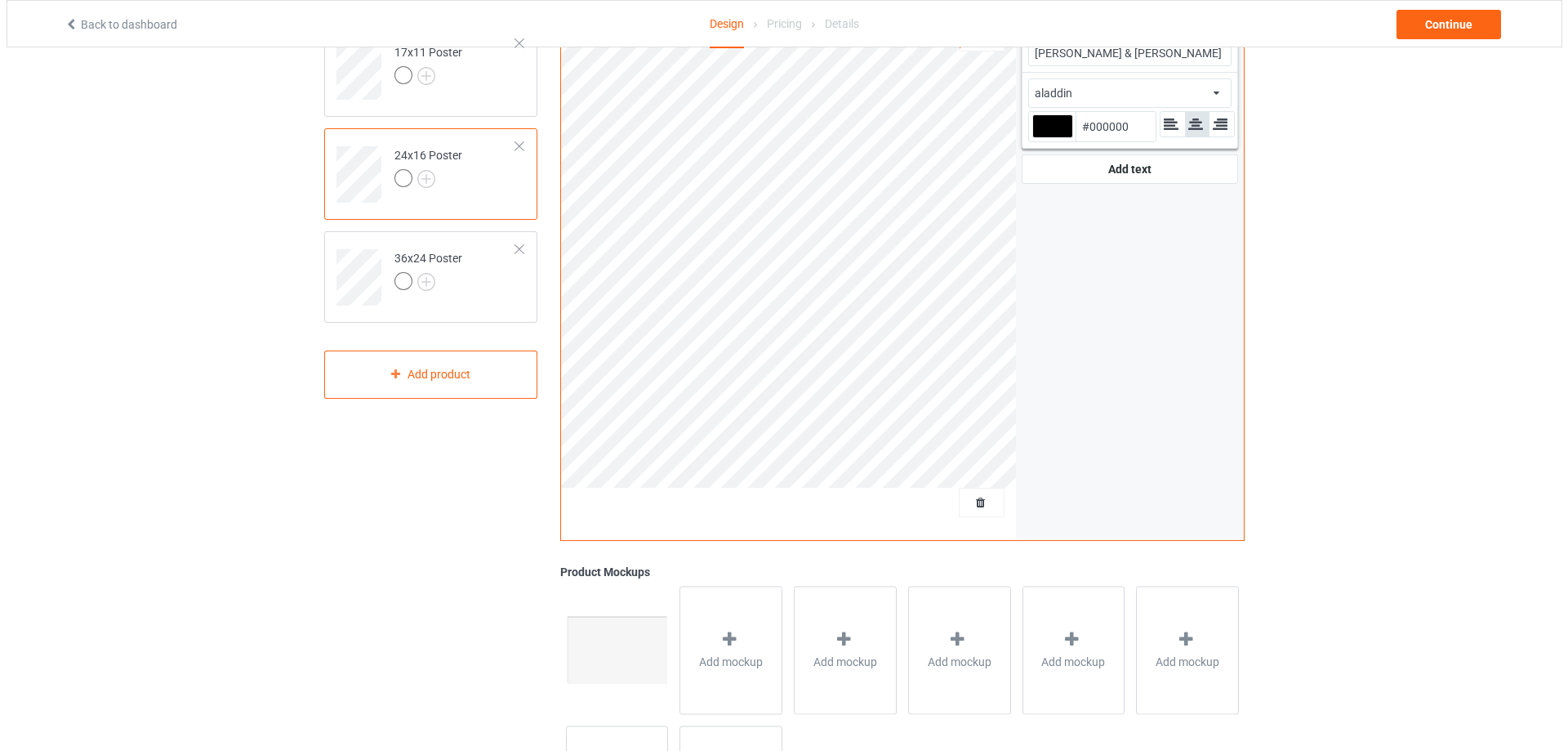
scroll to position [307, 0]
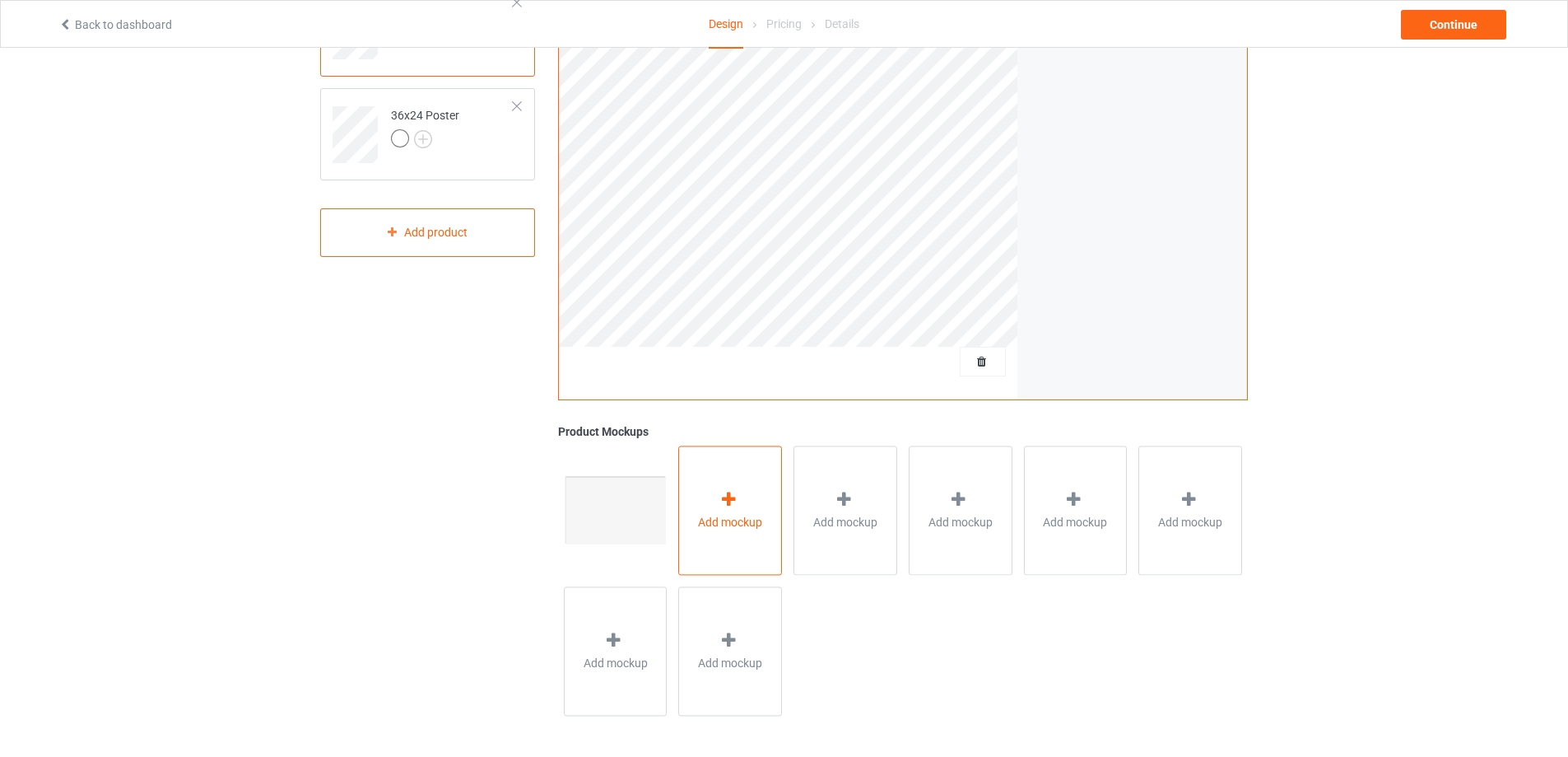
click at [711, 512] on div "Add mockup" at bounding box center [730, 510] width 104 height 129
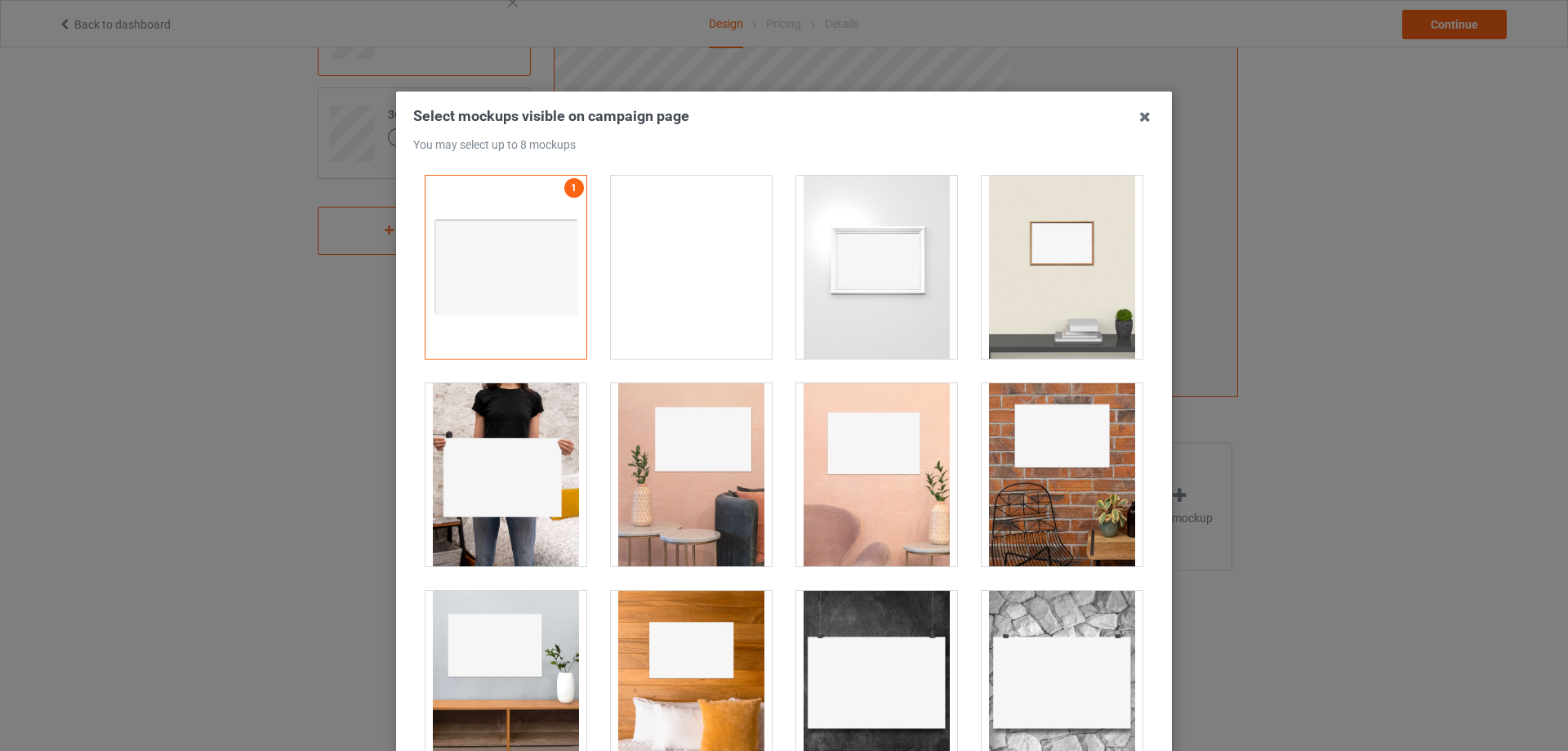
click at [885, 297] on div at bounding box center [877, 267] width 161 height 183
click at [1071, 297] on div at bounding box center [1062, 267] width 161 height 183
click at [521, 455] on div at bounding box center [505, 475] width 161 height 183
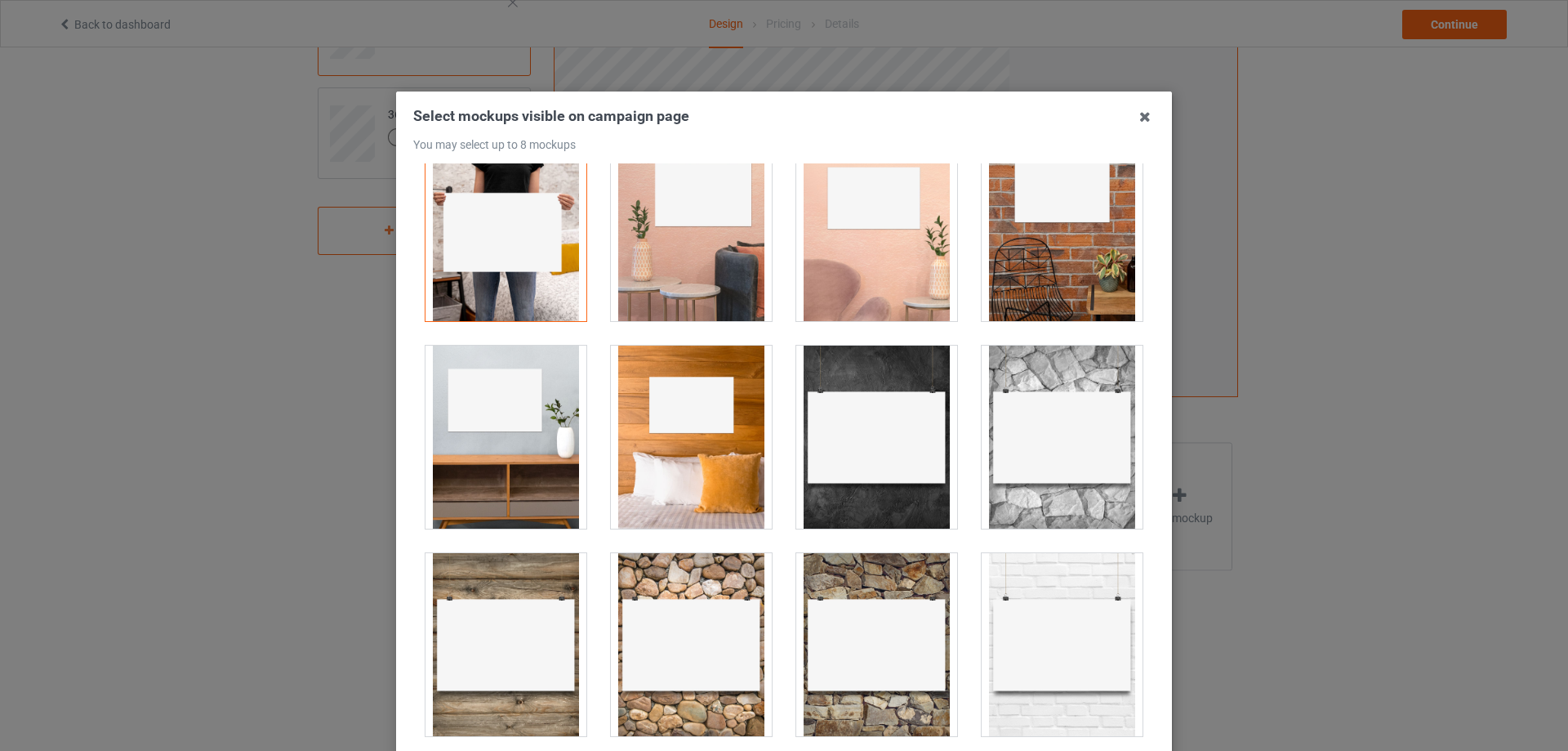
click at [714, 467] on div at bounding box center [691, 437] width 161 height 183
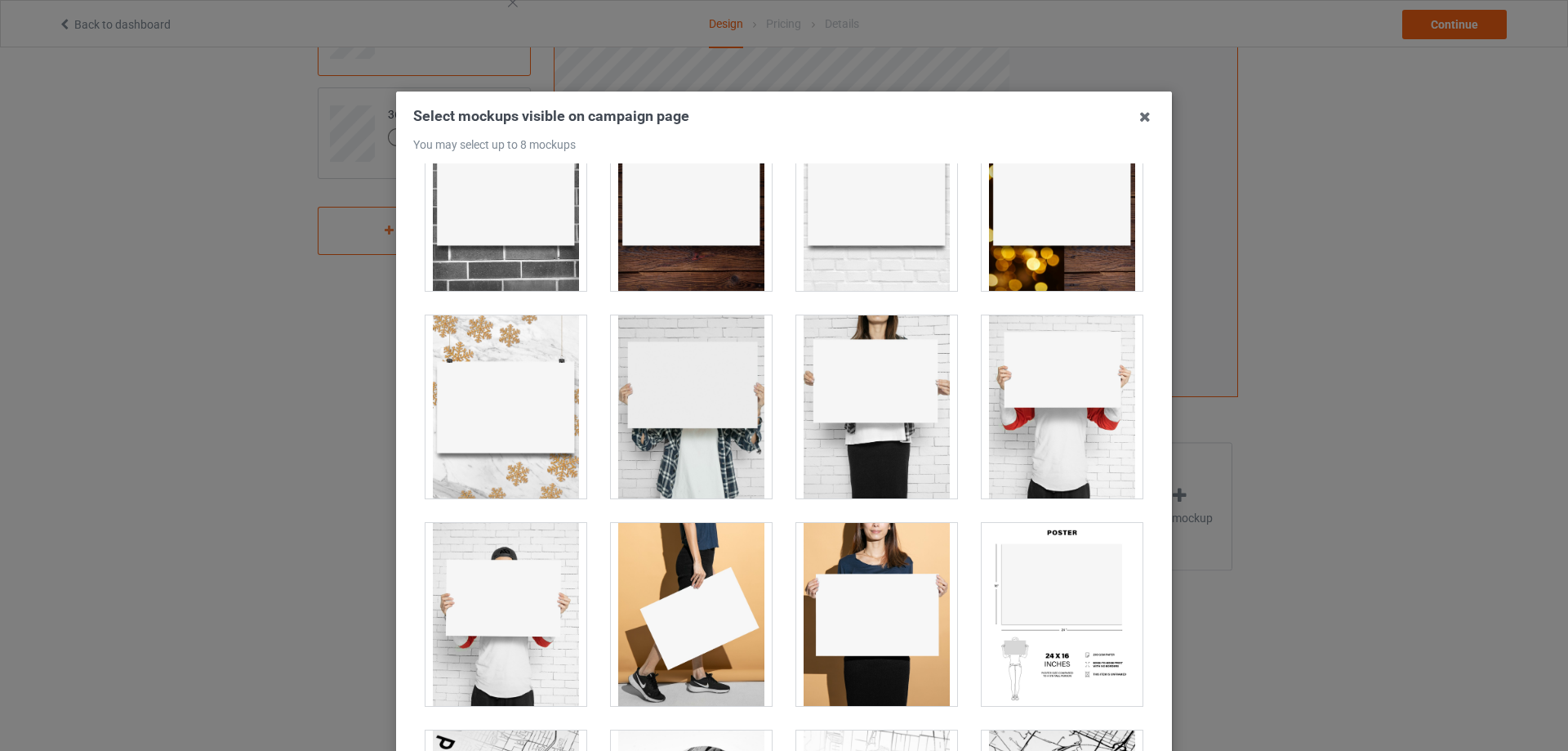
scroll to position [980, 0]
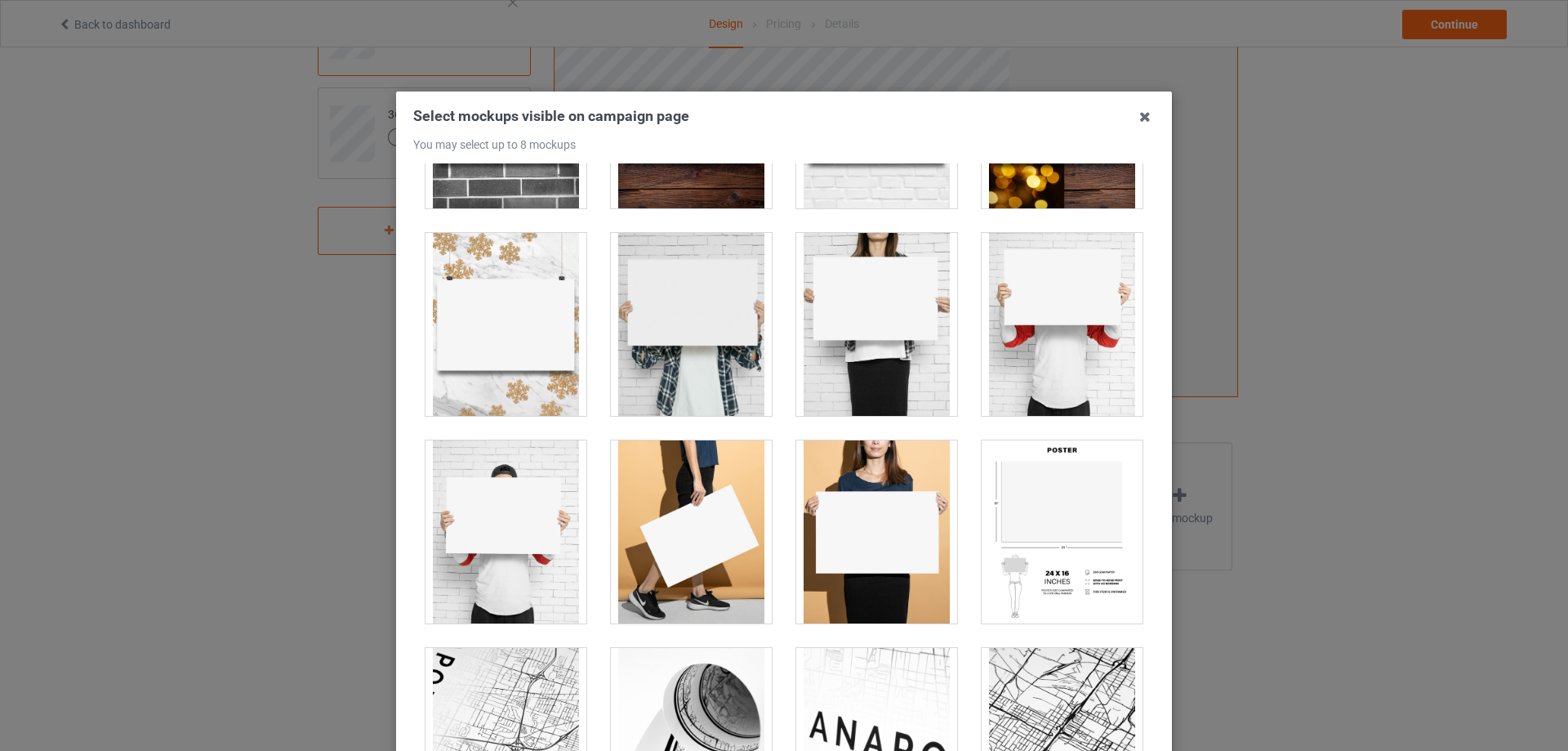
click at [696, 361] on div at bounding box center [691, 324] width 161 height 183
click at [877, 355] on div at bounding box center [877, 324] width 161 height 183
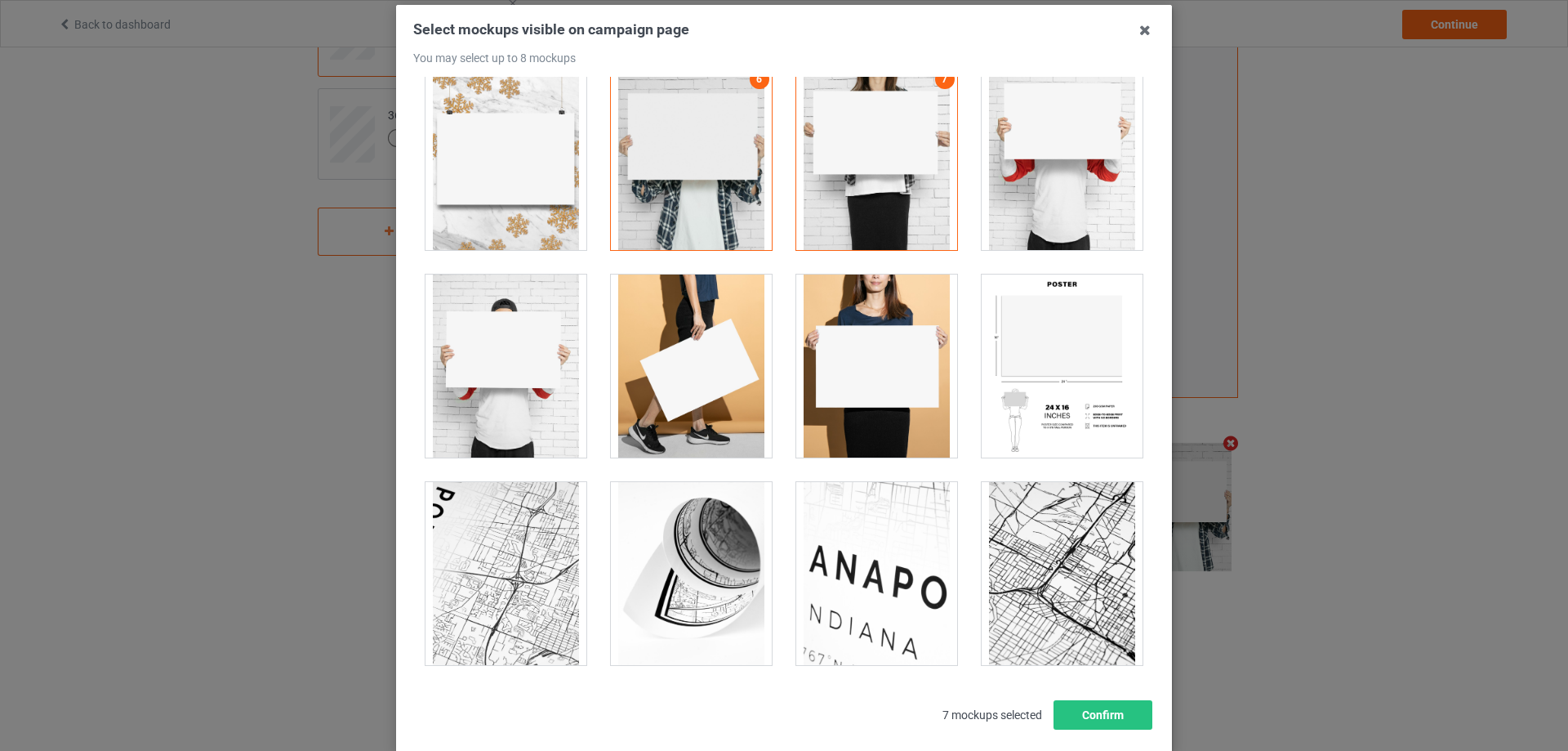
scroll to position [180, 0]
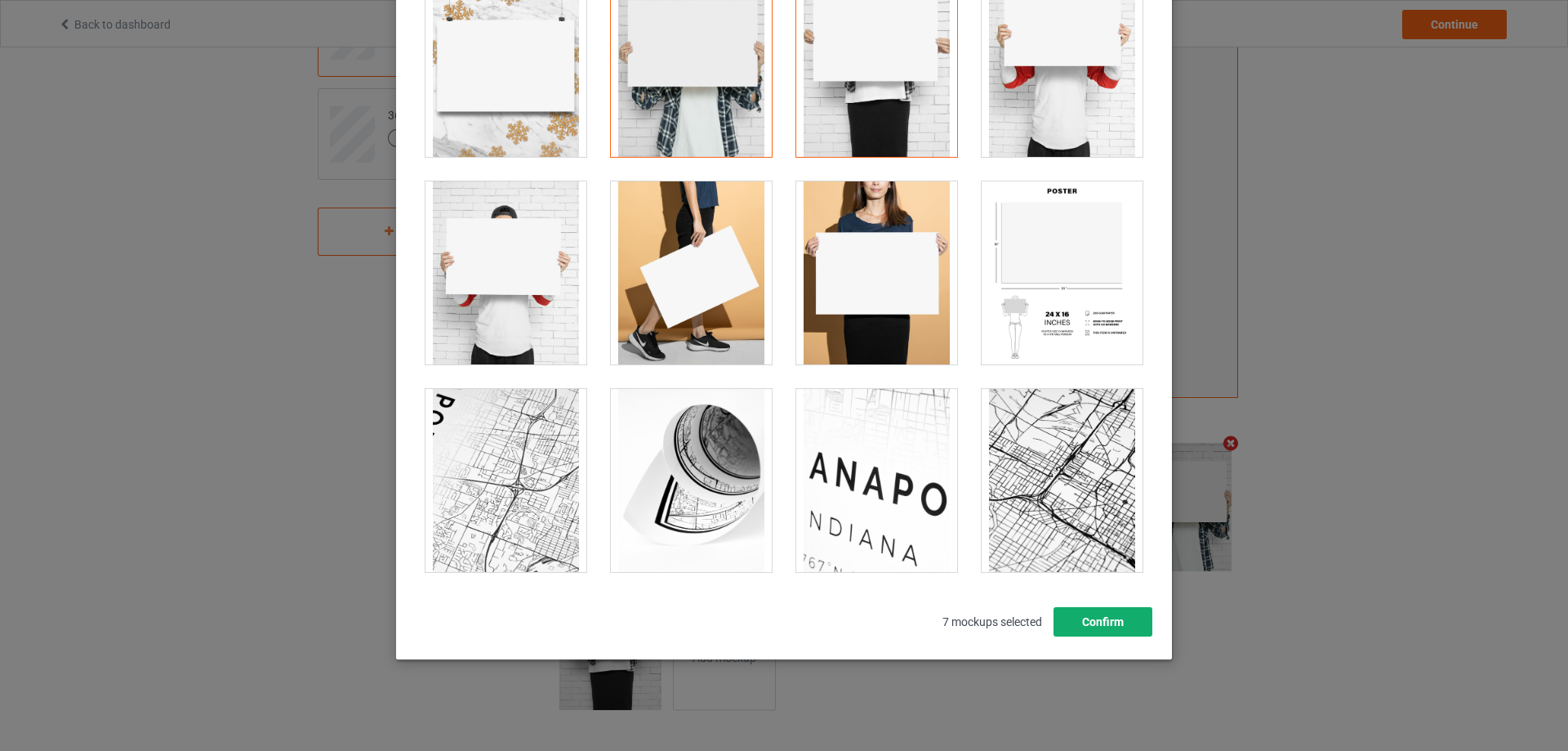
click at [1078, 618] on button "Confirm" at bounding box center [1102, 621] width 99 height 29
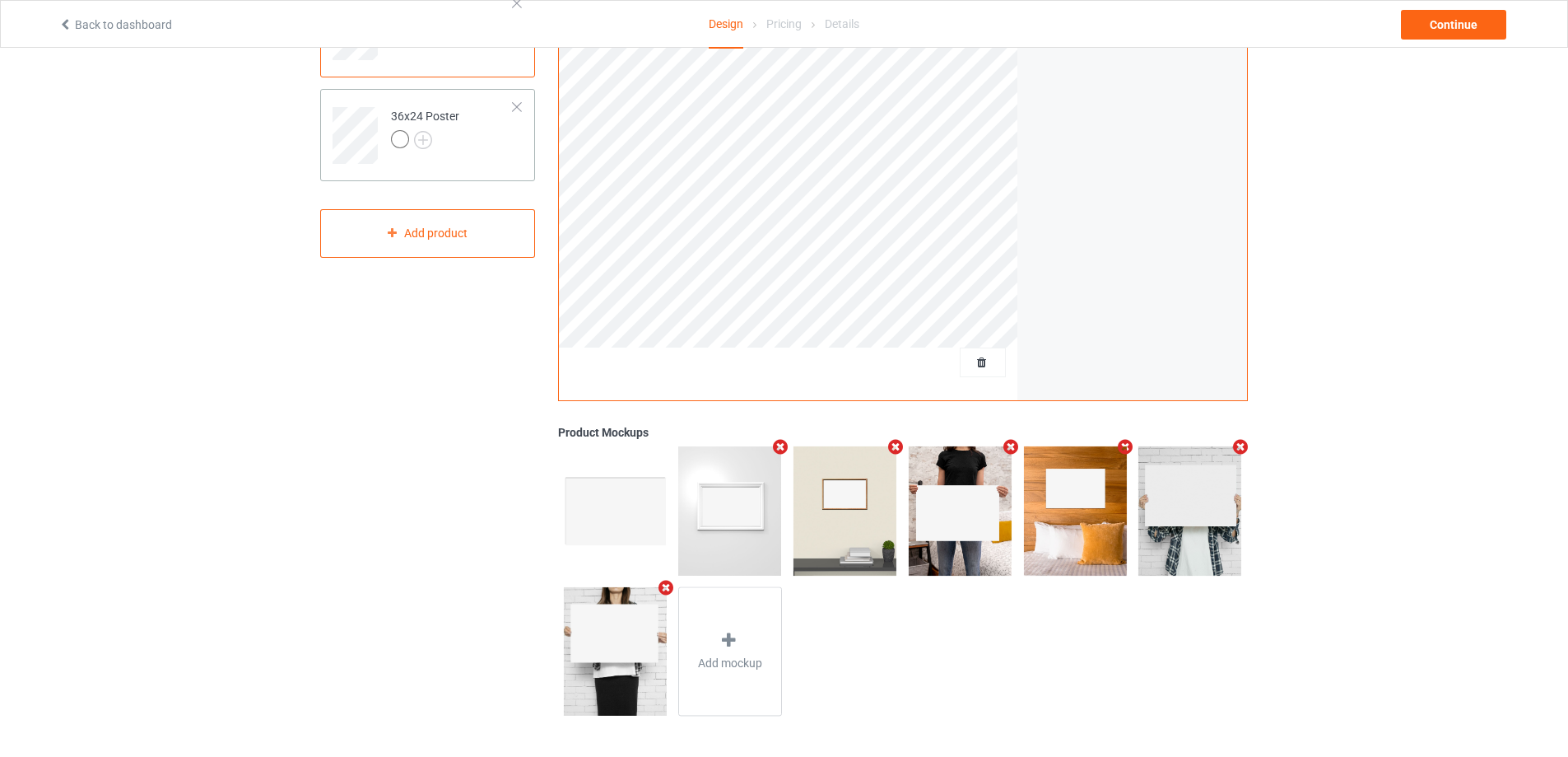
click at [463, 165] on div "36x24 Poster" at bounding box center [427, 135] width 215 height 92
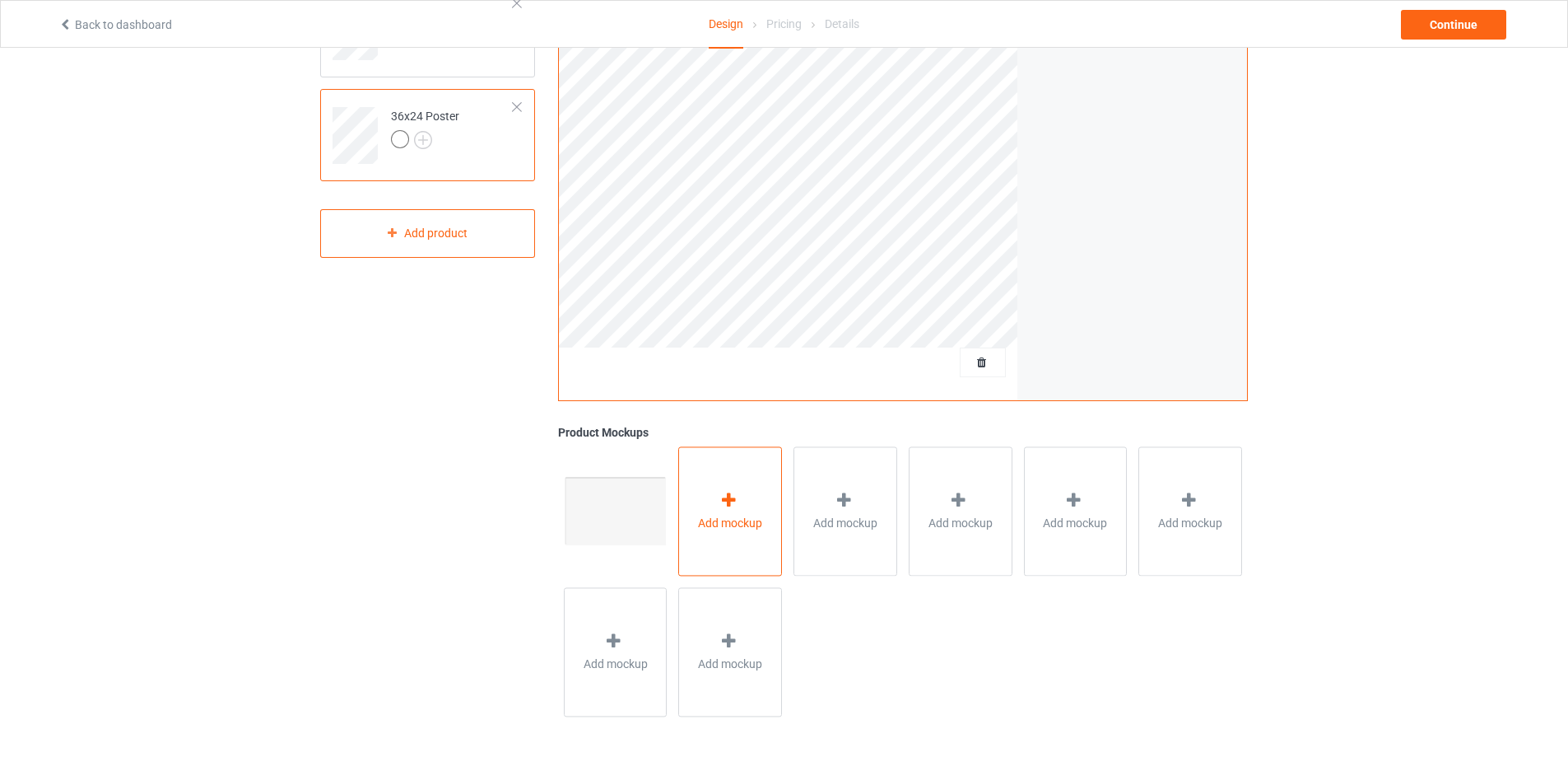
click at [735, 515] on span "Add mockup" at bounding box center [730, 522] width 64 height 16
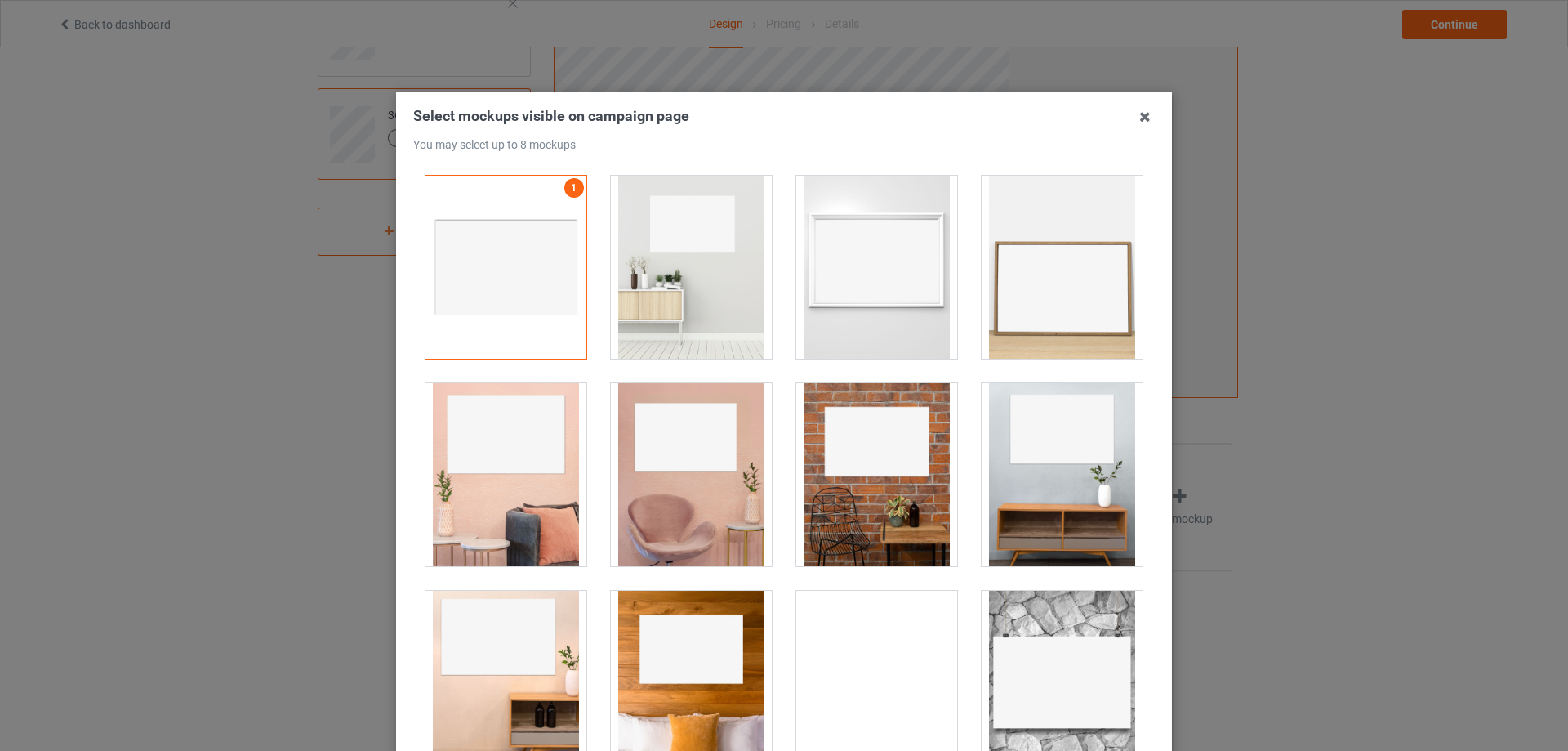
click at [722, 271] on div at bounding box center [691, 267] width 161 height 183
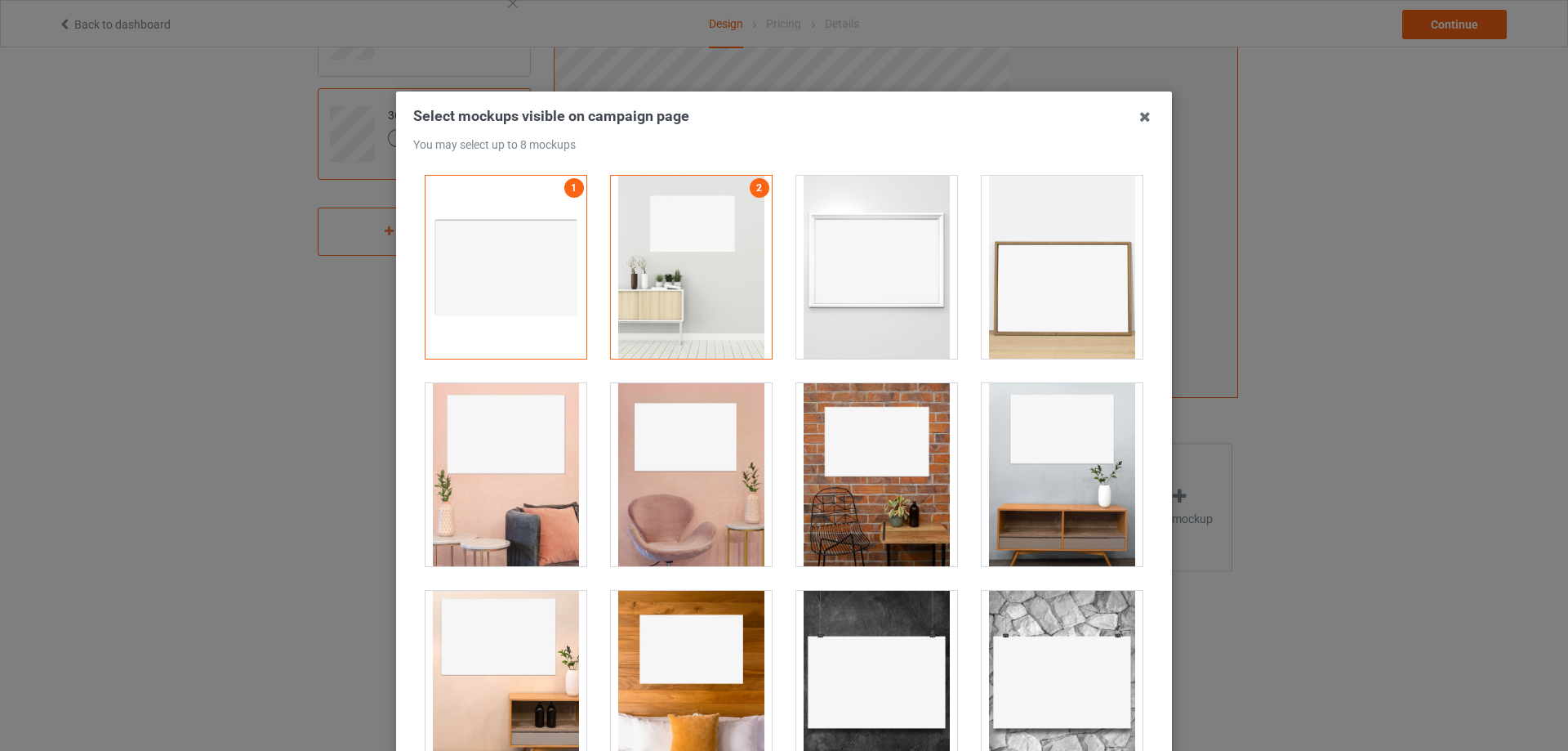
click at [880, 289] on div at bounding box center [877, 267] width 161 height 183
click at [1040, 294] on div at bounding box center [1062, 267] width 161 height 183
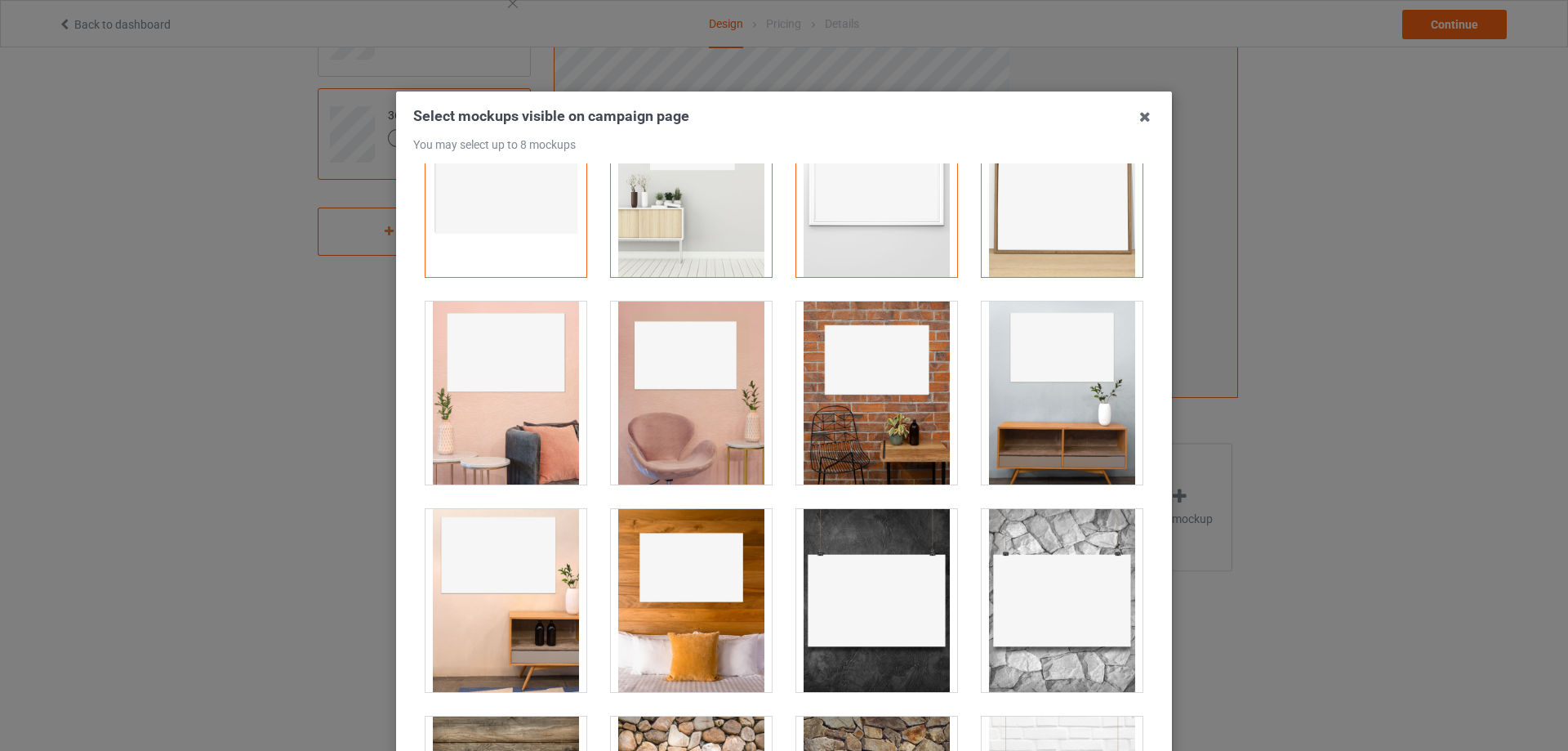
click at [650, 536] on div at bounding box center [691, 601] width 161 height 183
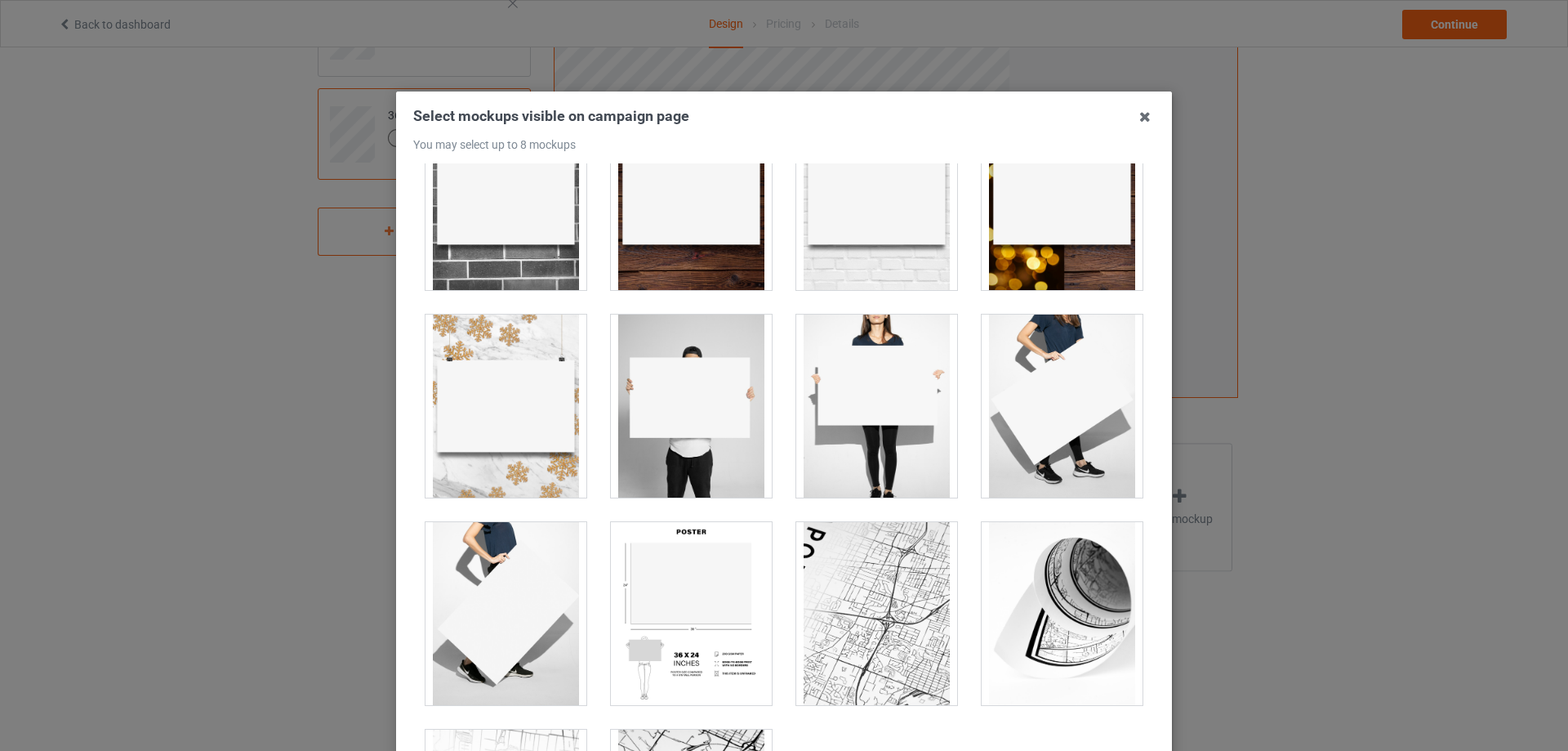
scroll to position [1059, 0]
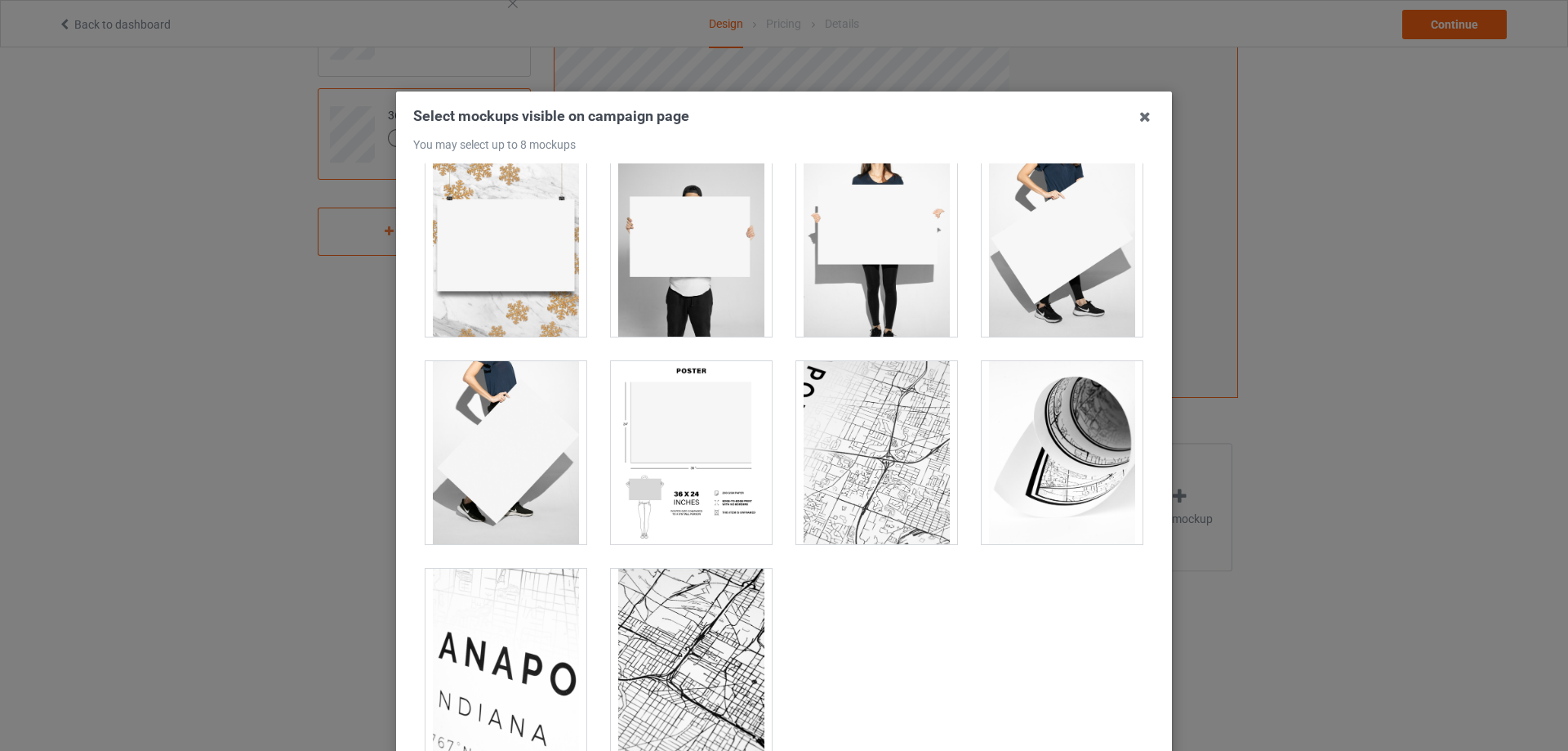
click at [890, 265] on div at bounding box center [877, 244] width 161 height 183
click at [660, 251] on div at bounding box center [691, 244] width 161 height 183
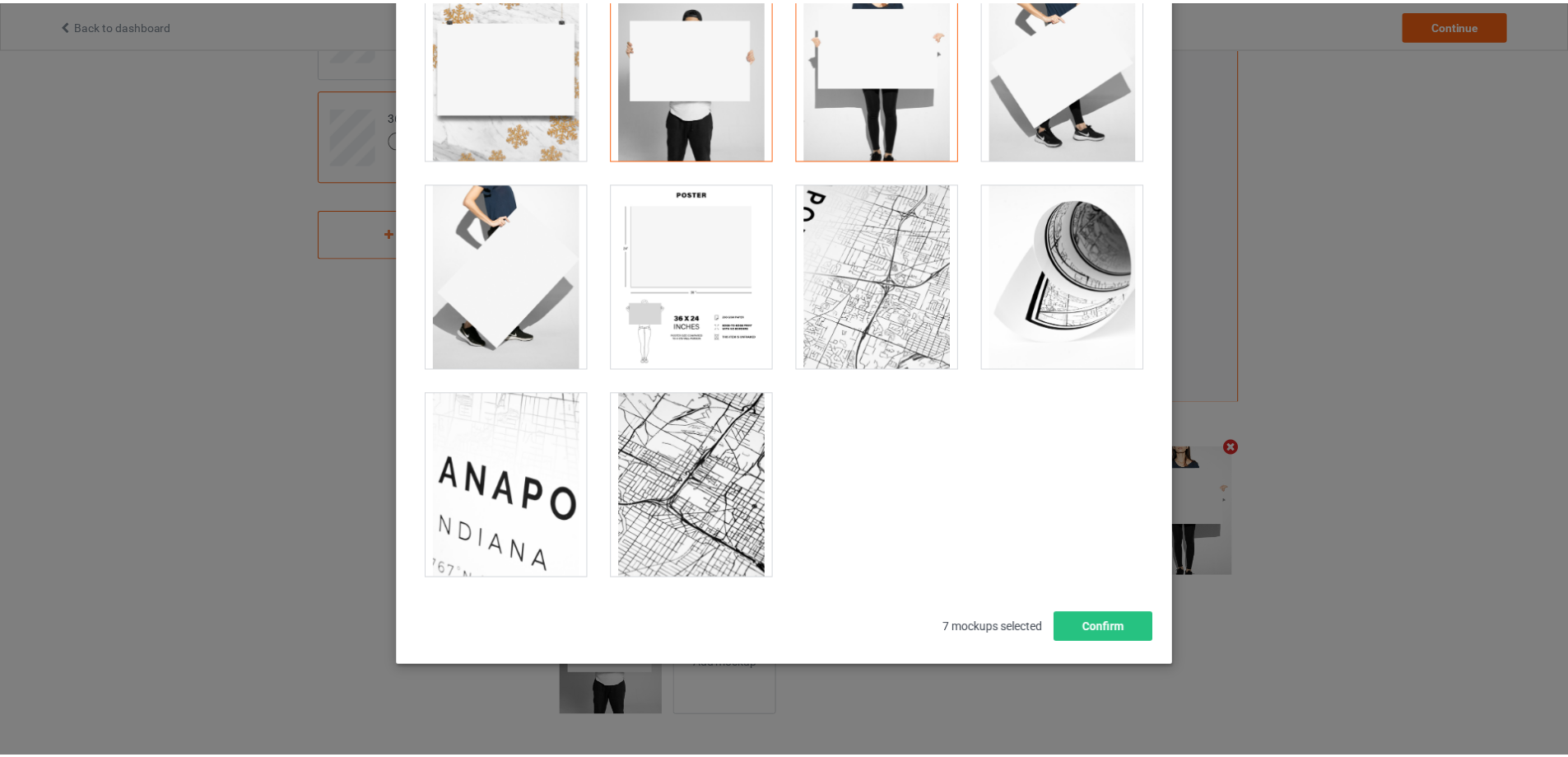
scroll to position [181, 0]
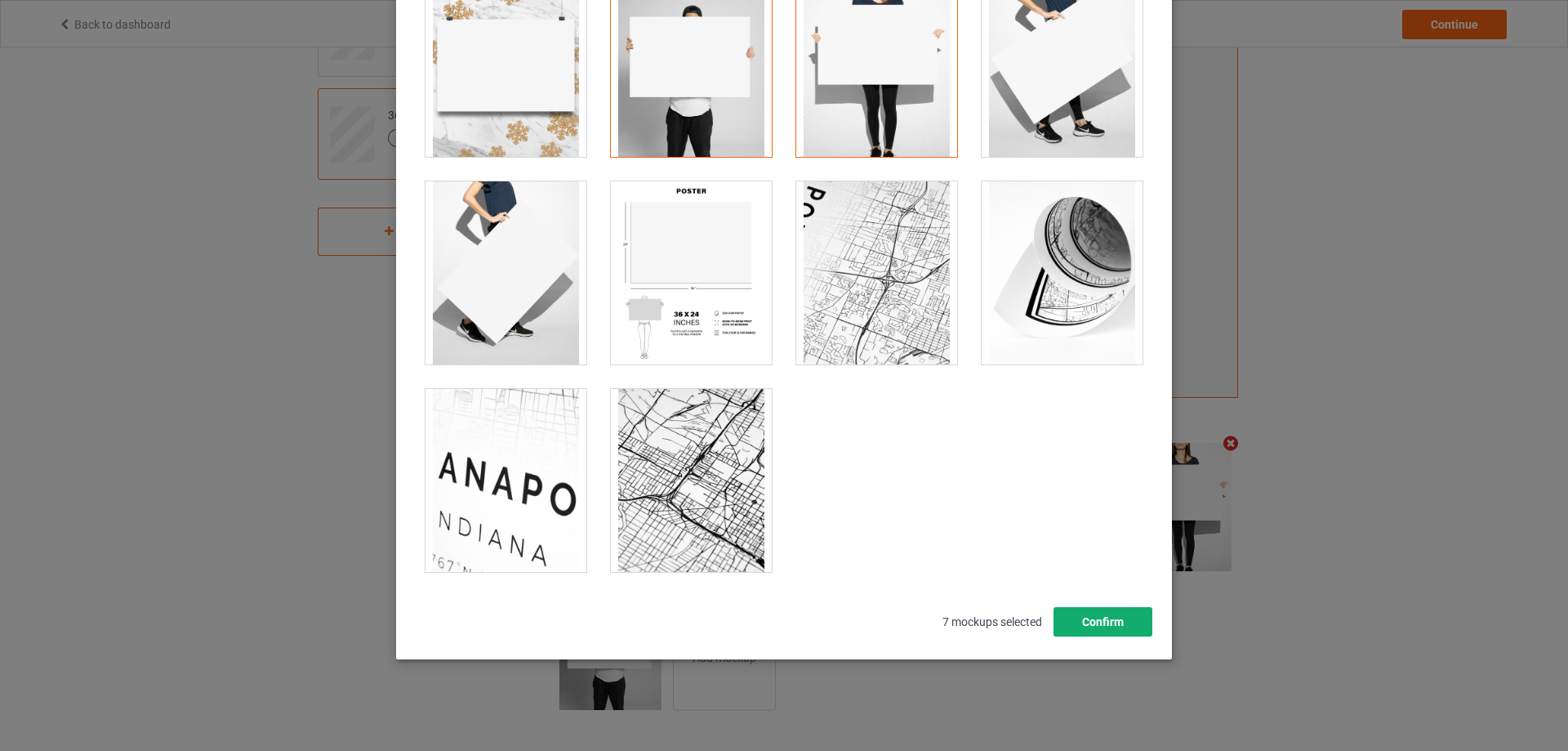
click at [1094, 618] on button "Confirm" at bounding box center [1102, 621] width 99 height 29
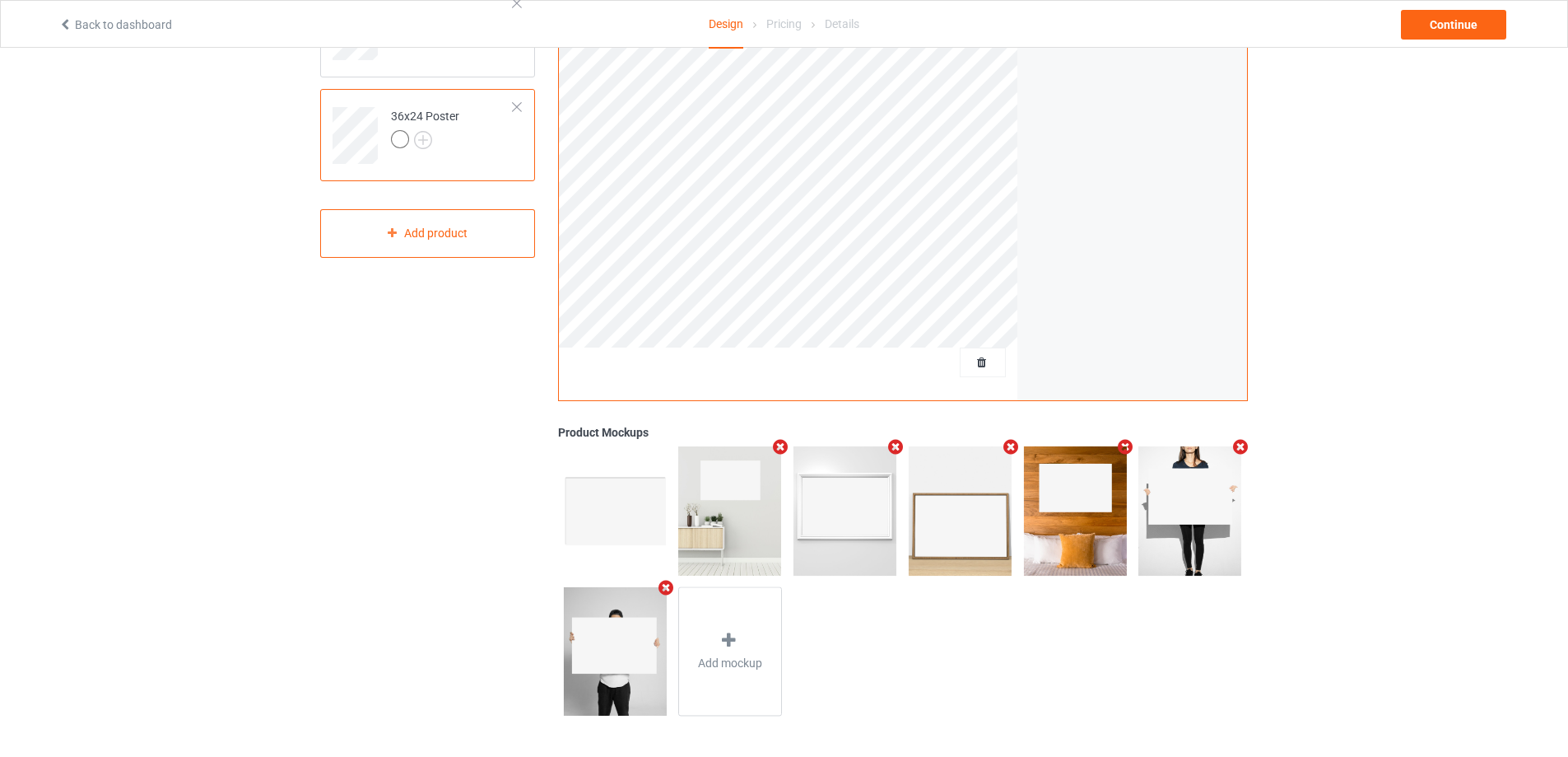
scroll to position [62, 0]
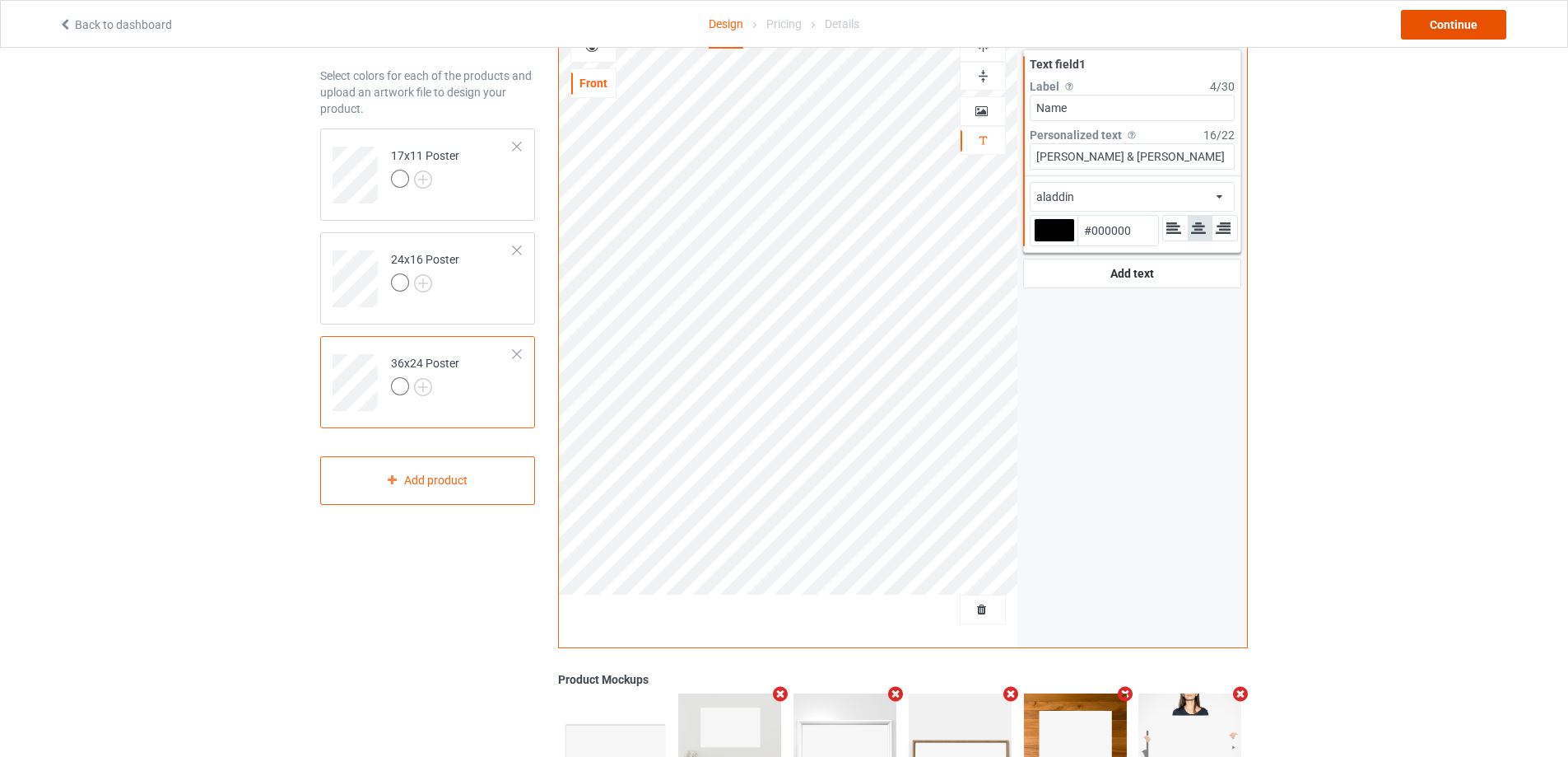
click at [1433, 24] on div "Continue" at bounding box center [1452, 24] width 105 height 29
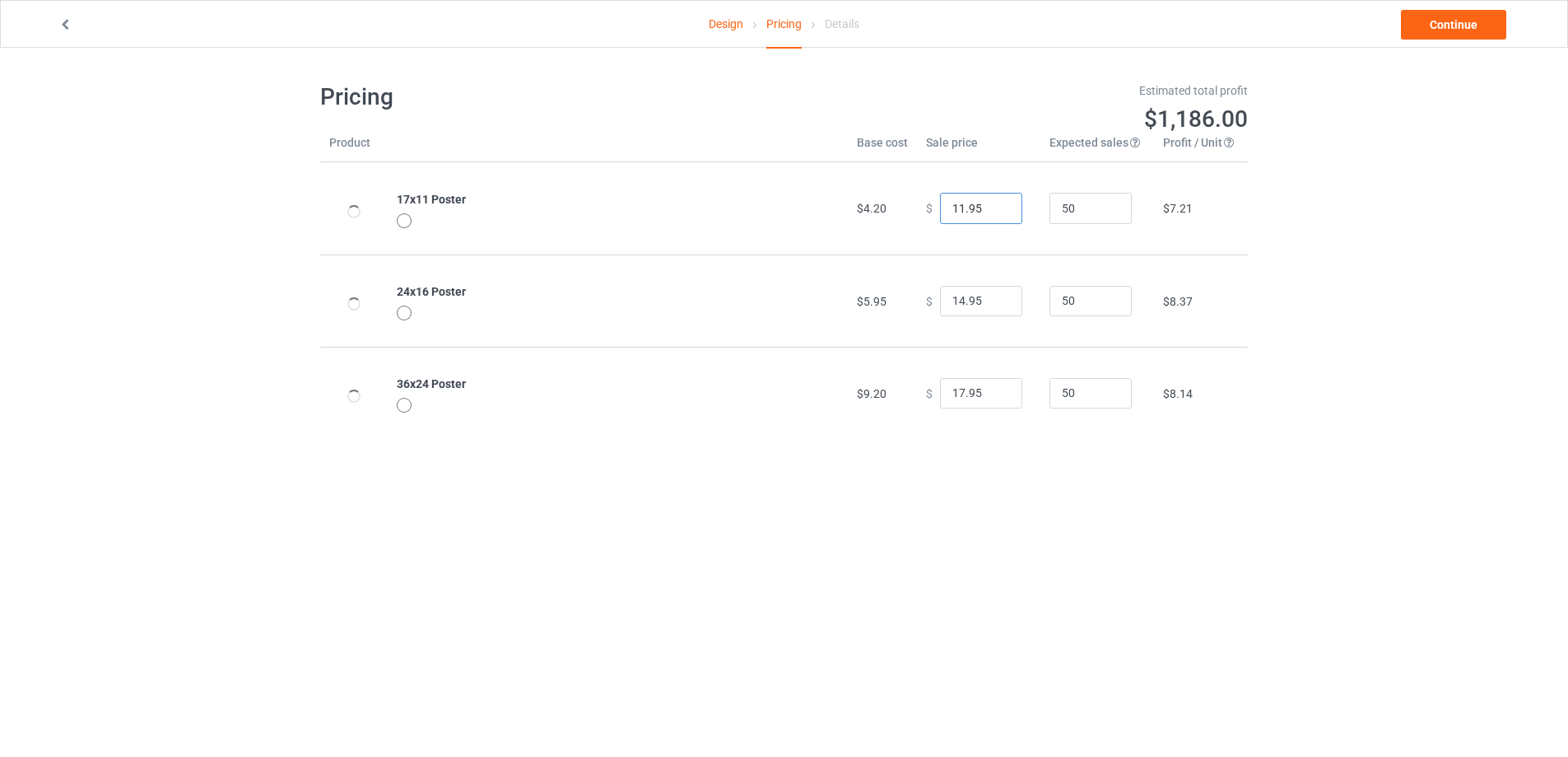
drag, startPoint x: 986, startPoint y: 205, endPoint x: 865, endPoint y: 203, distance: 121.0
click at [865, 203] on tr "17x11 Poster $4.20 $ 11.95 50 $7.21" at bounding box center [784, 207] width 928 height 92
type input "24.95"
drag, startPoint x: 985, startPoint y: 302, endPoint x: 835, endPoint y: 283, distance: 151.2
click at [850, 291] on tr "24x16 Poster $5.95 $ 14.95 50 $8.37" at bounding box center [784, 300] width 928 height 92
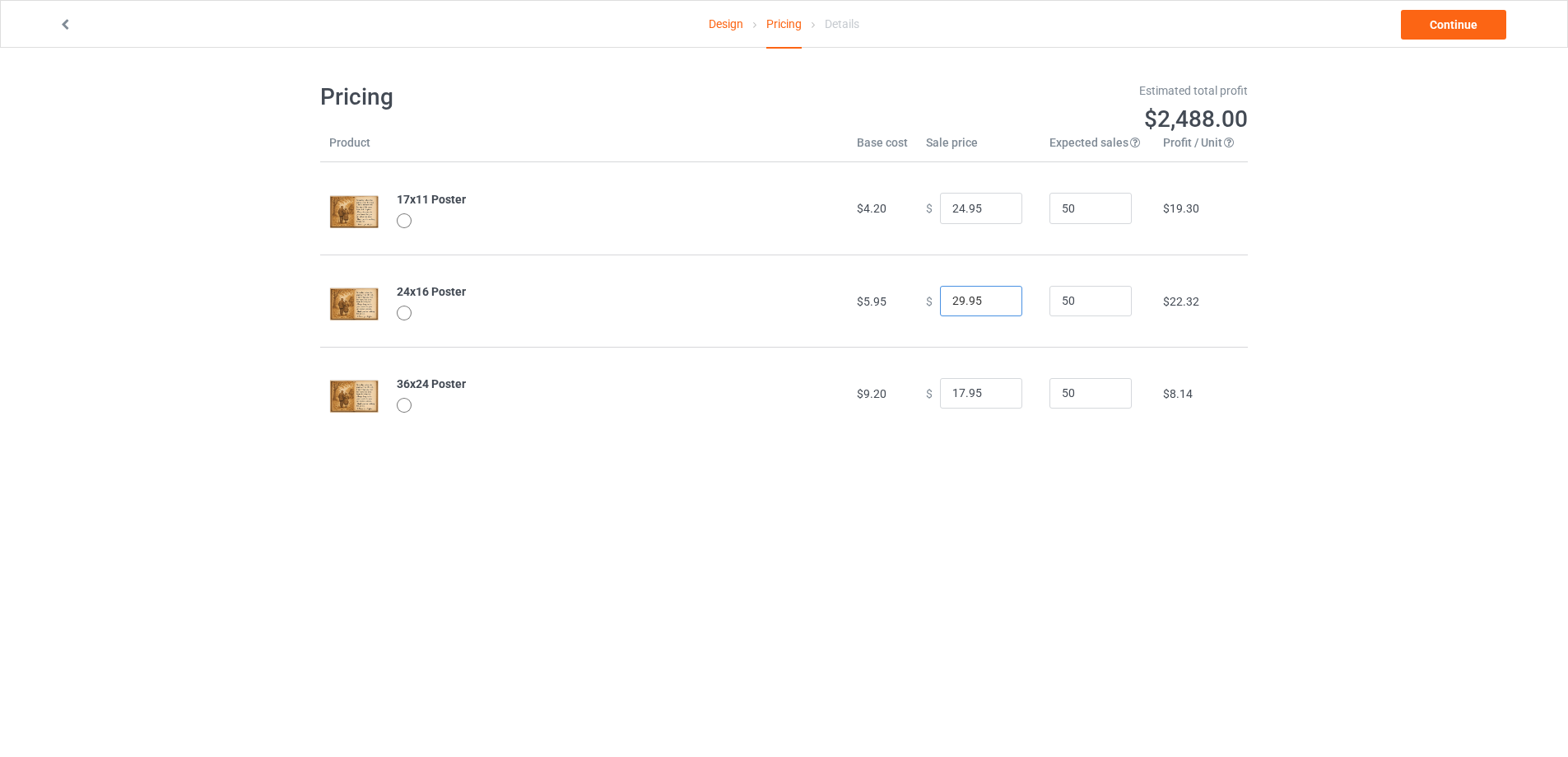
type input "29.95"
drag, startPoint x: 976, startPoint y: 391, endPoint x: 751, endPoint y: 358, distance: 227.4
click at [873, 396] on tr "36x24 Poster $9.20 $ 17.95 50 $8.14" at bounding box center [784, 392] width 928 height 92
type input "34.95"
click at [1451, 27] on link "Continue" at bounding box center [1452, 24] width 105 height 29
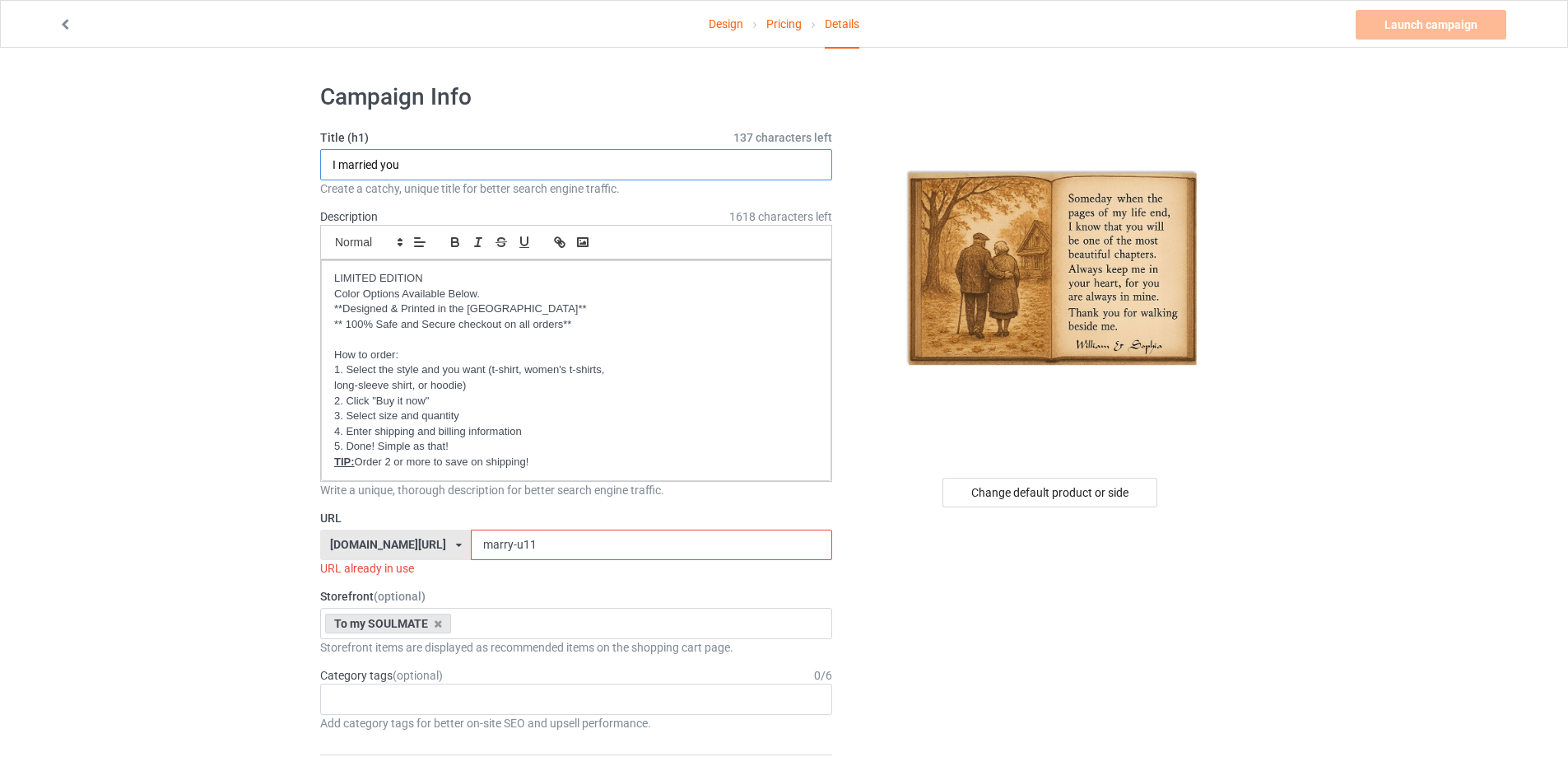
drag, startPoint x: 449, startPoint y: 164, endPoint x: 247, endPoint y: 153, distance: 202.3
type input "C"
type input "Ư"
type input "Walking beside Me"
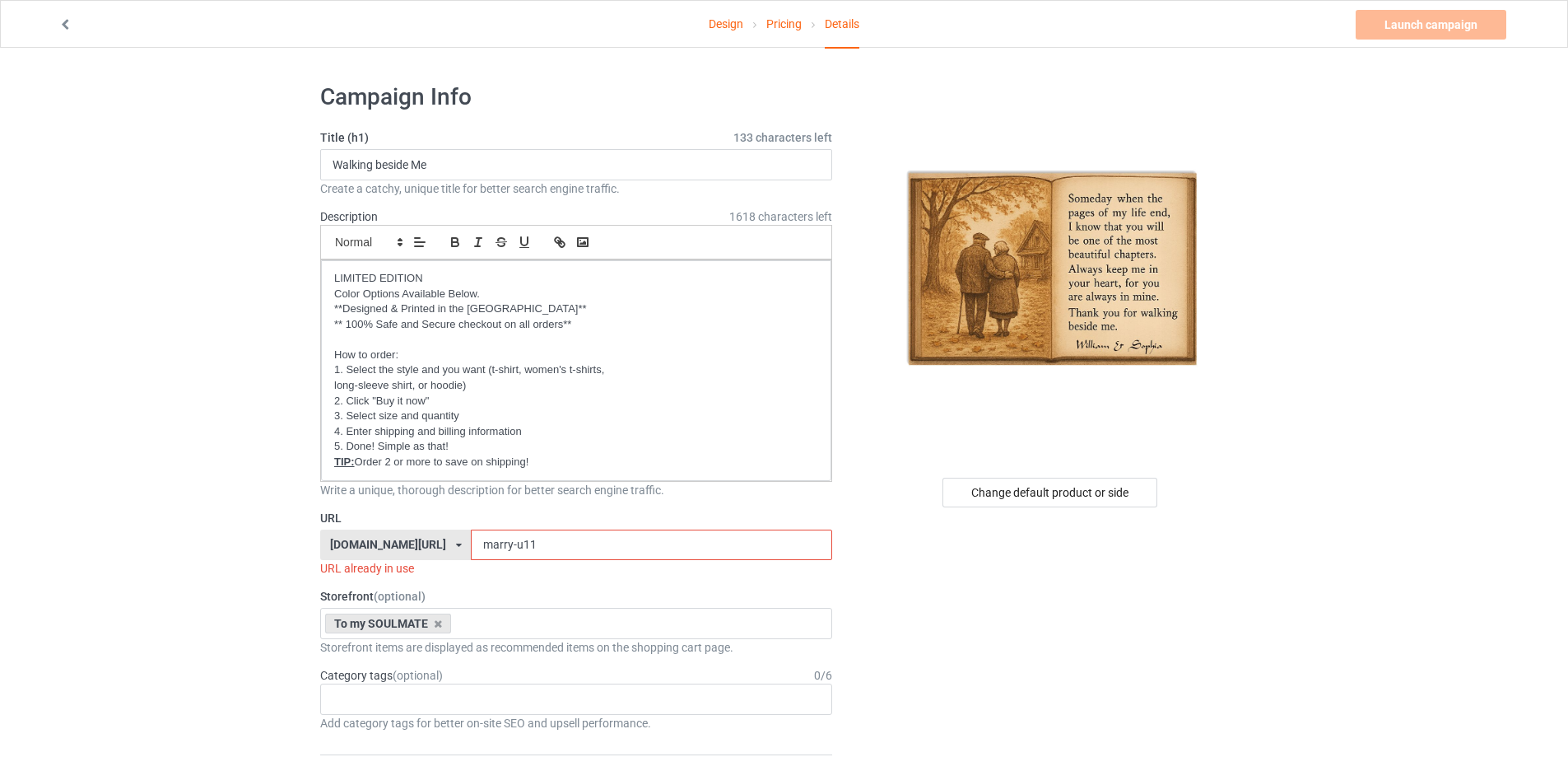
drag, startPoint x: 543, startPoint y: 537, endPoint x: 384, endPoint y: 536, distance: 159.0
click at [384, 536] on div "[DOMAIN_NAME][URL] [DOMAIN_NAME][URL] [DOMAIN_NAME][URL] [DOMAIN_NAME][URL] [DO…" at bounding box center [576, 545] width 512 height 31
type input "ư"
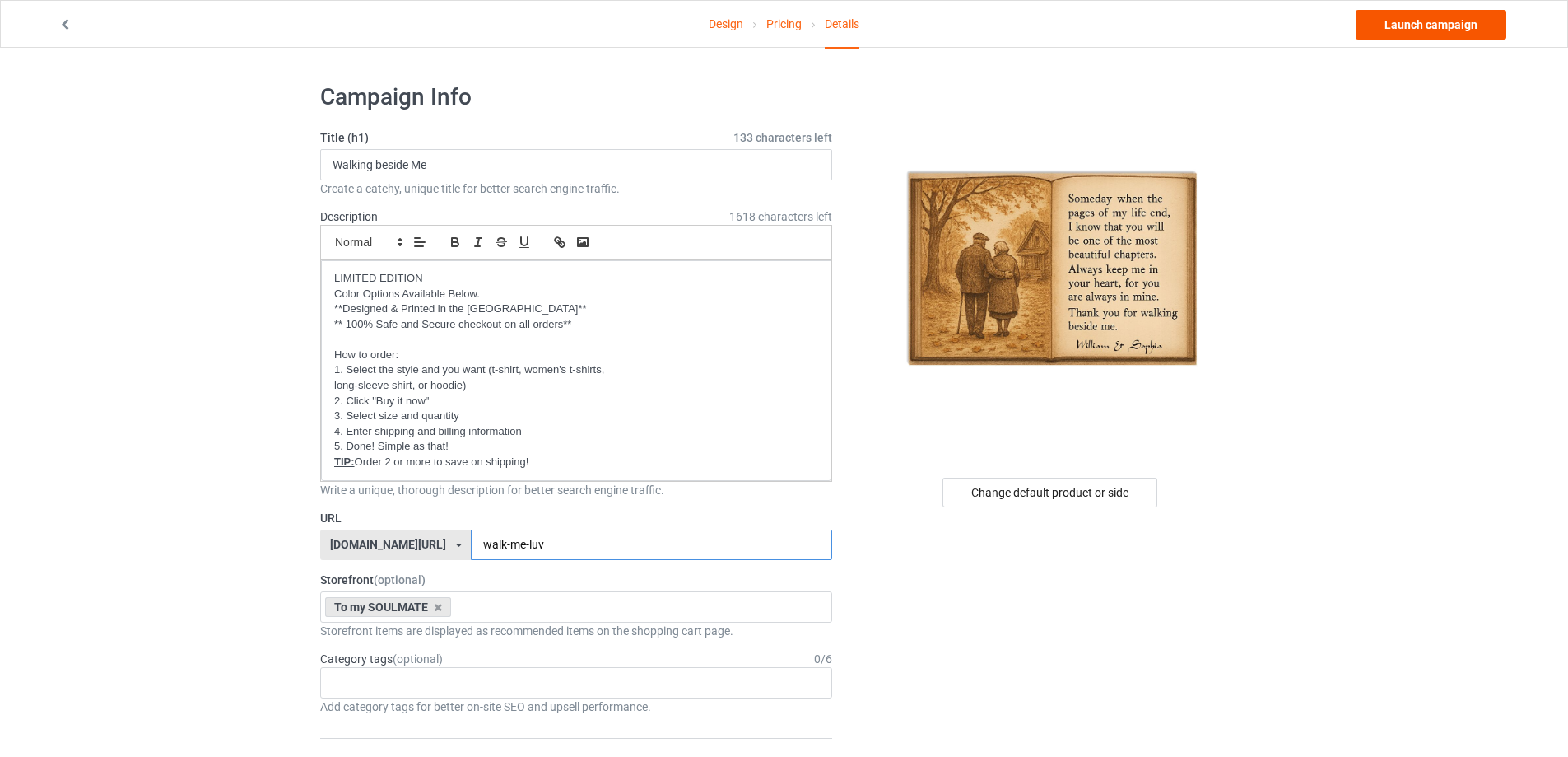
type input "walk-me-luv"
click at [1423, 22] on link "Launch campaign" at bounding box center [1431, 24] width 151 height 29
